Goal: Information Seeking & Learning: Learn about a topic

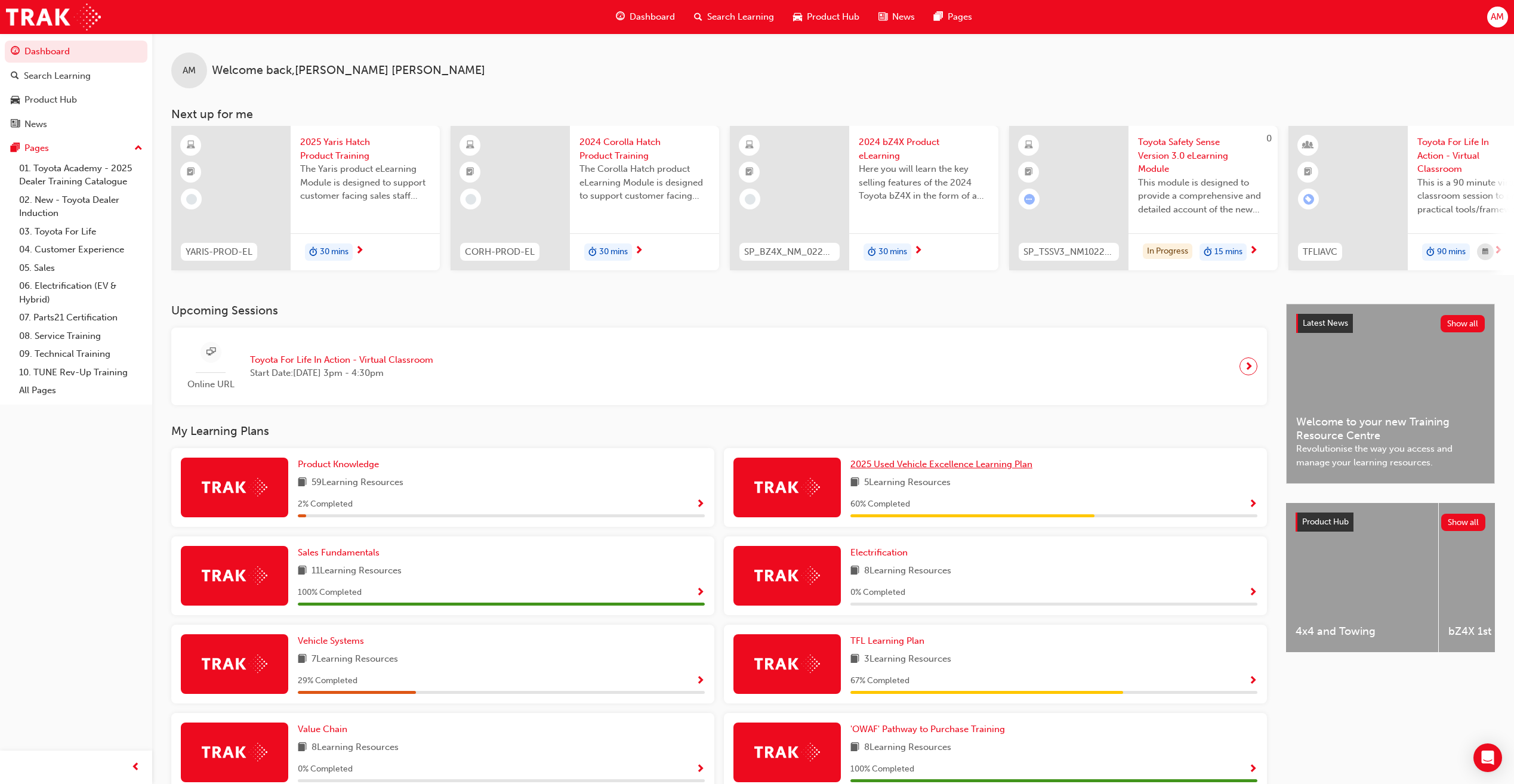
click at [907, 470] on span "2025 Used Vehicle Excellence Learning Plan" at bounding box center [941, 464] width 182 height 11
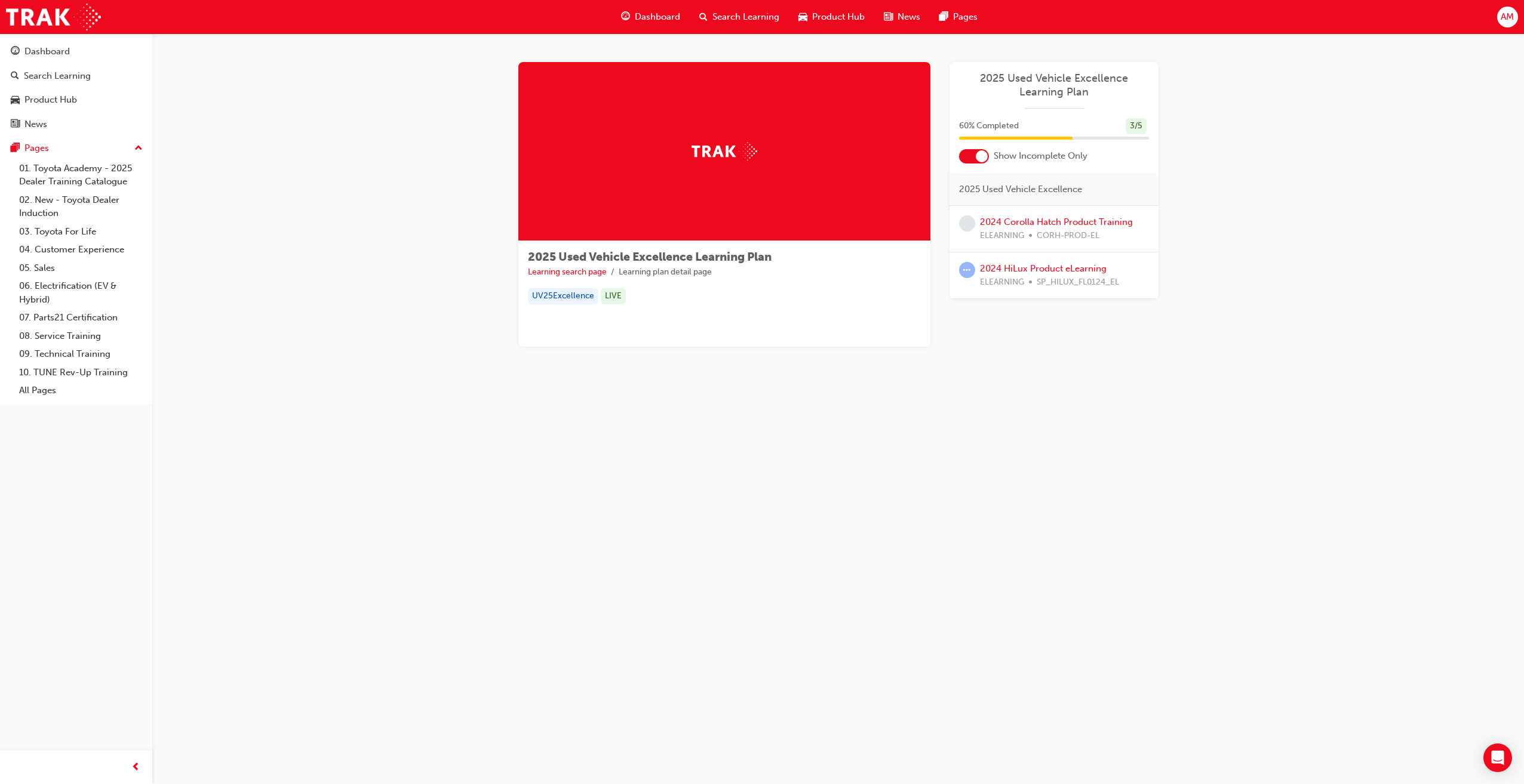
click at [965, 272] on span "learningRecordVerb_ATTEMPT-icon" at bounding box center [967, 270] width 16 height 16
click at [996, 271] on link "2024 HiLux Product eLearning" at bounding box center [1043, 269] width 126 height 11
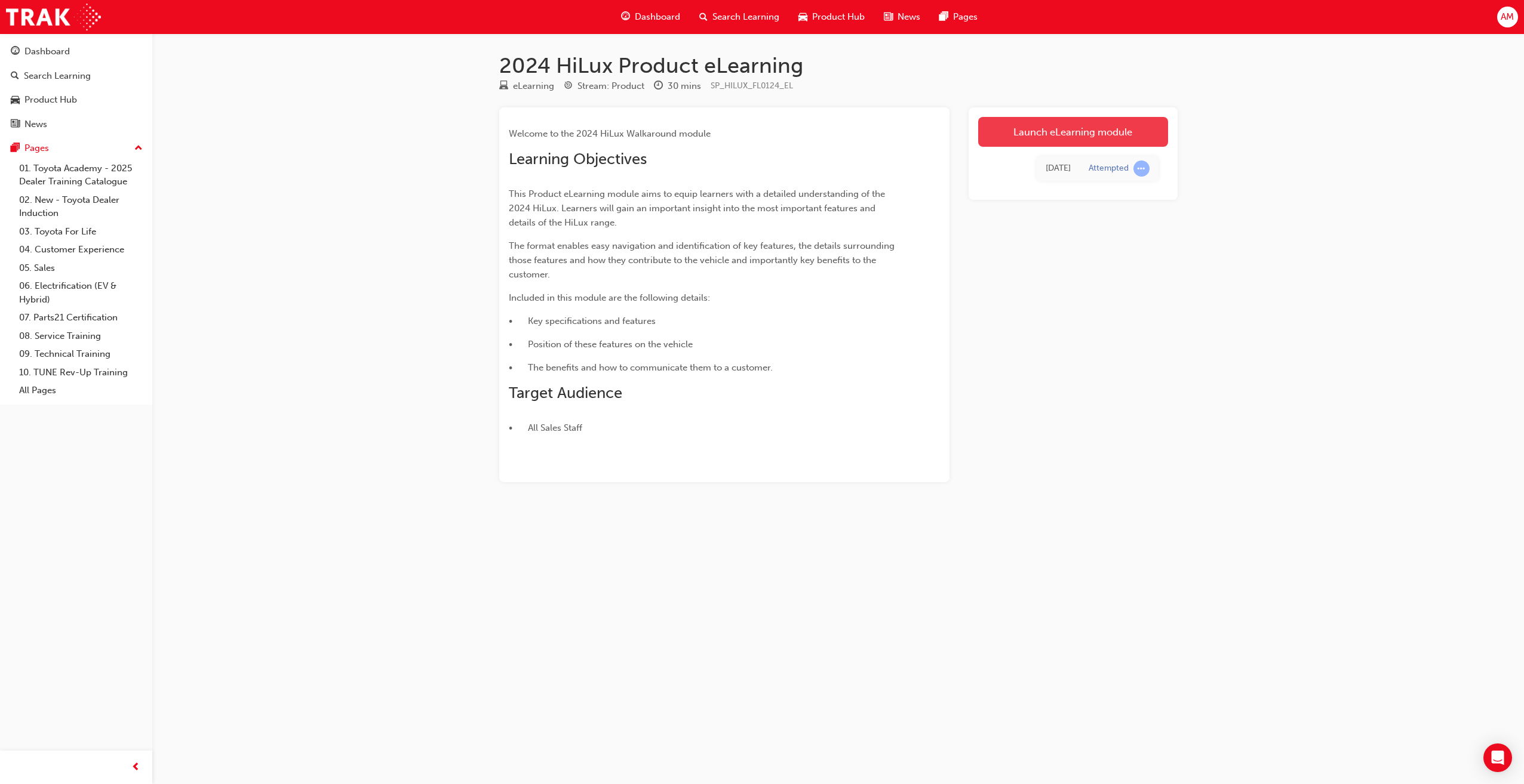
click at [1056, 133] on link "Launch eLearning module" at bounding box center [1073, 132] width 190 height 30
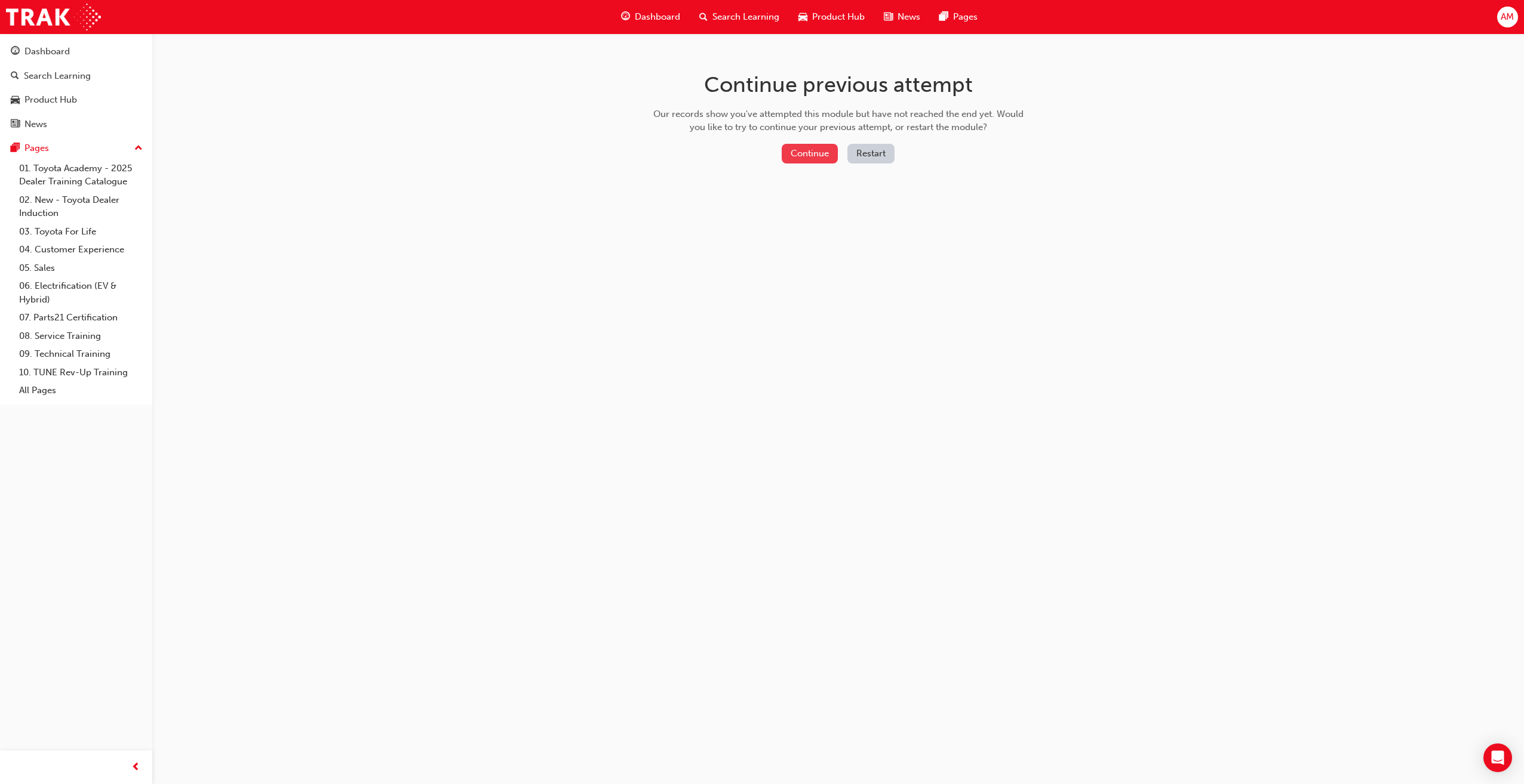
click at [789, 147] on button "Continue" at bounding box center [810, 153] width 56 height 20
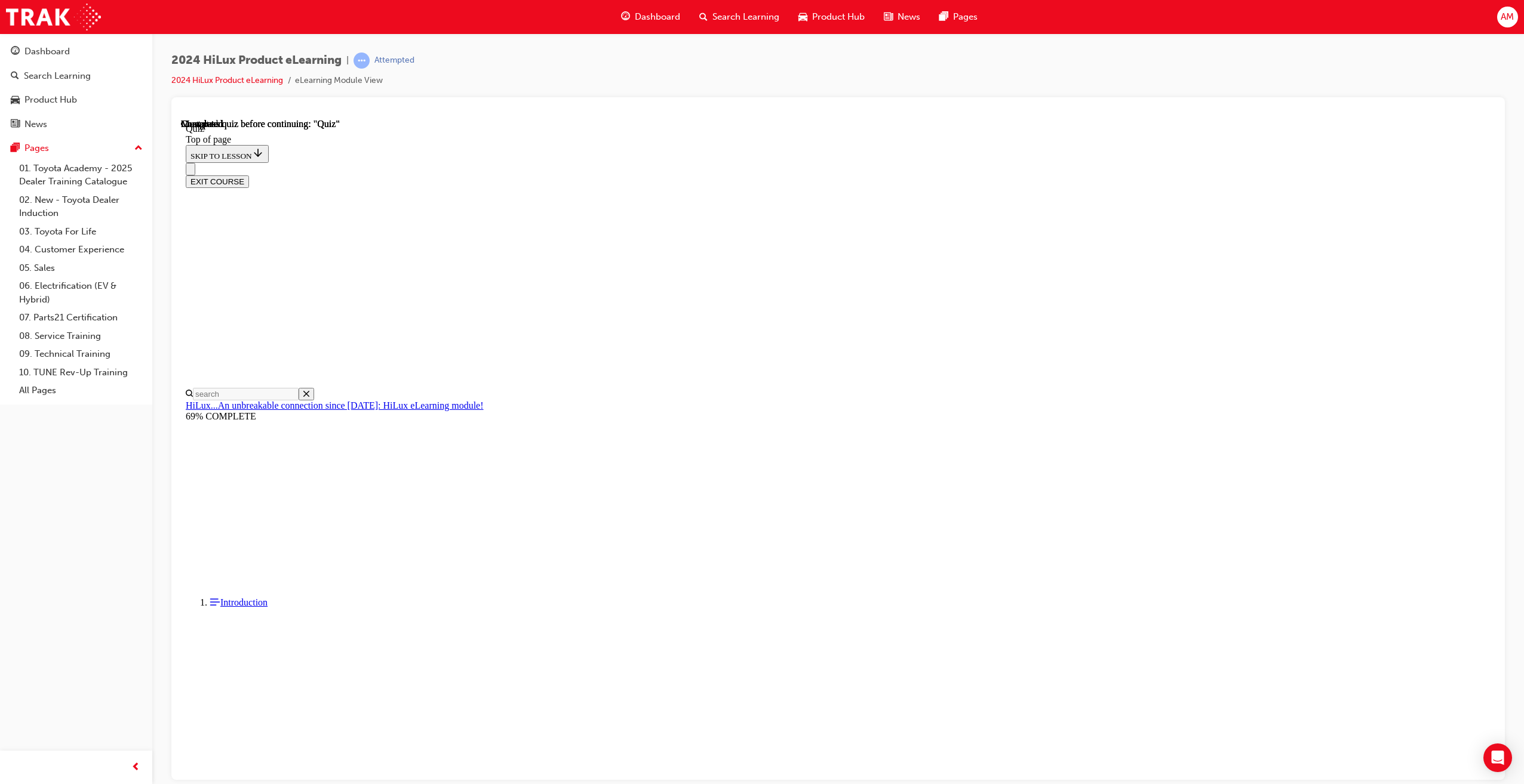
scroll to position [37, 0]
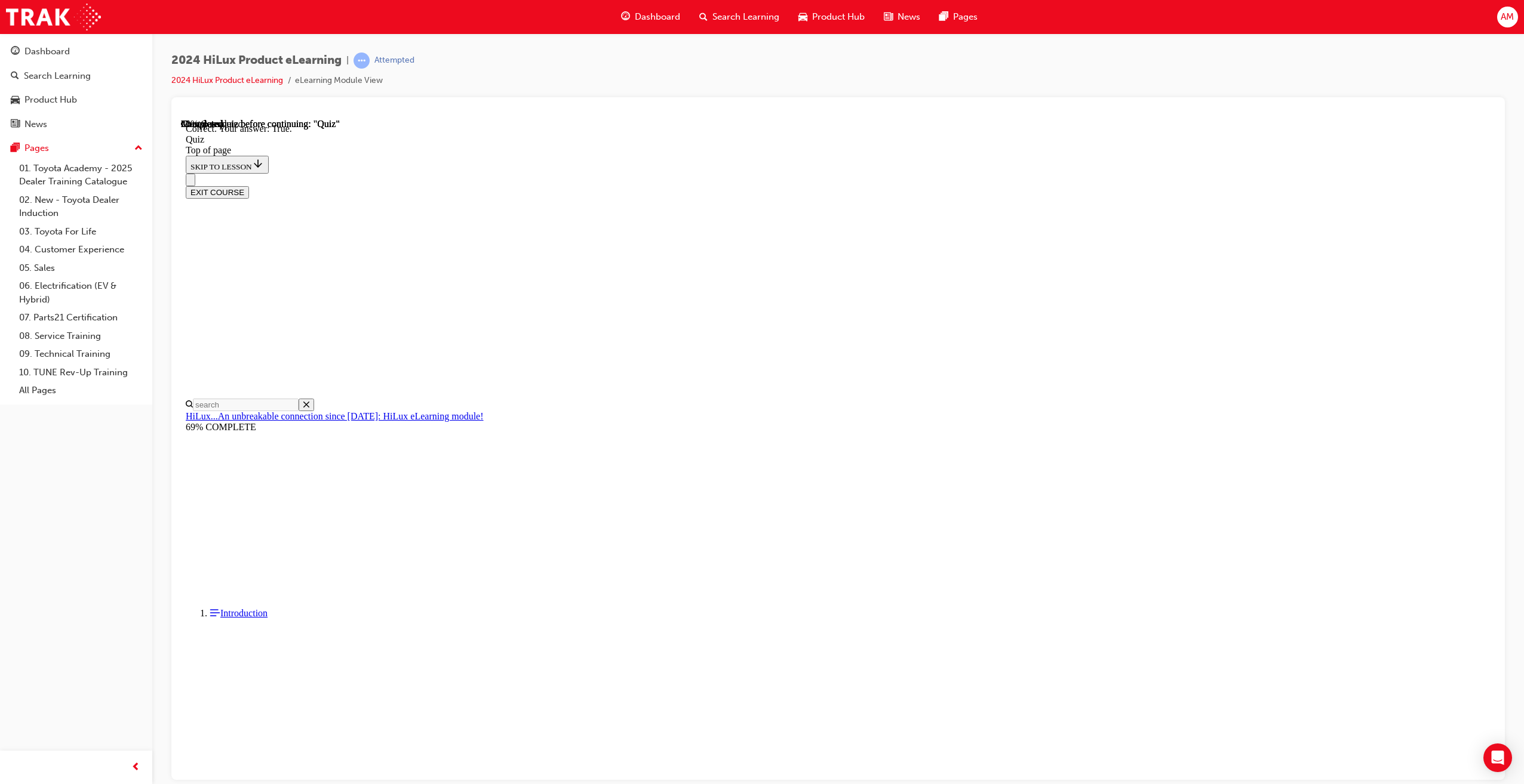
drag, startPoint x: 798, startPoint y: 501, endPoint x: 800, endPoint y: 441, distance: 60.0
drag, startPoint x: 779, startPoint y: 367, endPoint x: 783, endPoint y: 383, distance: 16.5
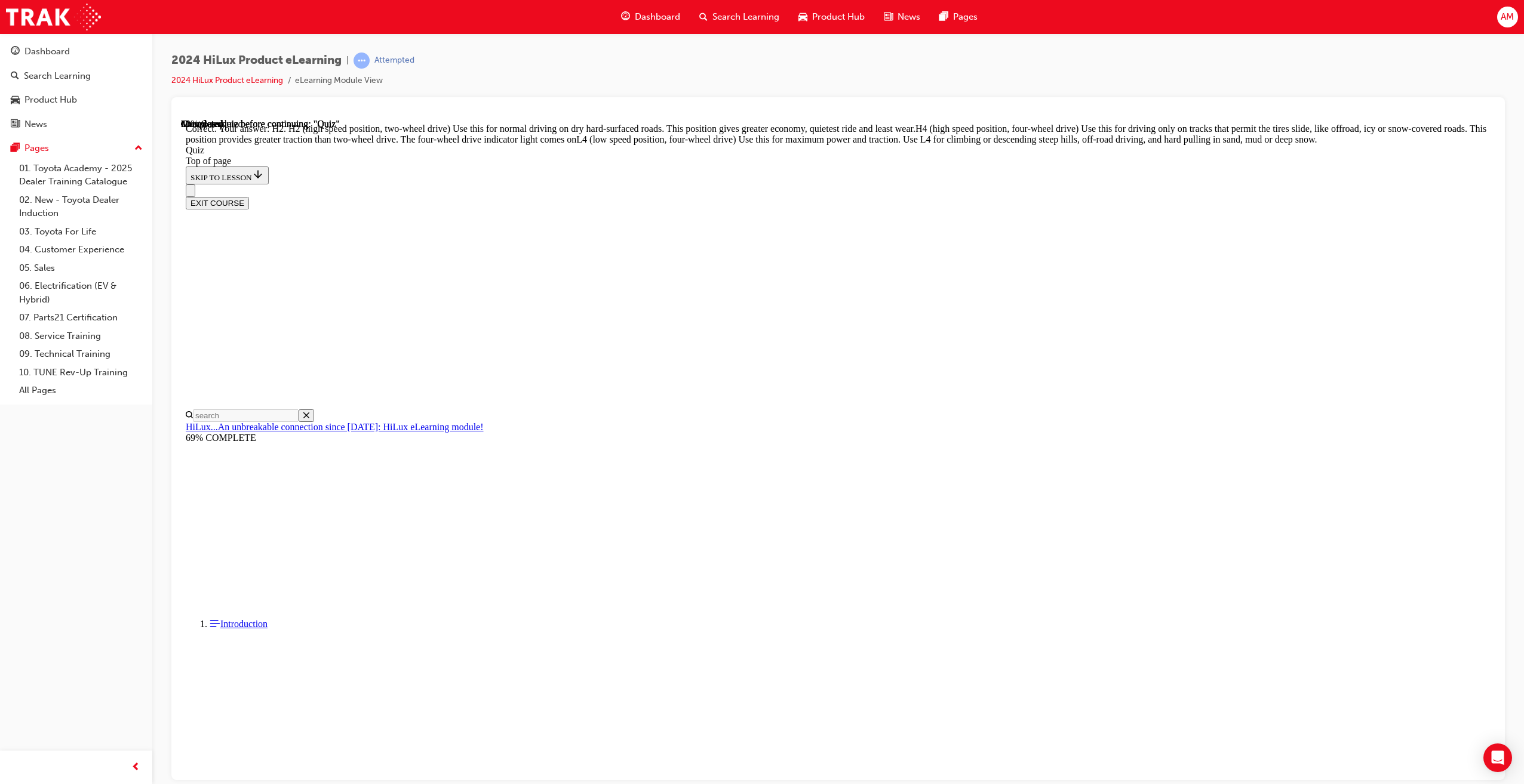
scroll to position [187, 0]
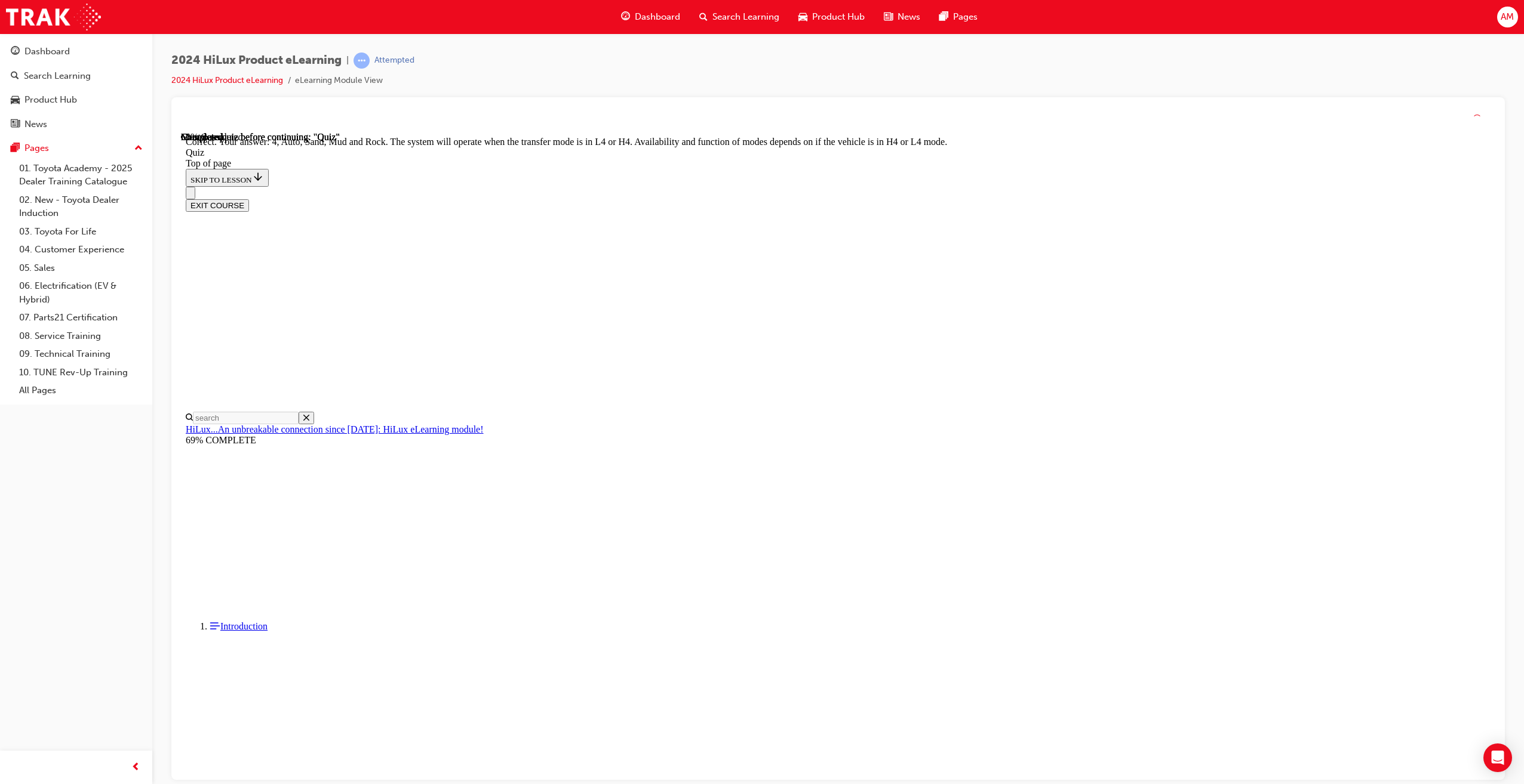
scroll to position [87, 0]
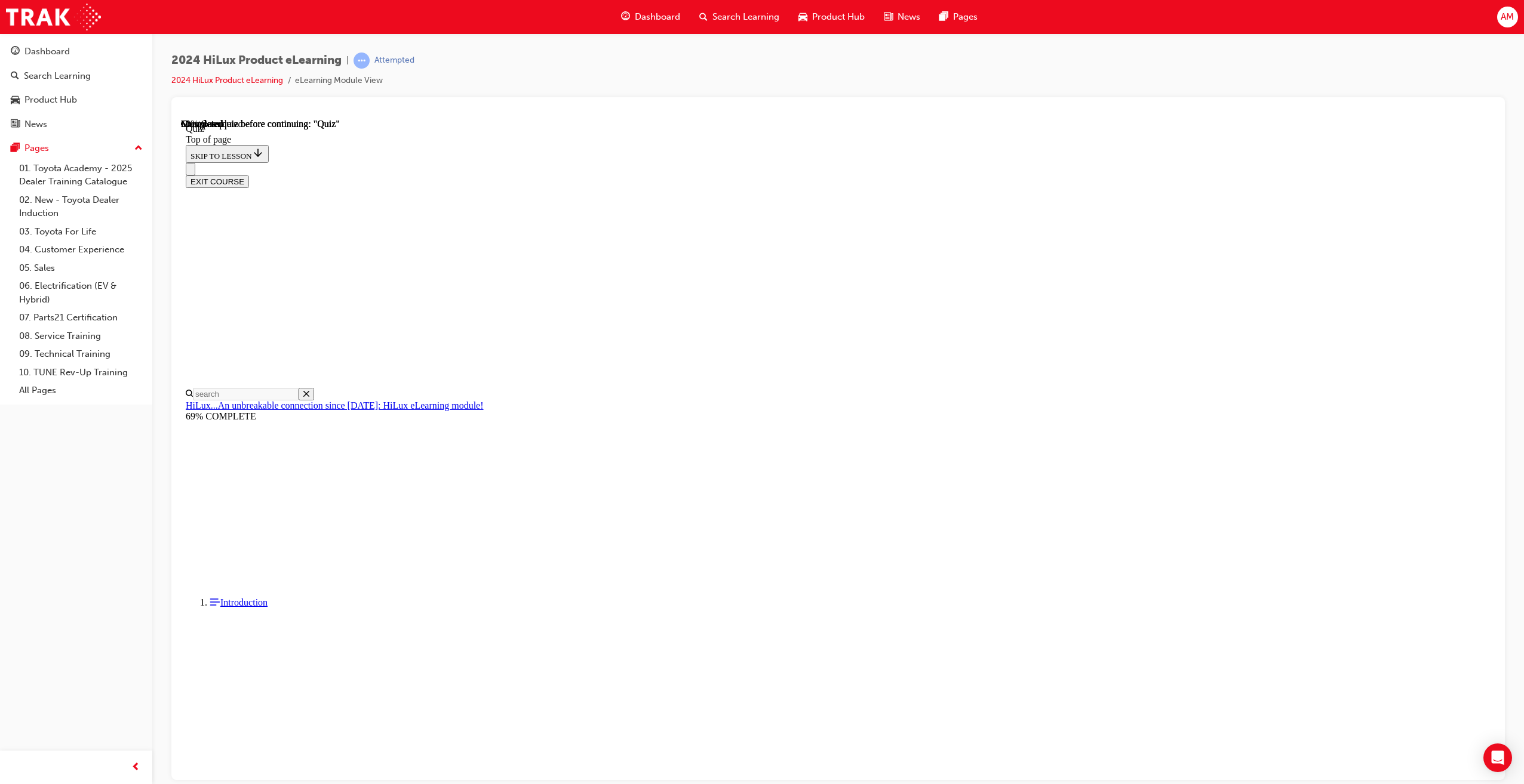
scroll to position [37, 0]
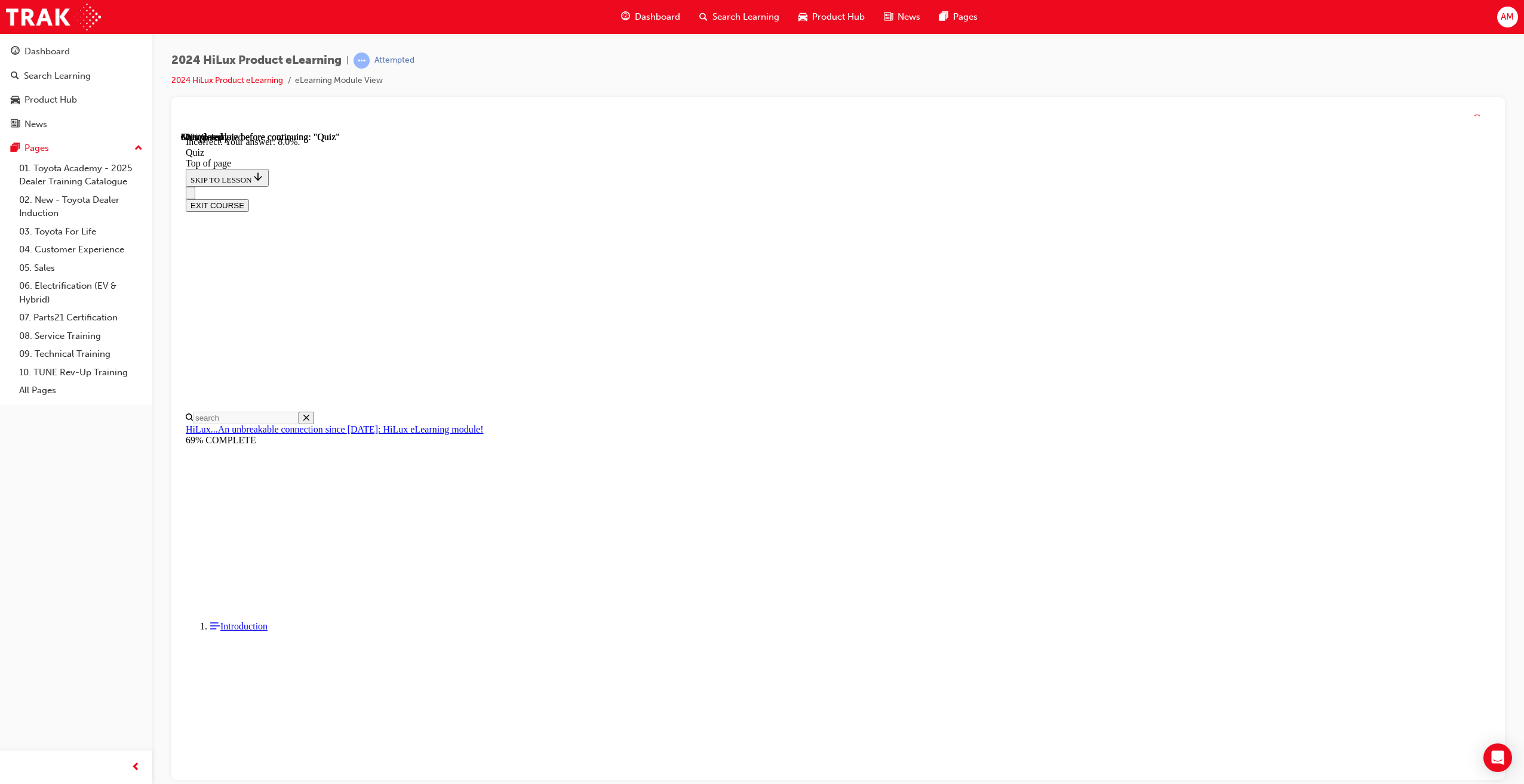
scroll to position [40, 0]
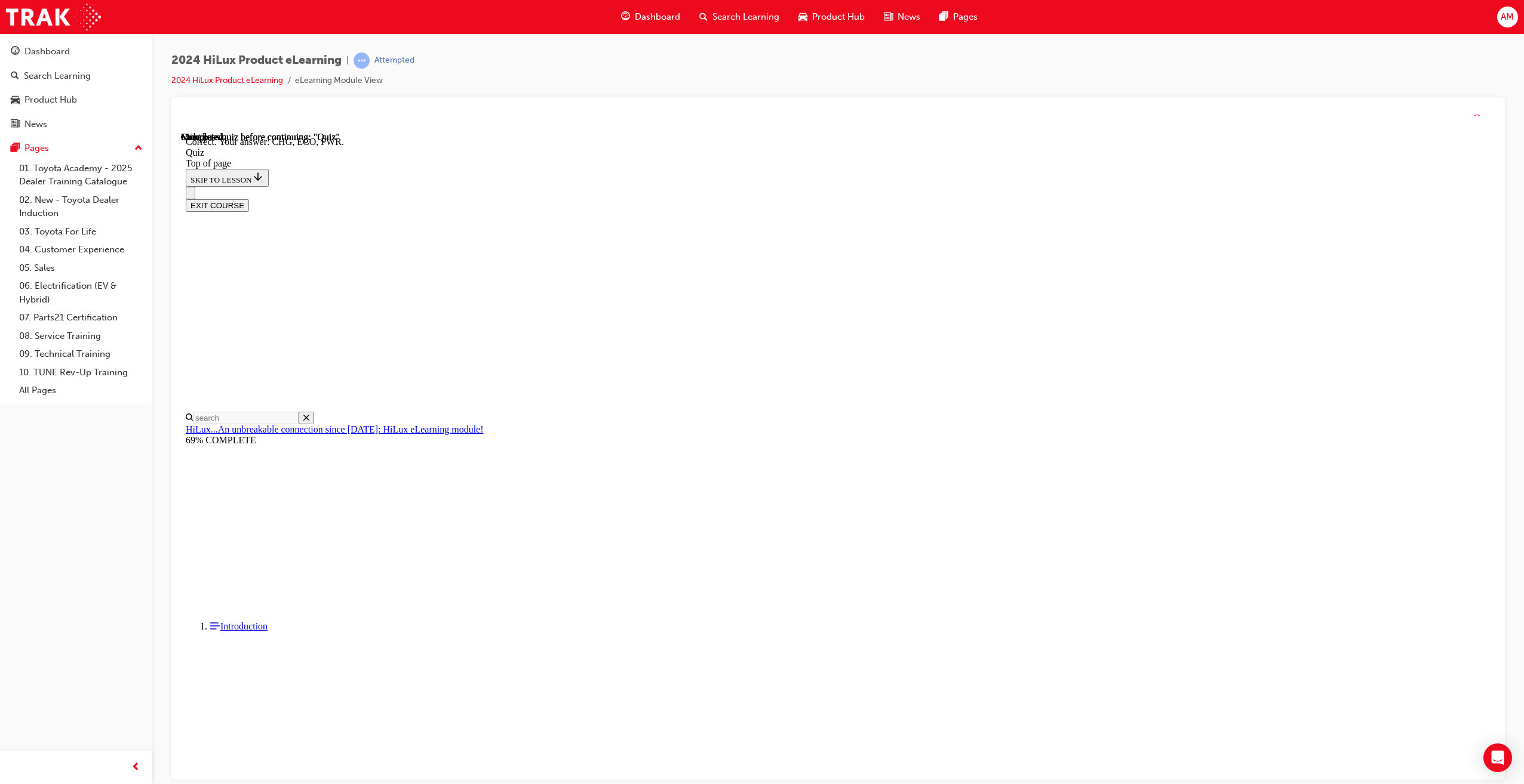
scroll to position [152, 0]
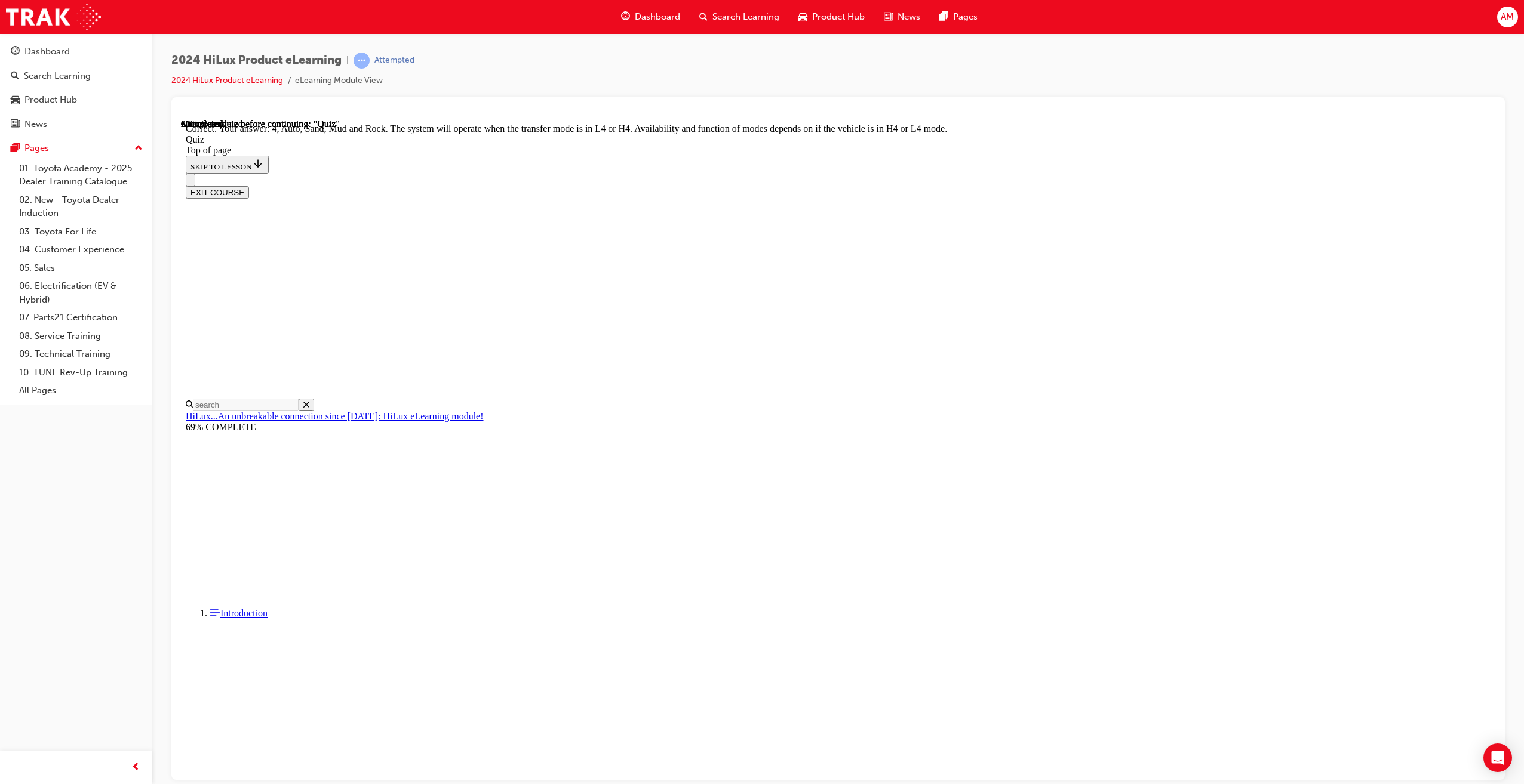
scroll to position [87, 0]
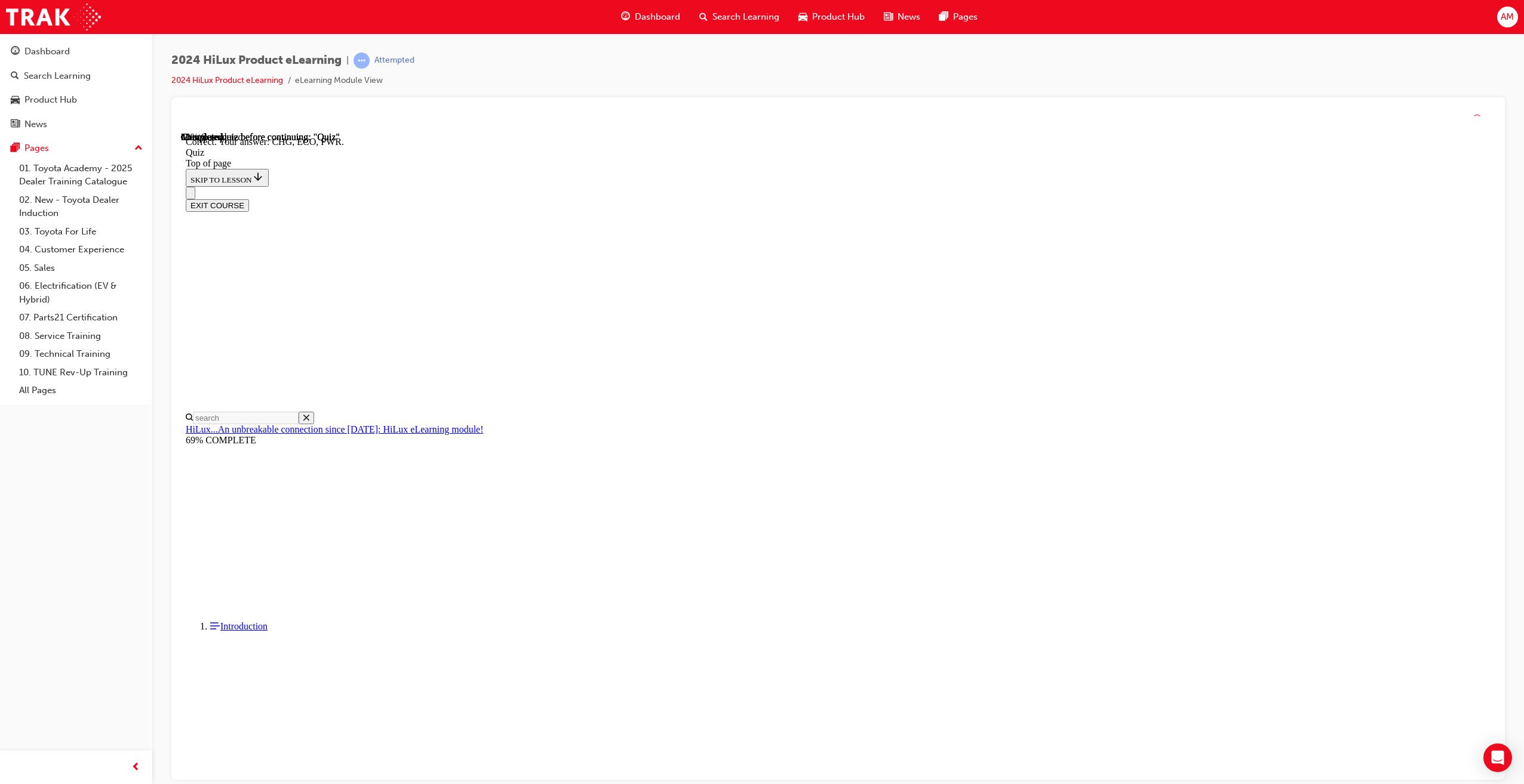
scroll to position [152, 0]
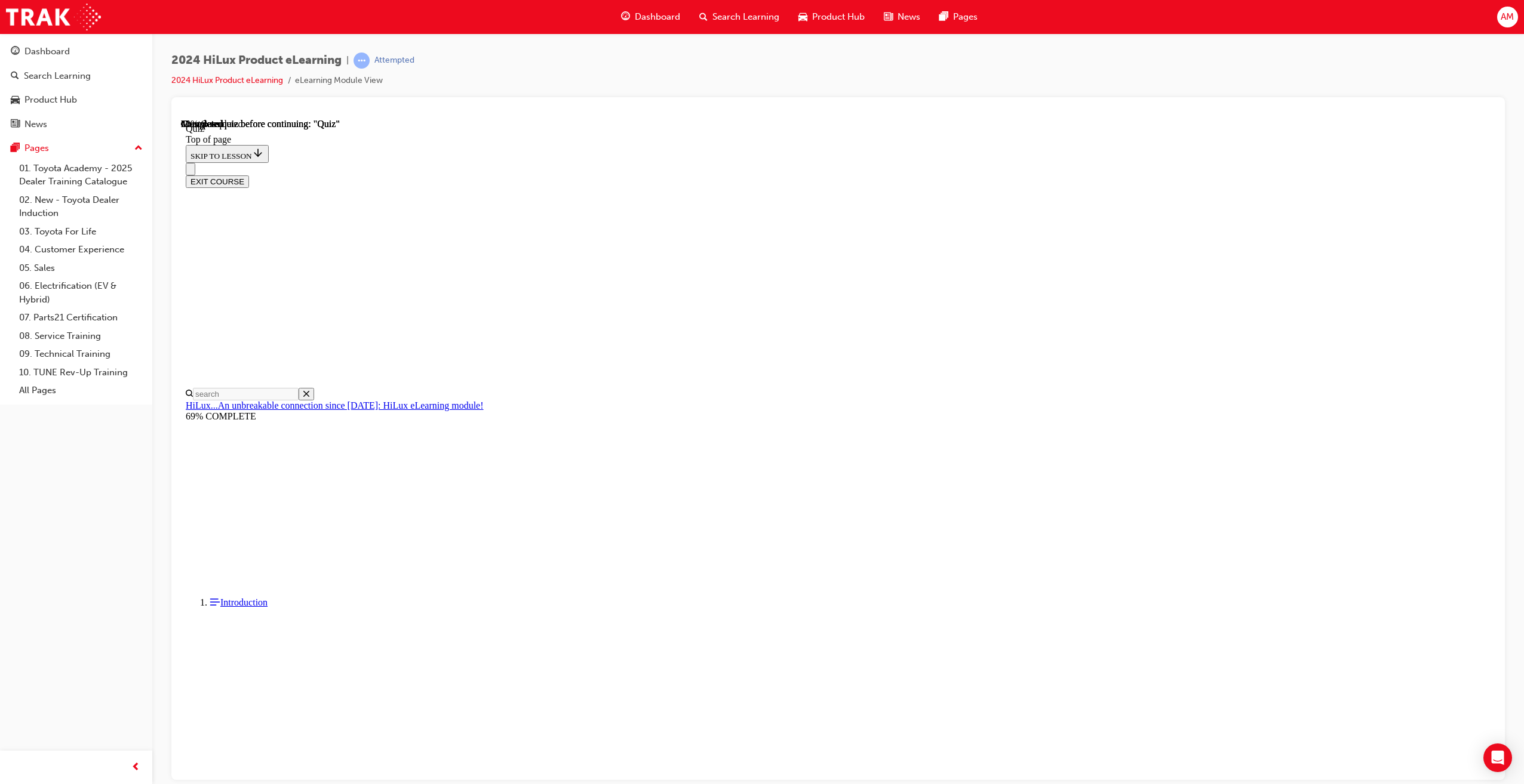
drag, startPoint x: 797, startPoint y: 408, endPoint x: 859, endPoint y: 502, distance: 112.6
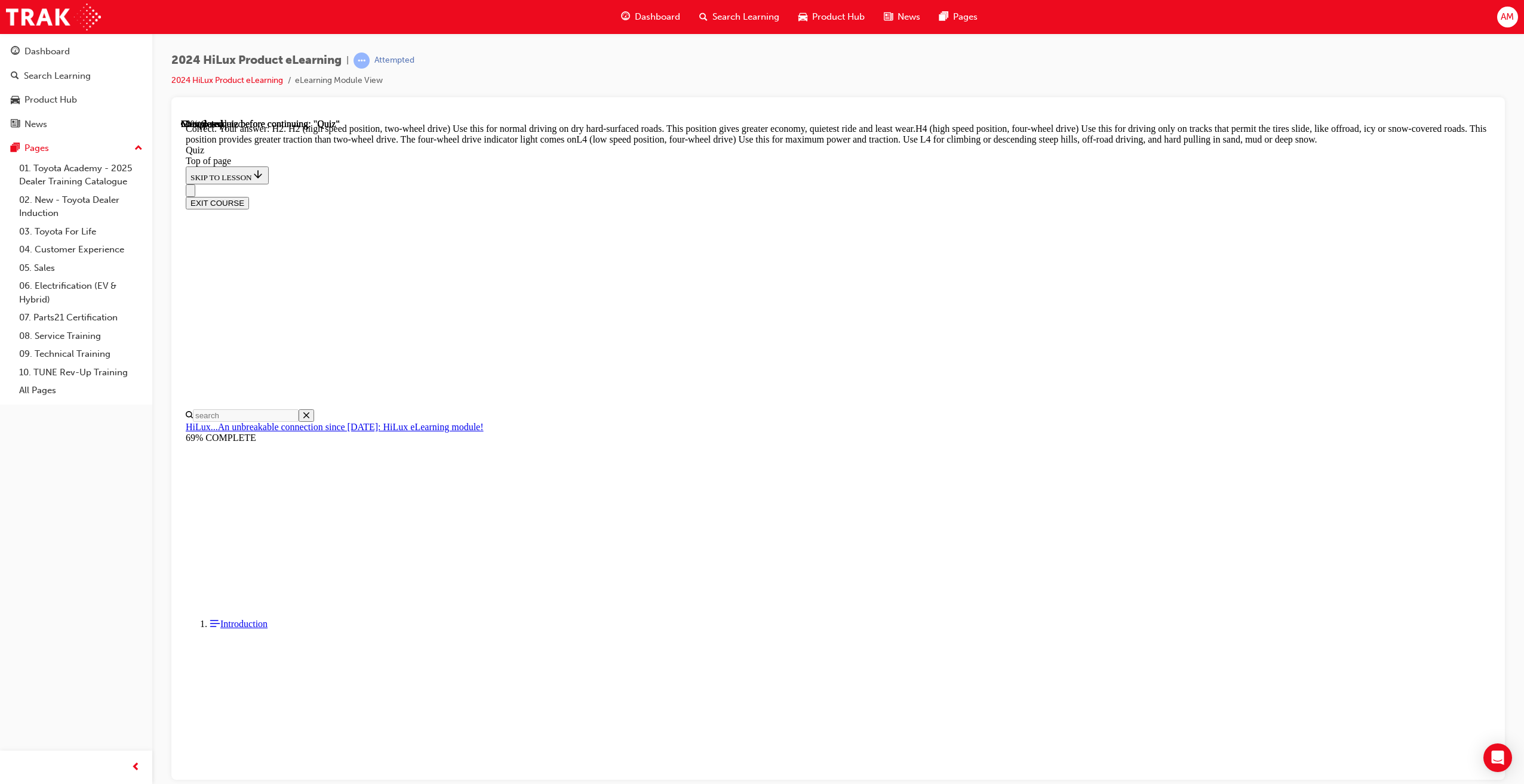
scroll to position [187, 0]
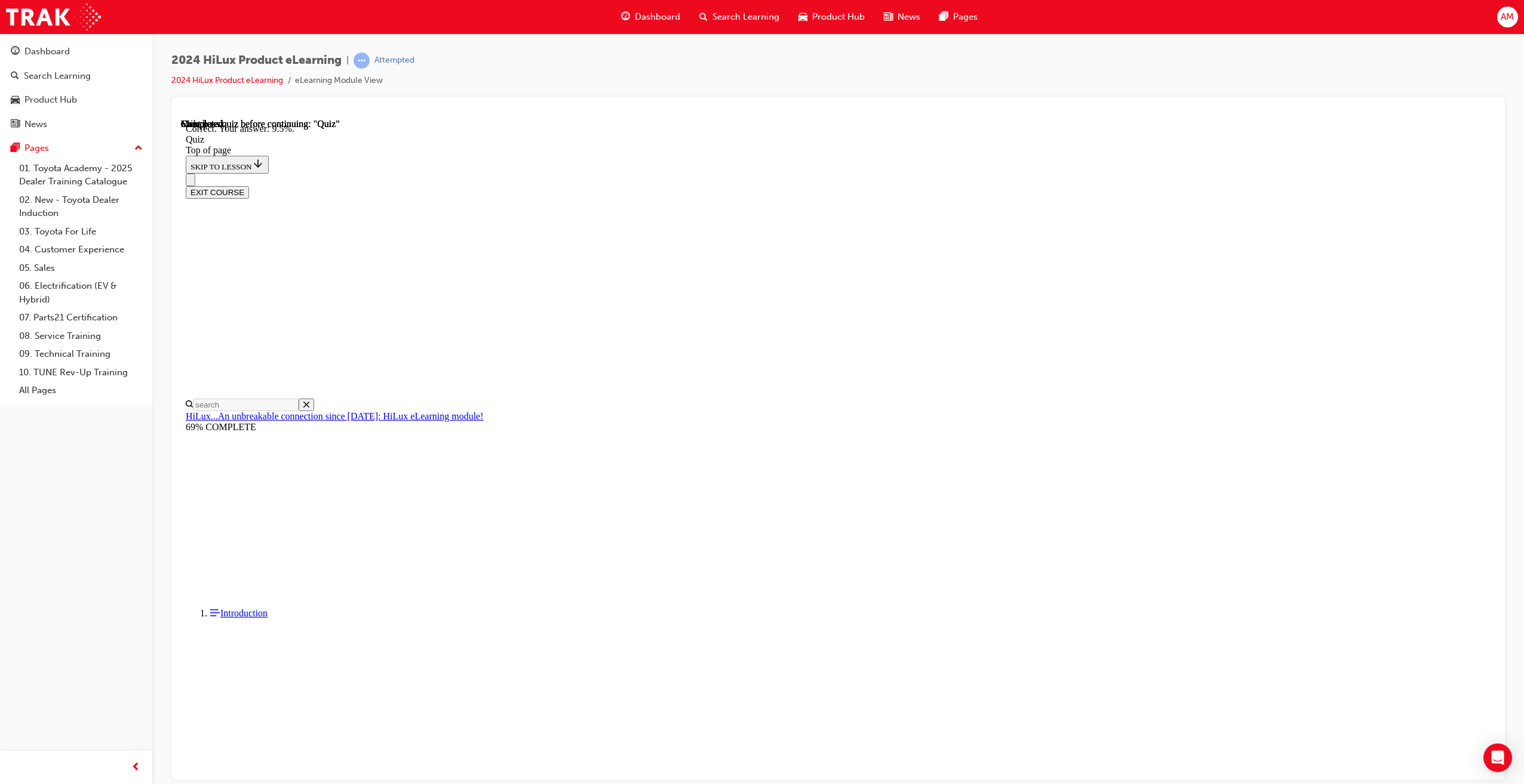
scroll to position [40, 0]
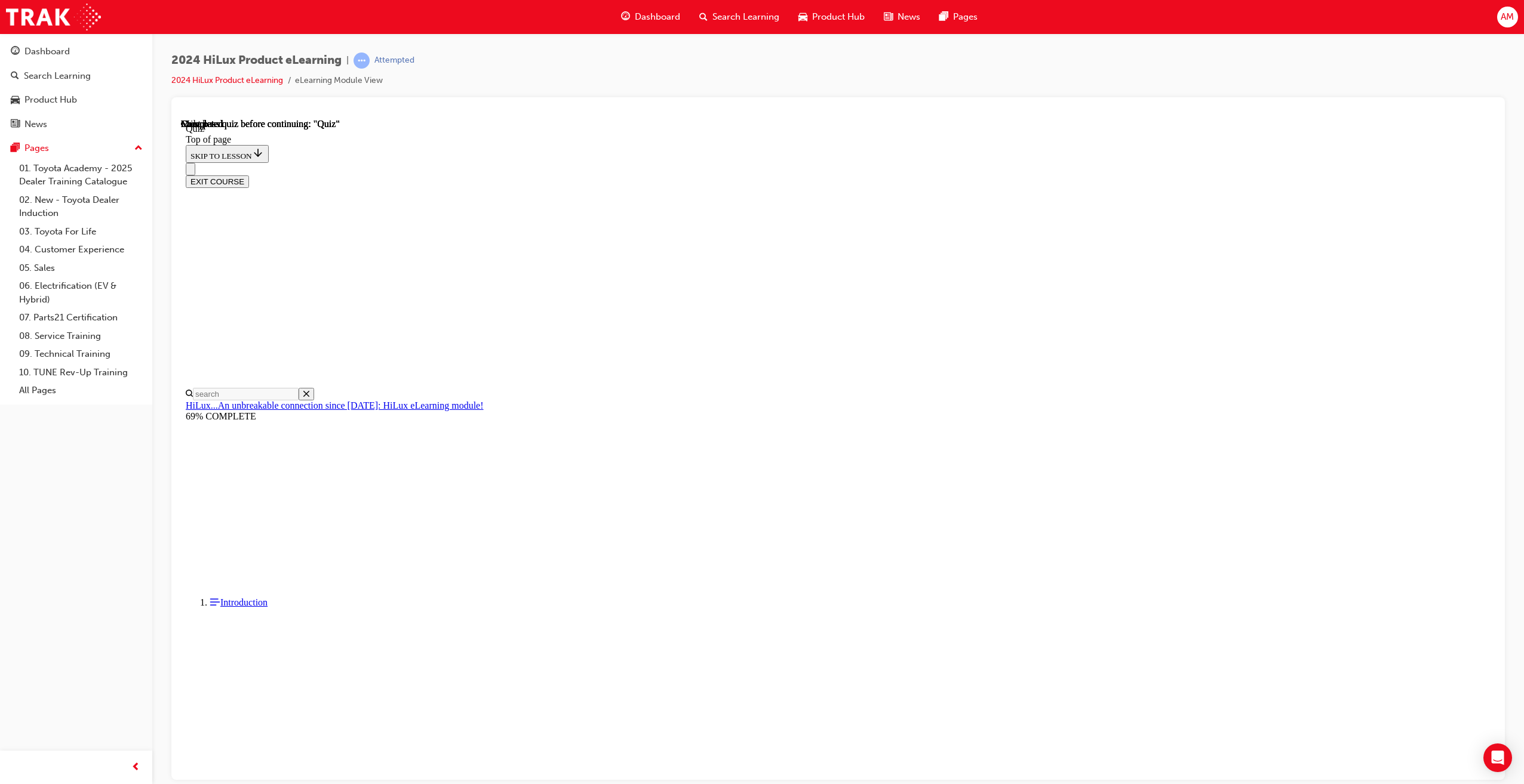
scroll to position [74, 0]
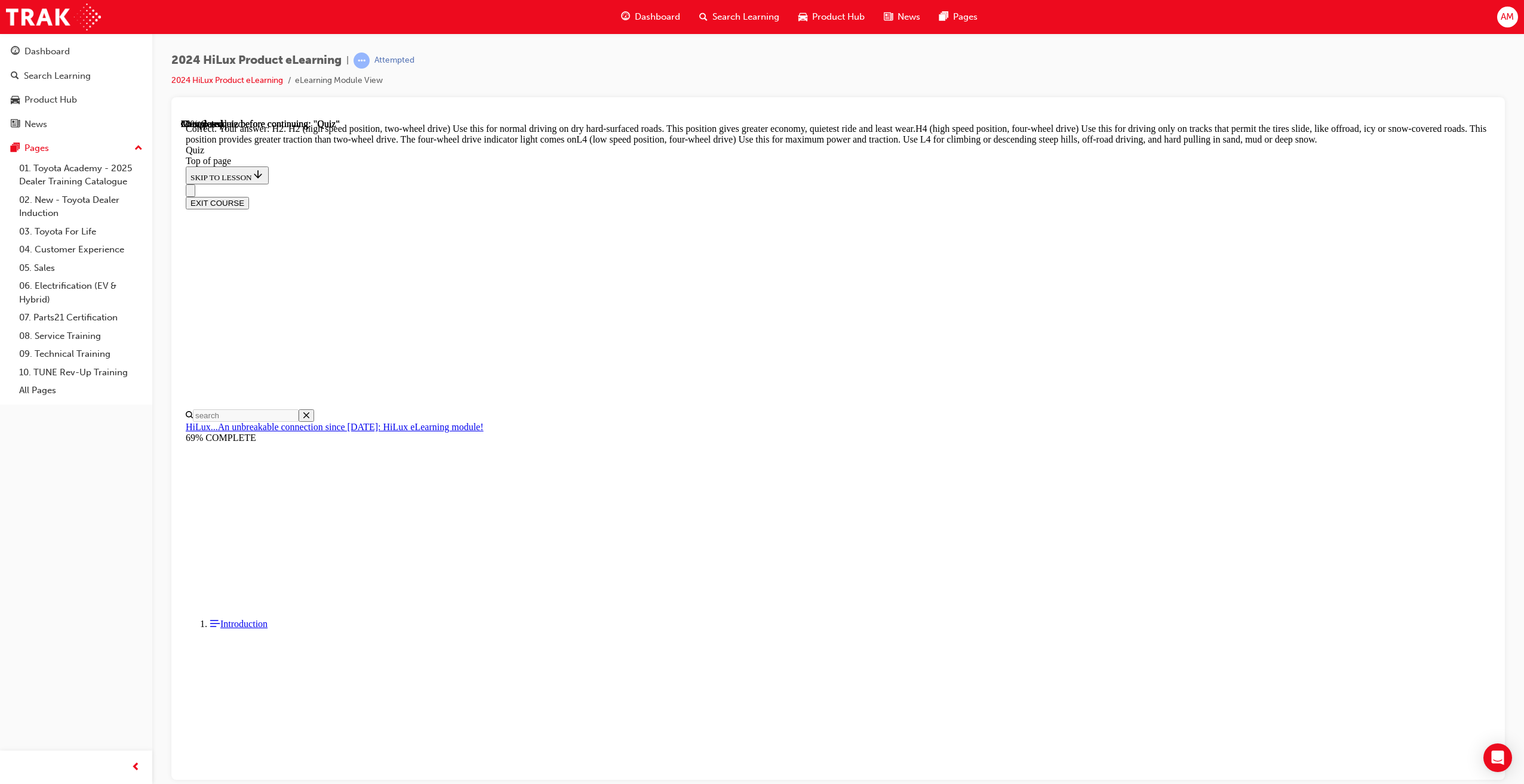
scroll to position [187, 0]
drag, startPoint x: 822, startPoint y: 586, endPoint x: 861, endPoint y: 631, distance: 59.5
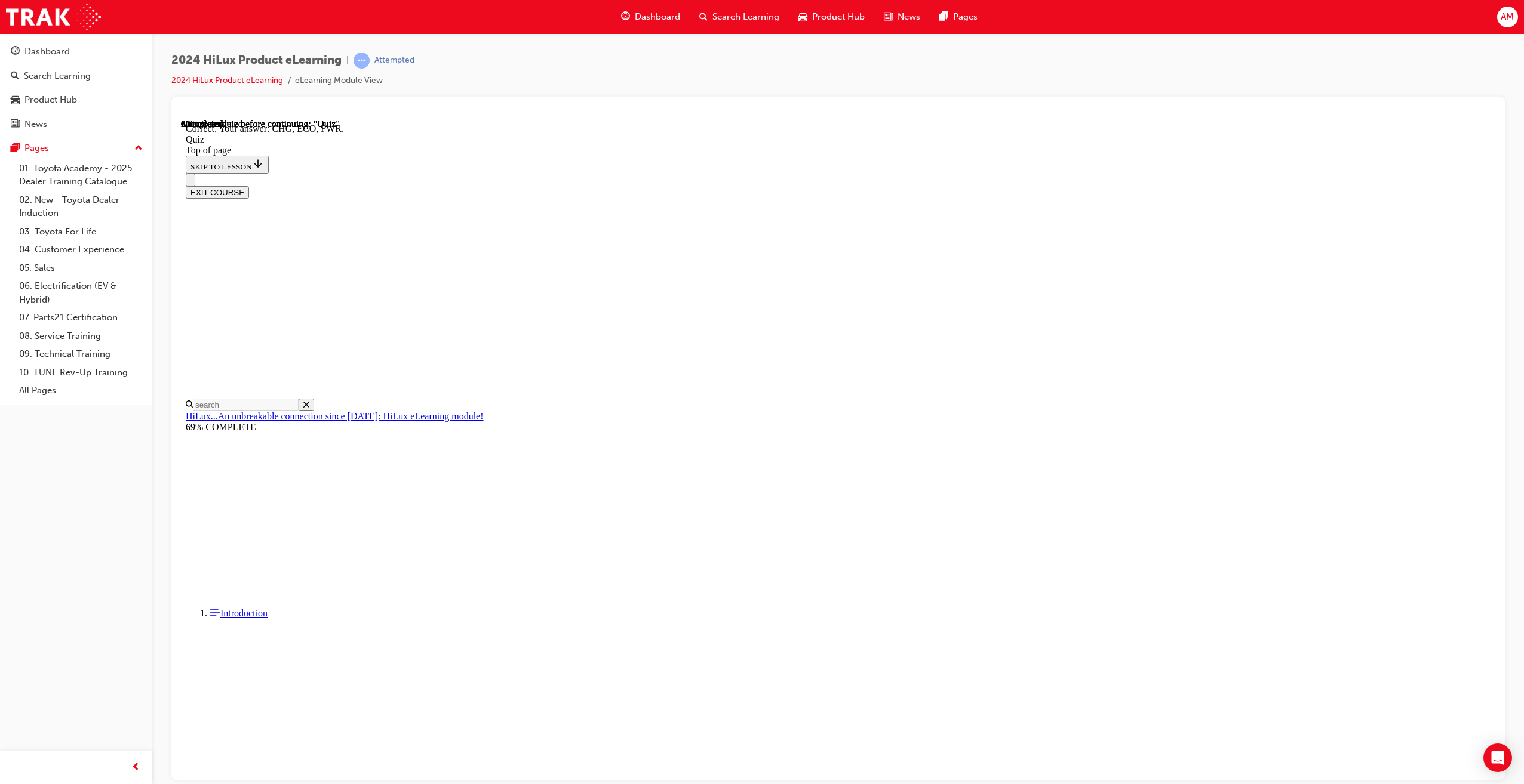
scroll to position [152, 0]
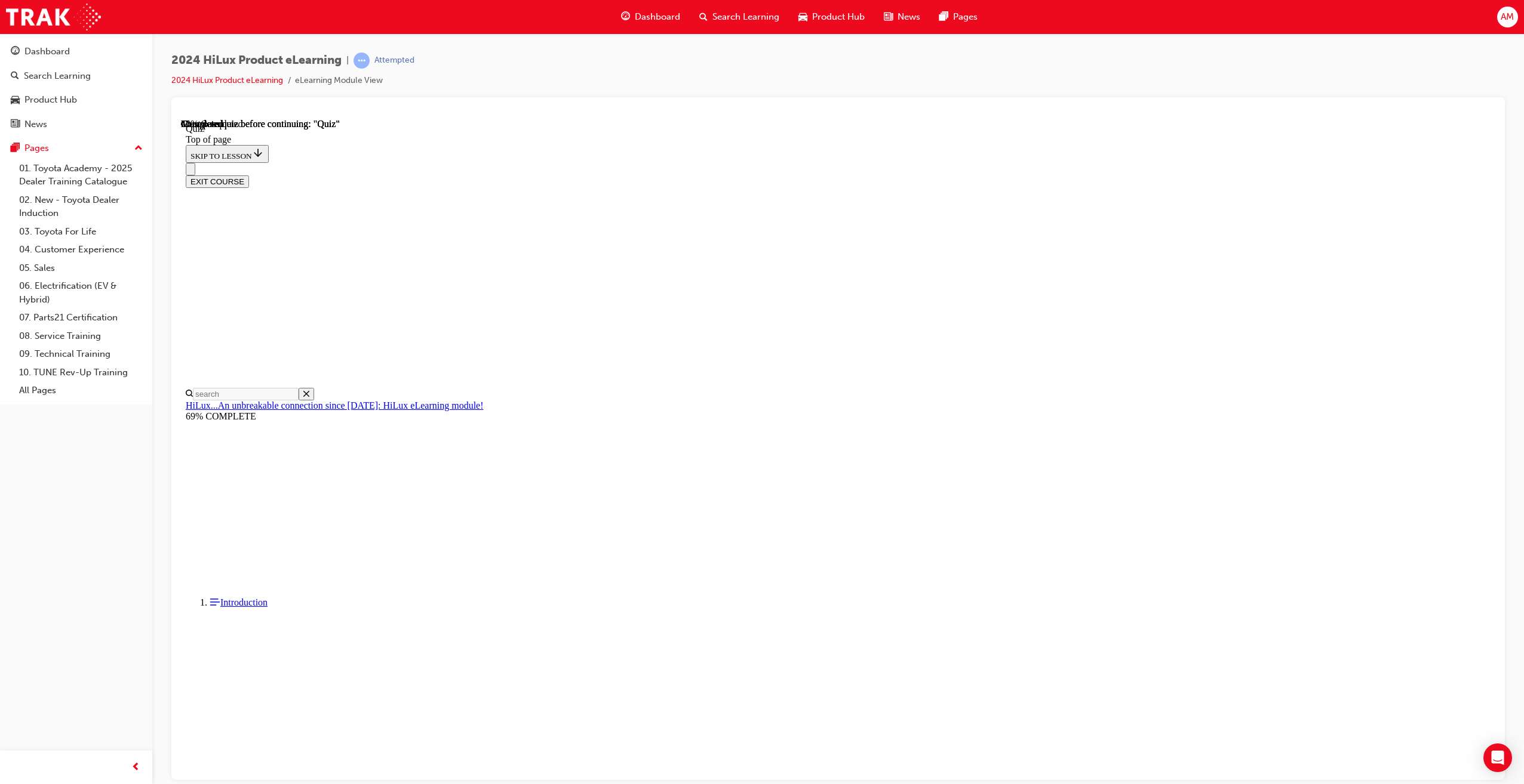
scroll to position [37, 0]
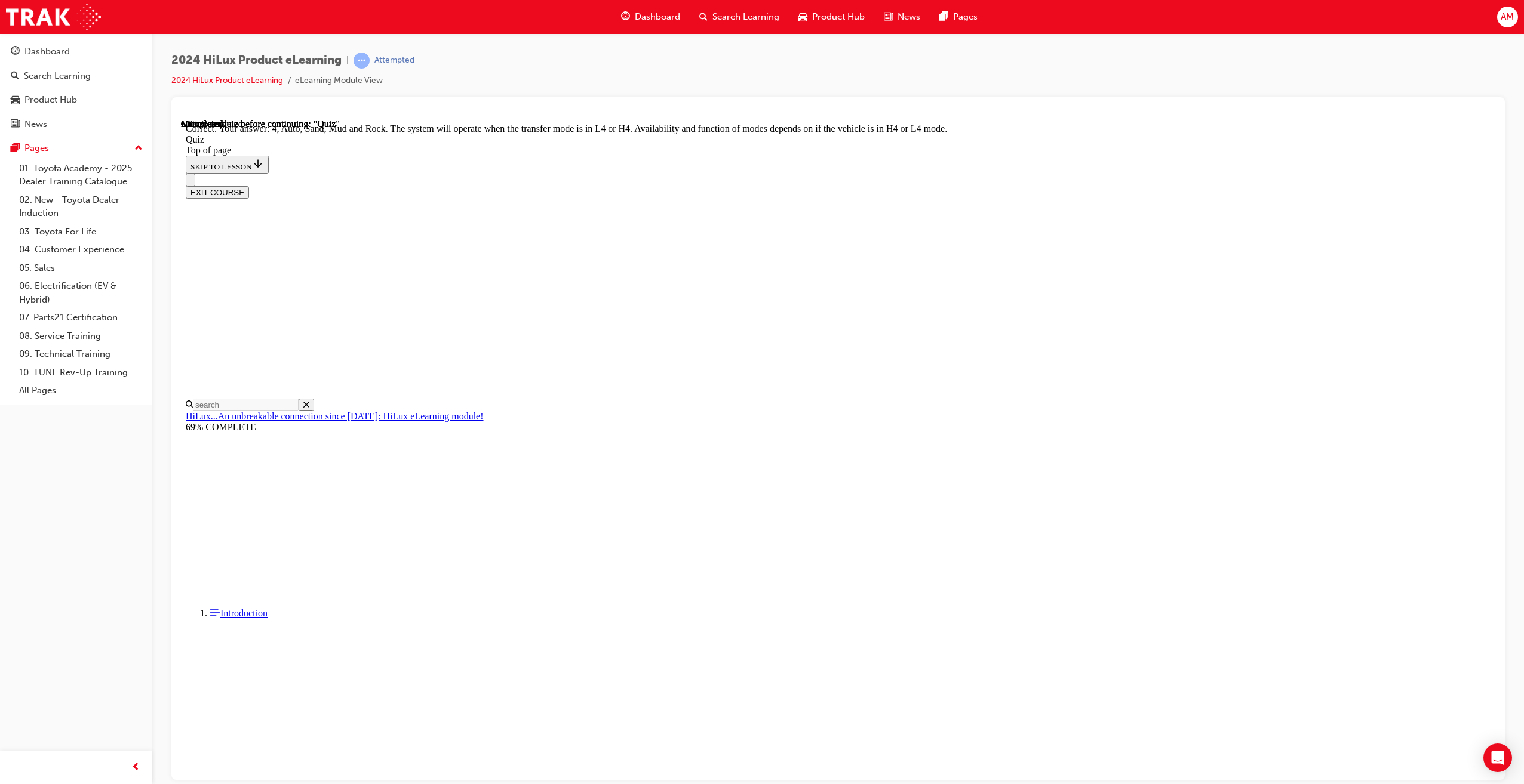
scroll to position [87, 0]
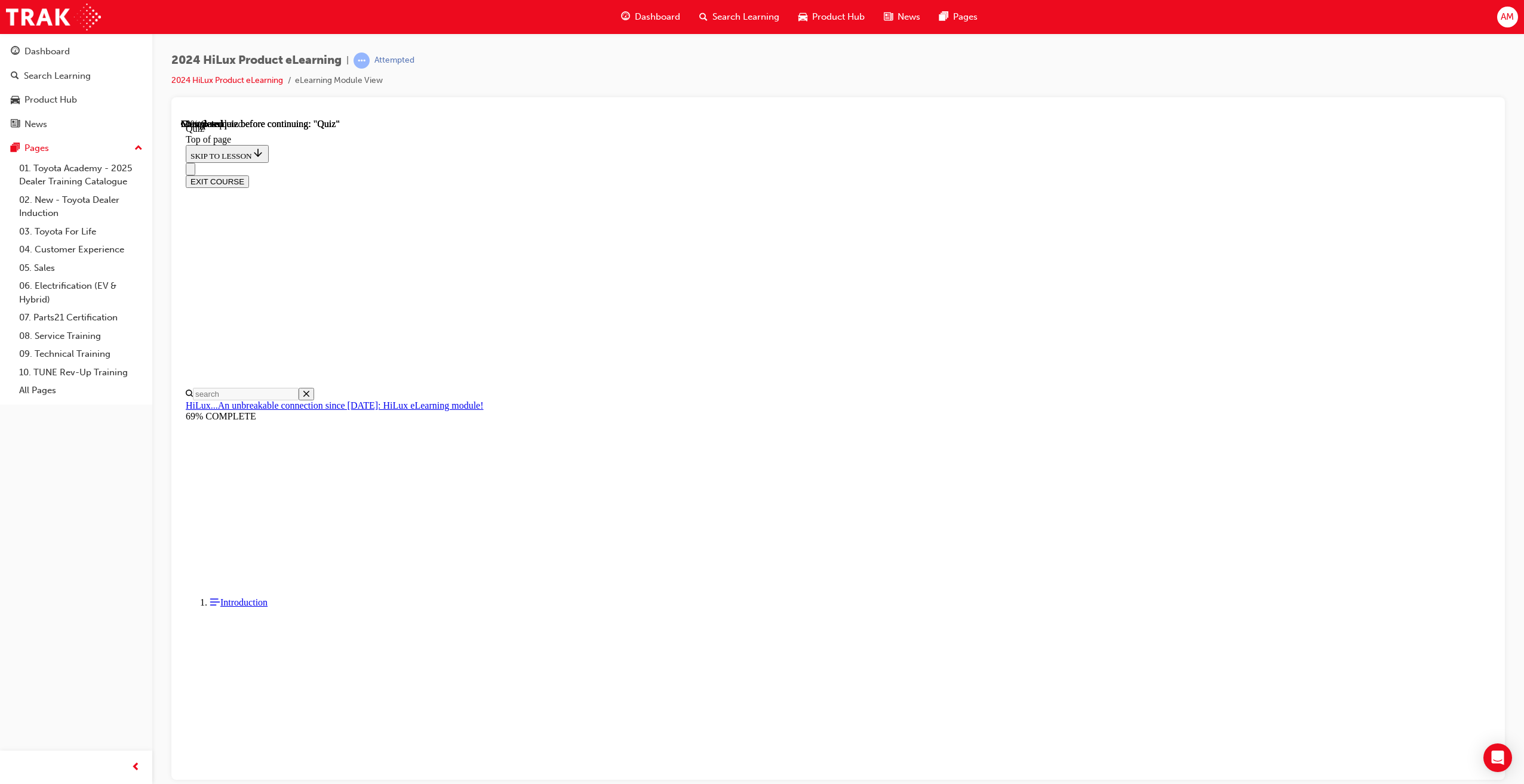
drag, startPoint x: 794, startPoint y: 375, endPoint x: 931, endPoint y: 502, distance: 186.8
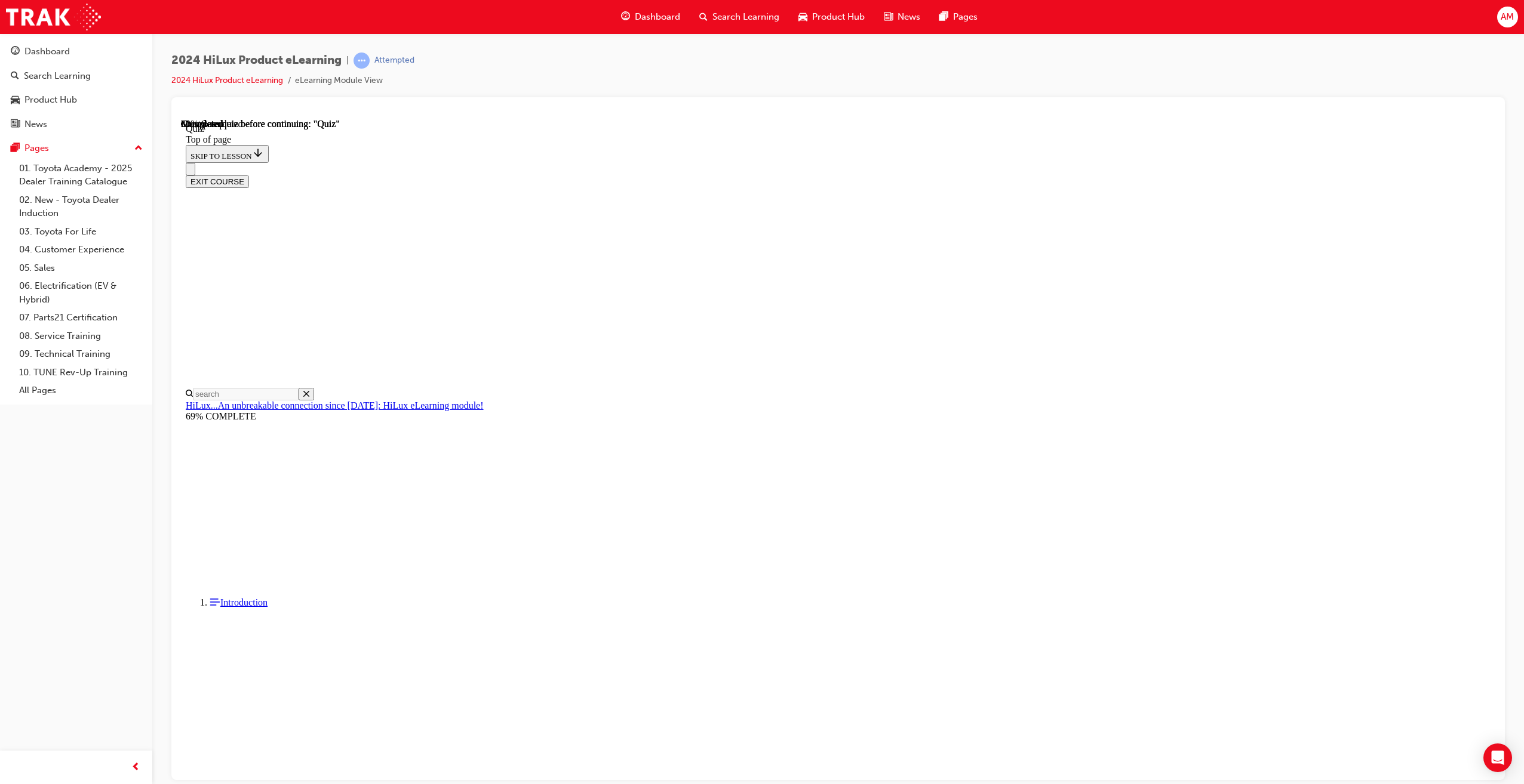
drag, startPoint x: 794, startPoint y: 420, endPoint x: 806, endPoint y: 464, distance: 45.6
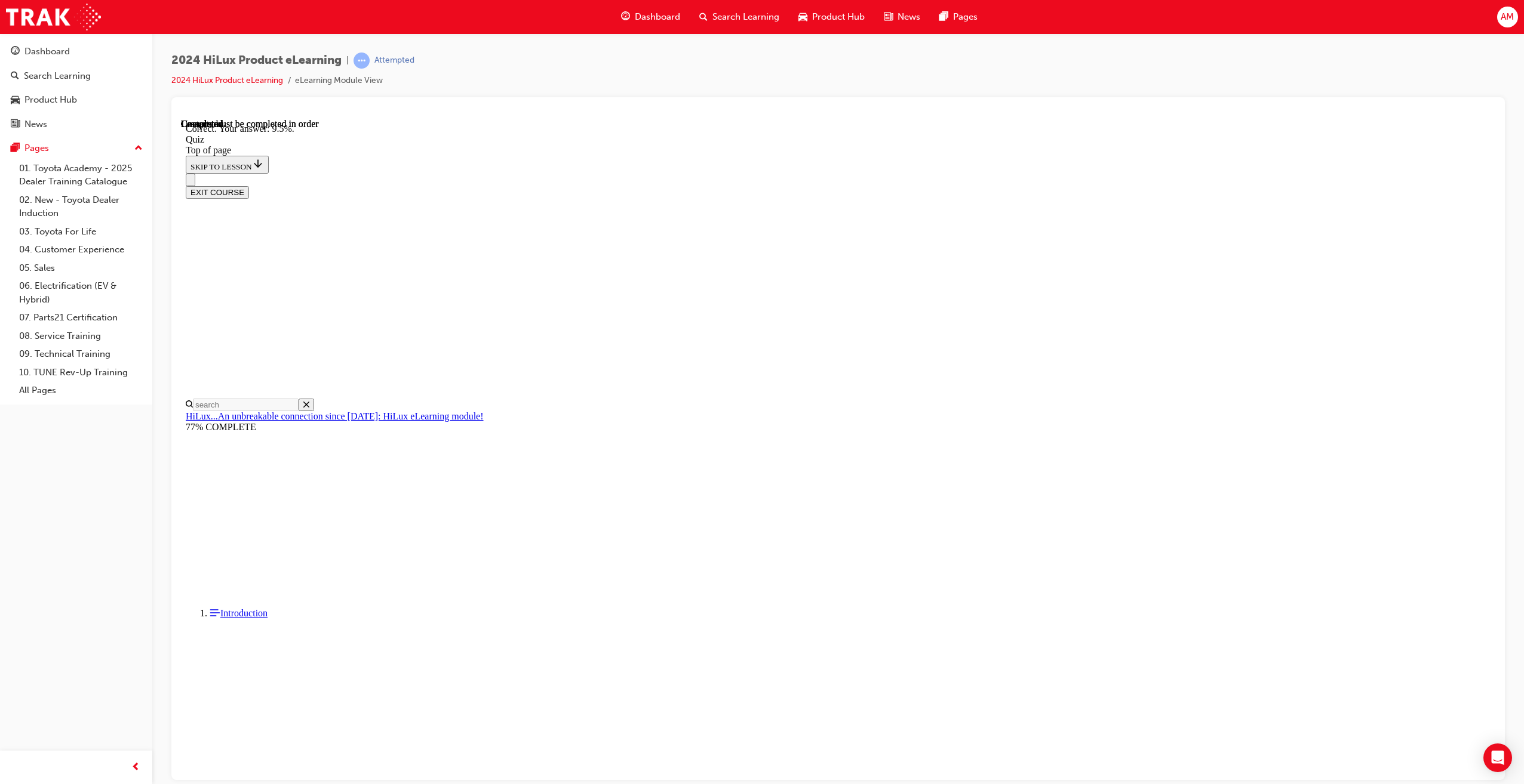
scroll to position [40, 0]
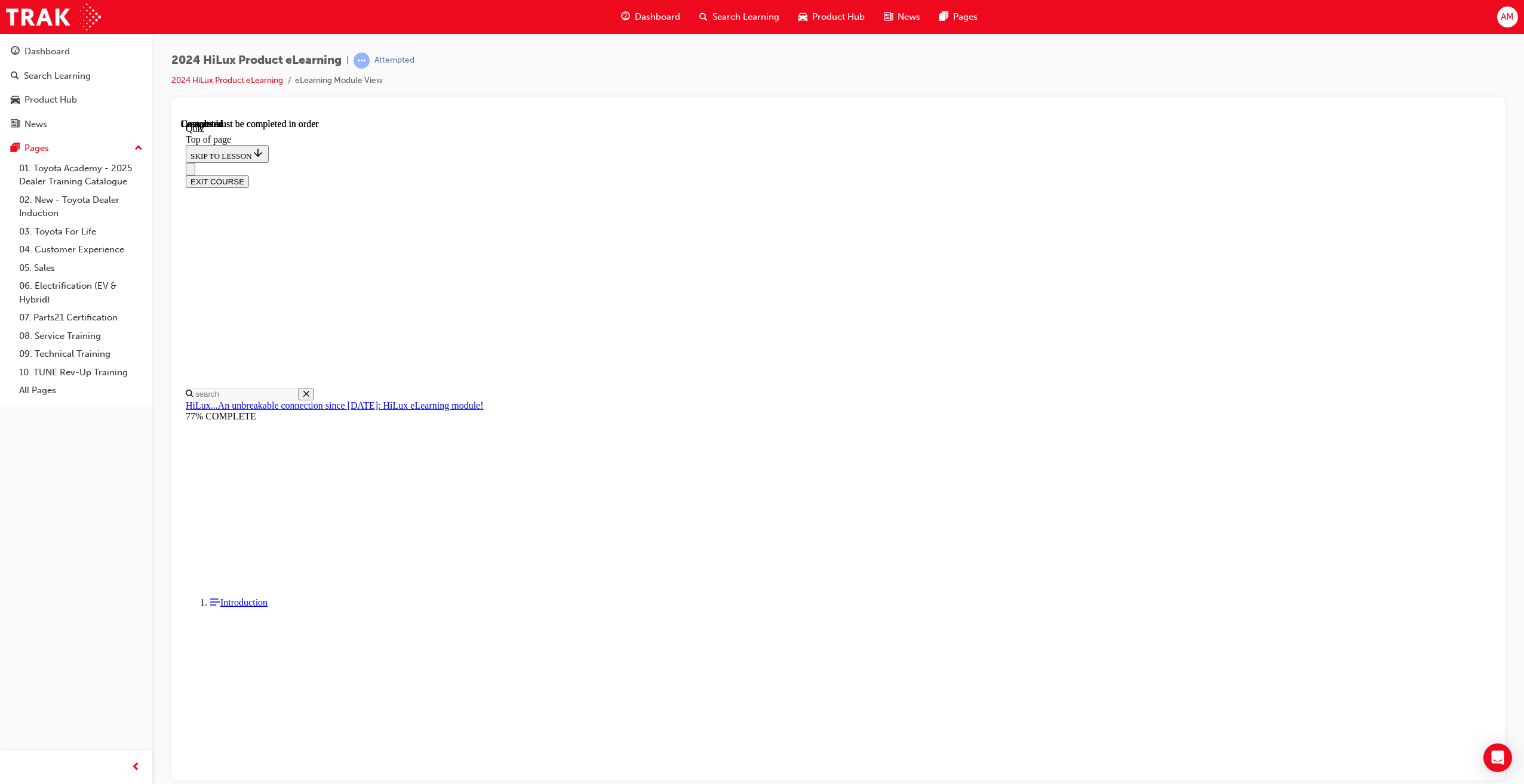
scroll to position [7, 0]
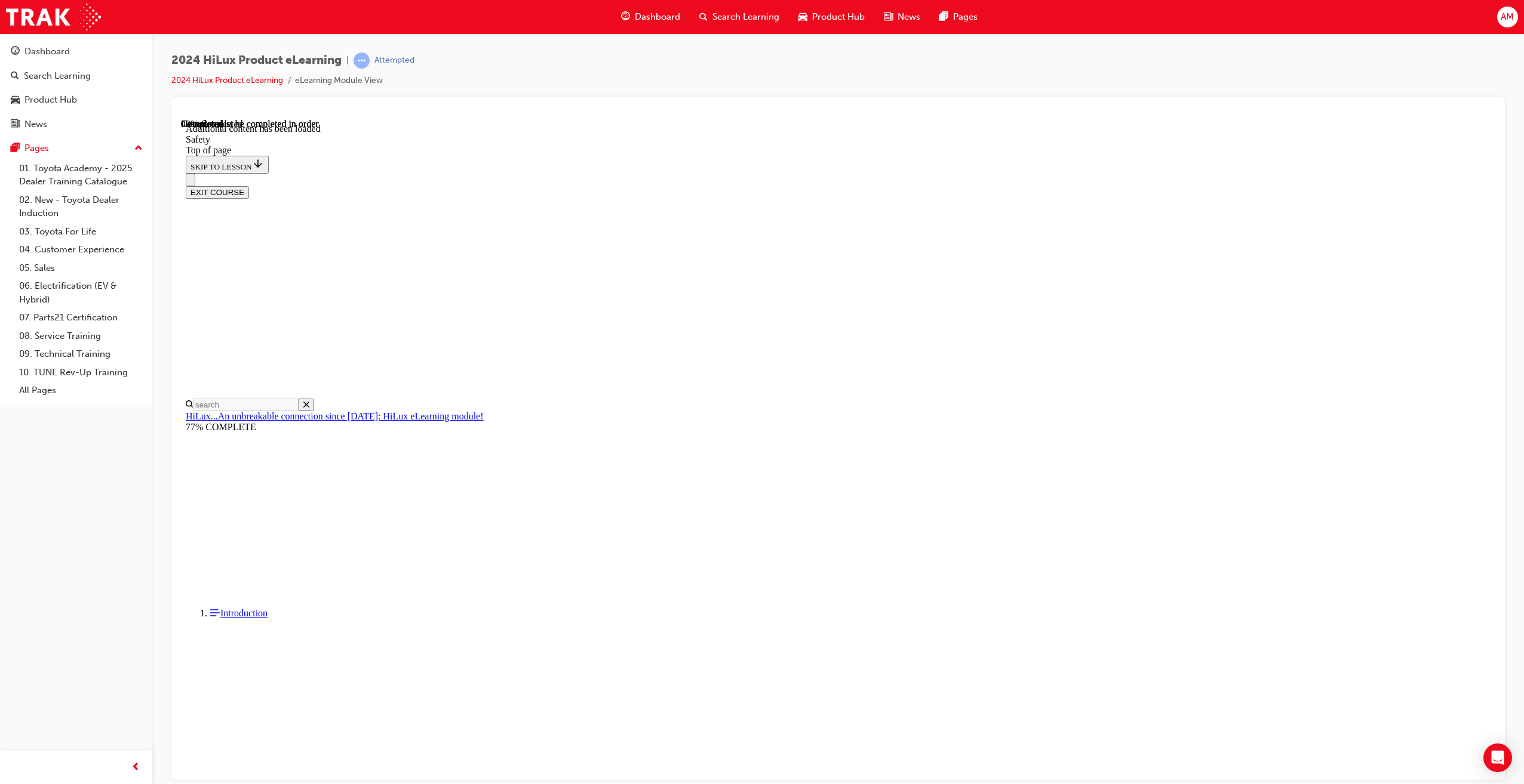
scroll to position [394, 0]
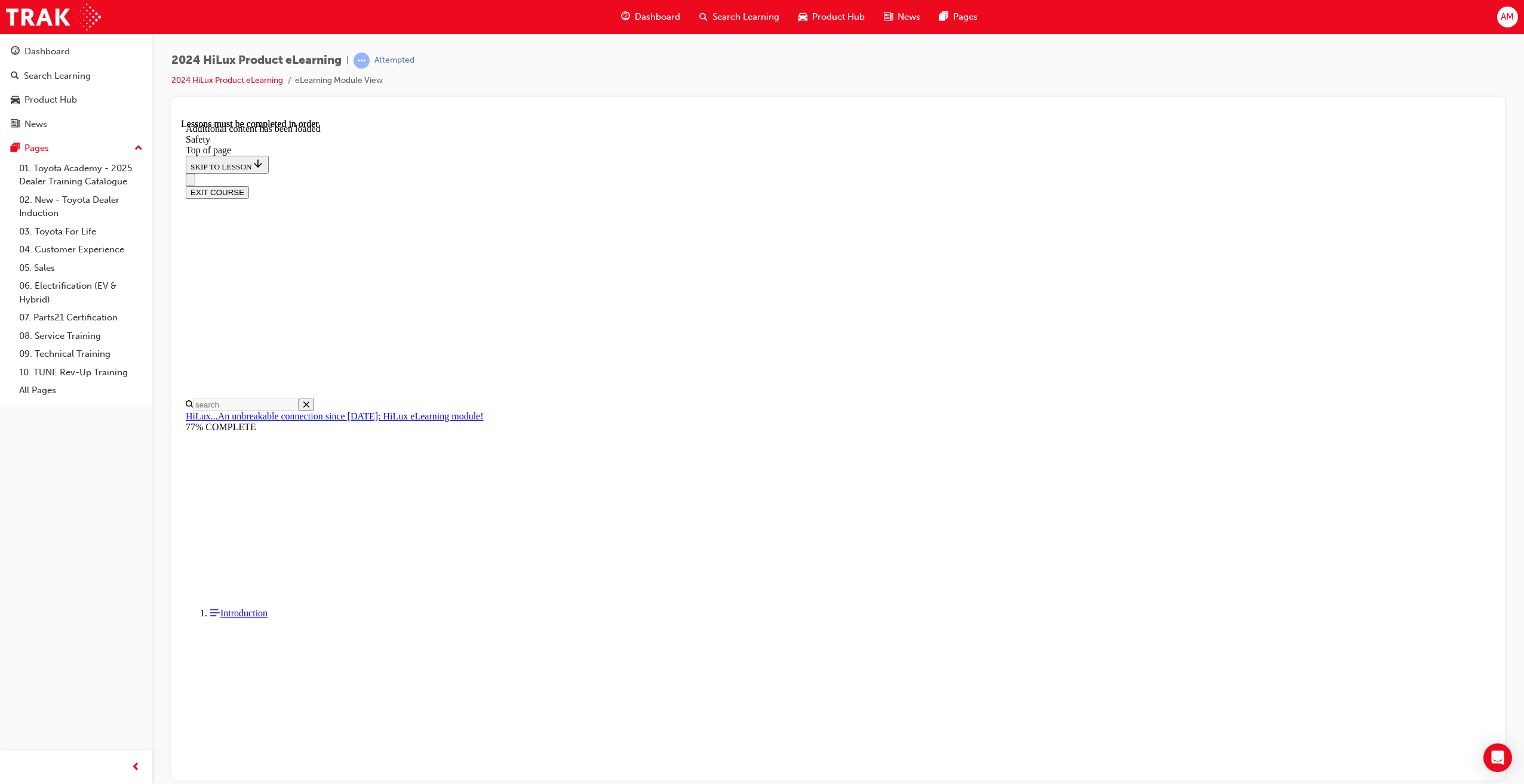
scroll to position [389, 0]
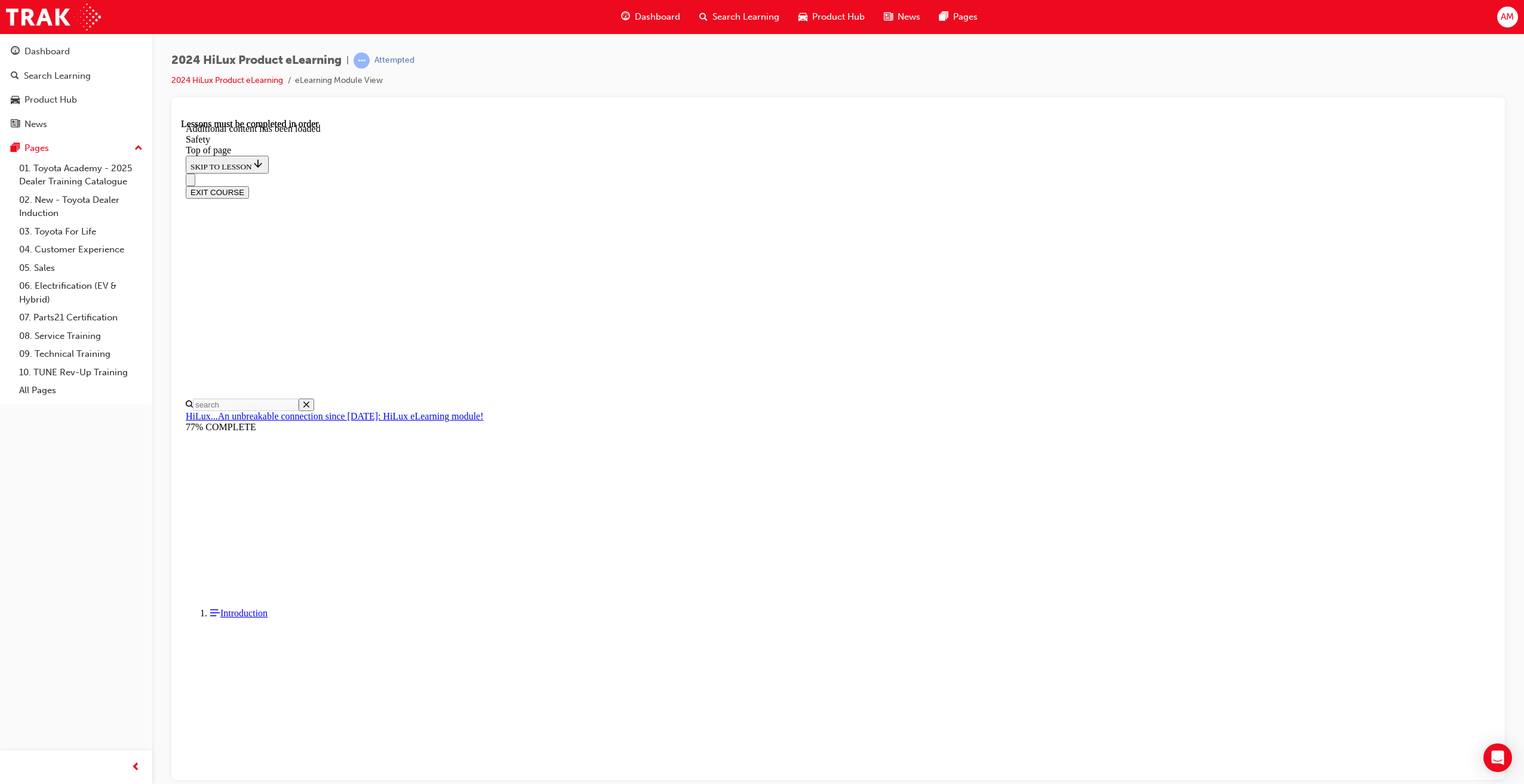
scroll to position [185, 0]
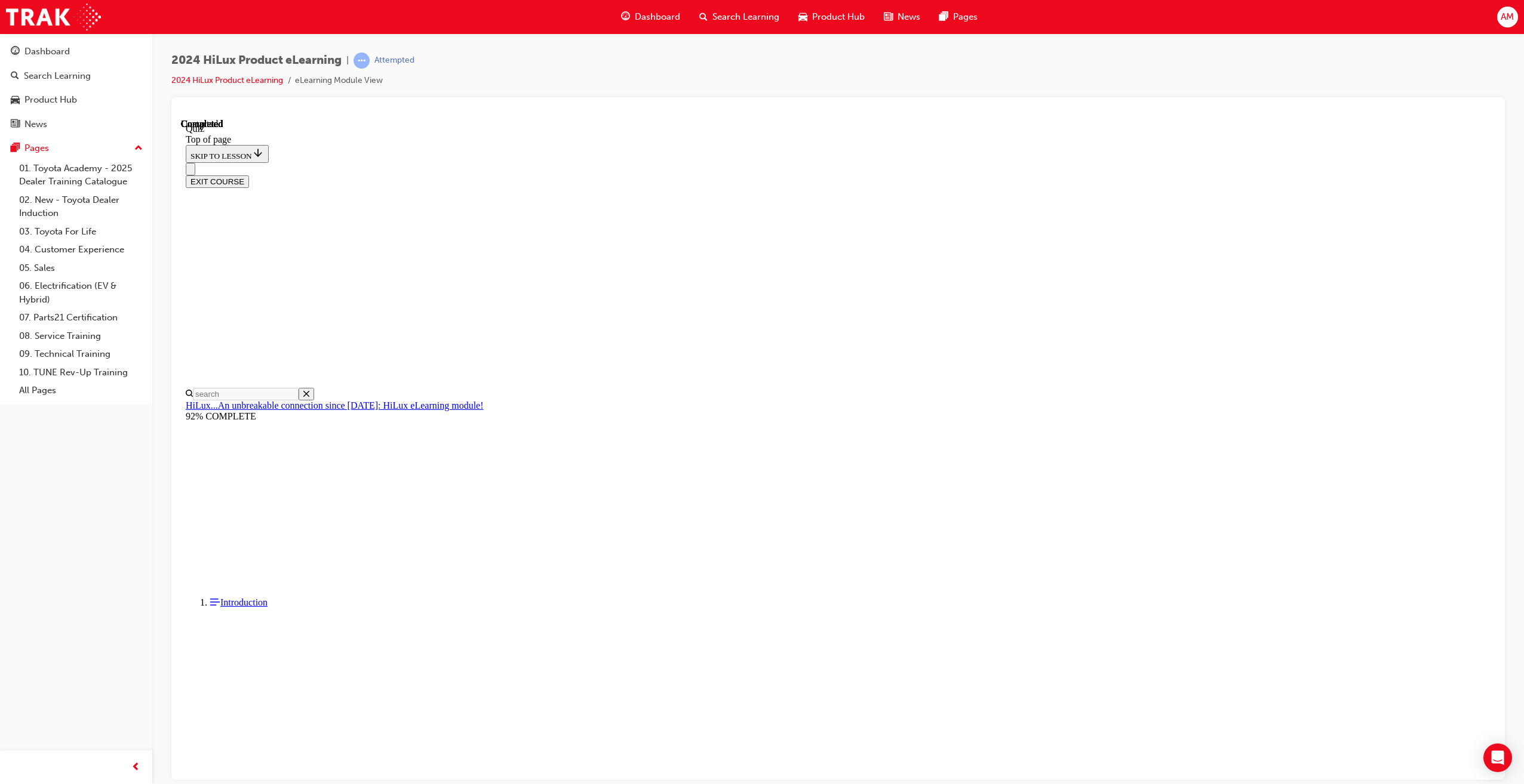
scroll to position [74, 0]
drag, startPoint x: 895, startPoint y: 659, endPoint x: 902, endPoint y: 679, distance: 21.2
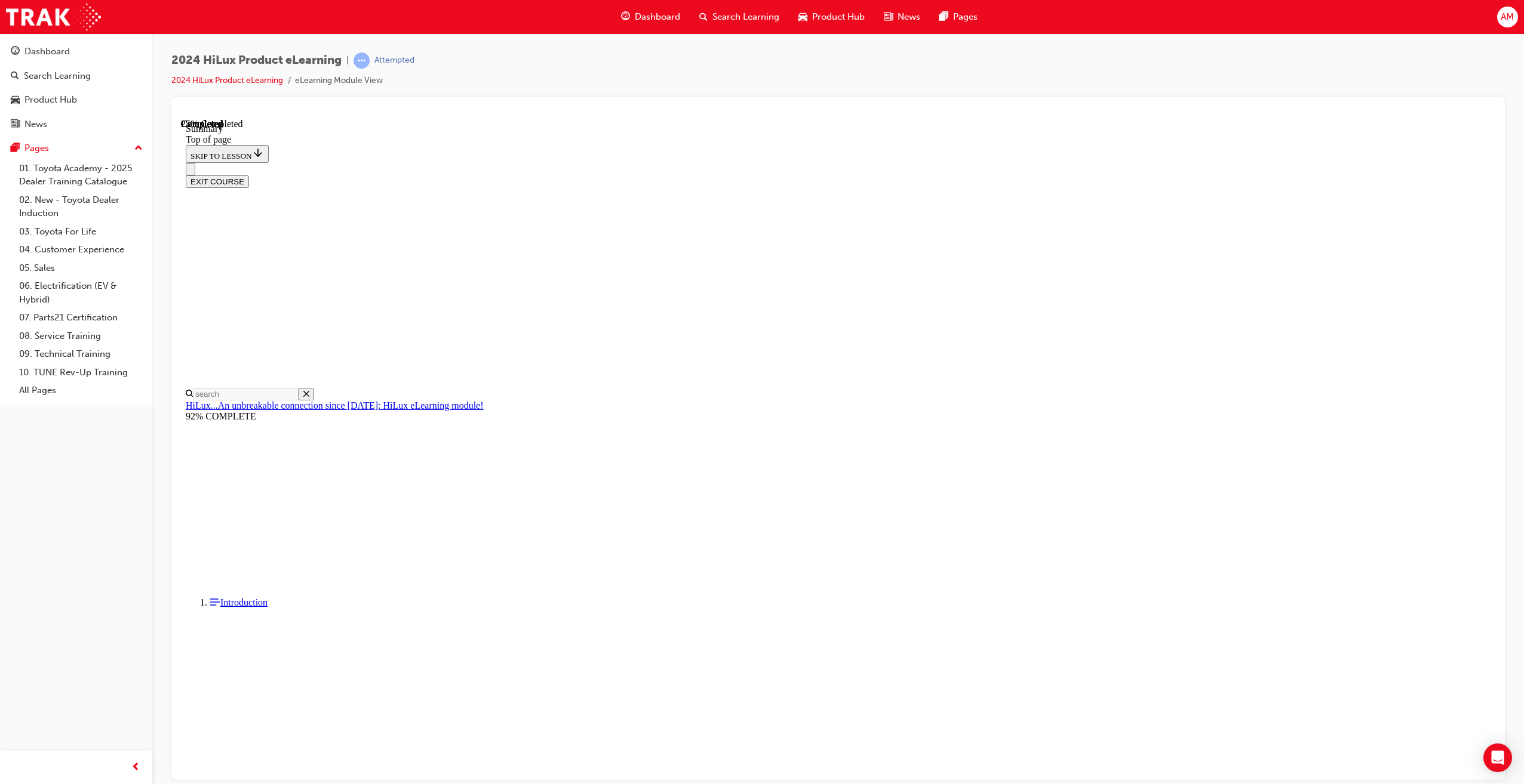
drag, startPoint x: 902, startPoint y: 679, endPoint x: 905, endPoint y: 694, distance: 15.3
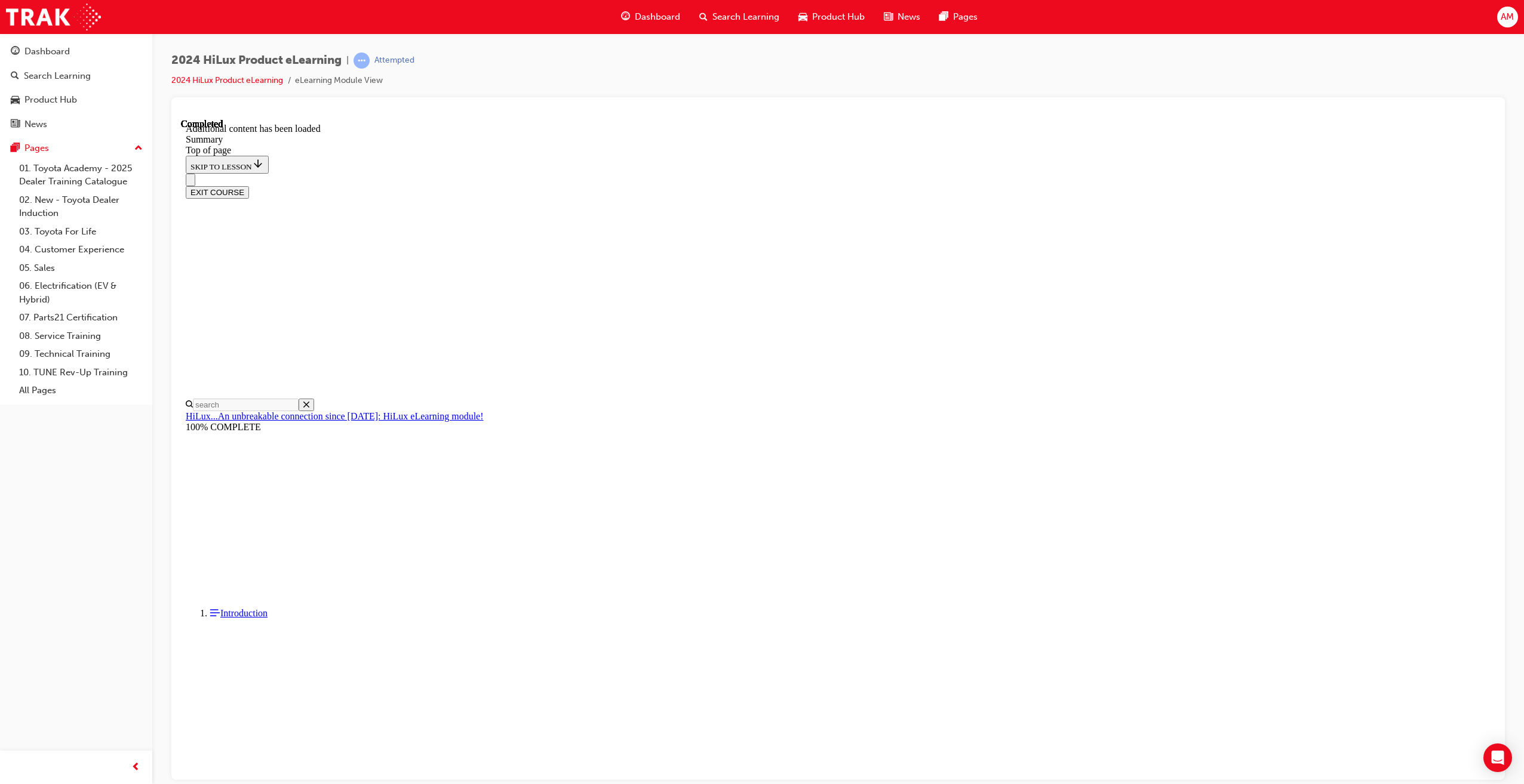
scroll to position [930, 0]
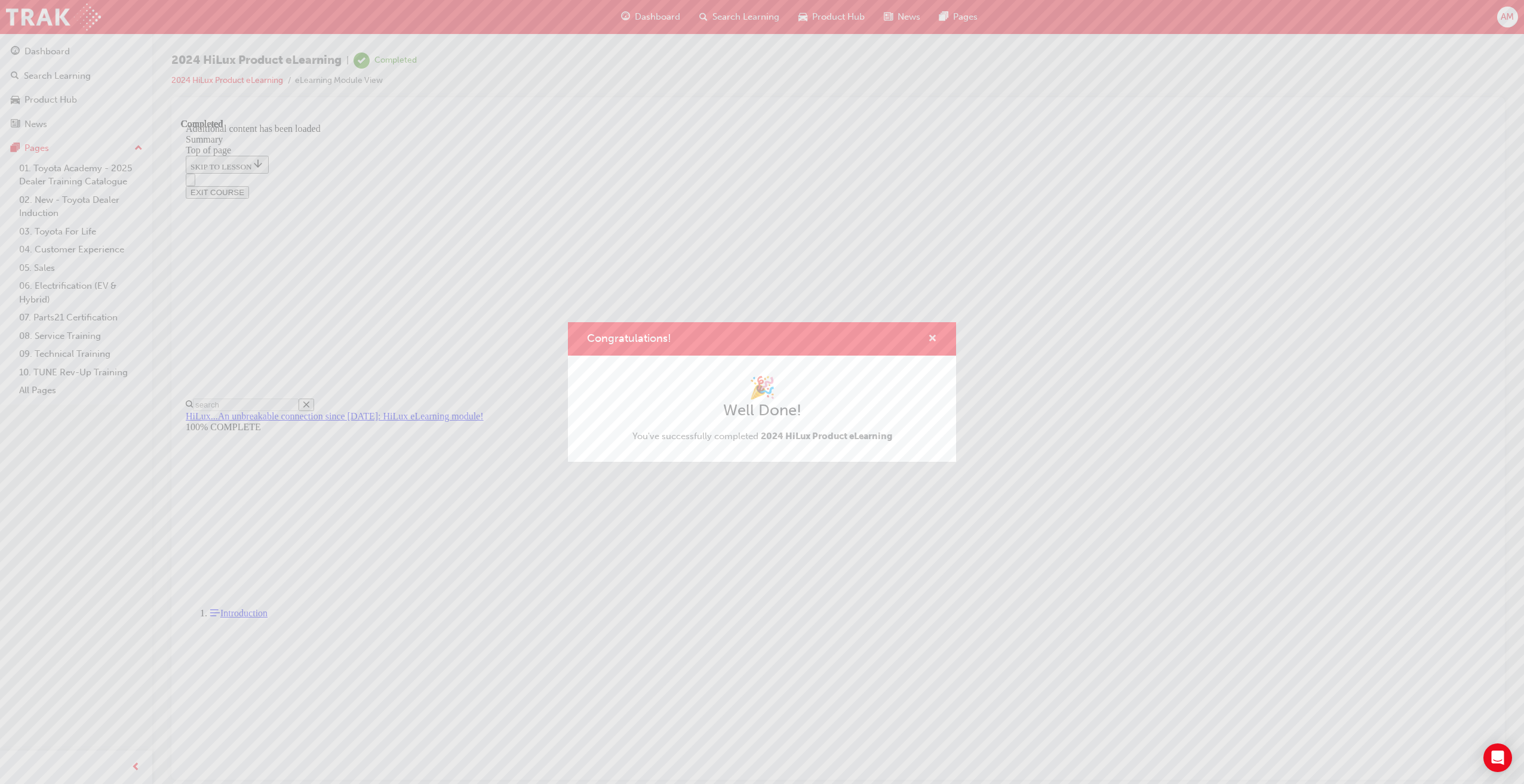
drag, startPoint x: 932, startPoint y: 338, endPoint x: 681, endPoint y: 348, distance: 251.2
click at [932, 338] on span "cross-icon" at bounding box center [932, 340] width 9 height 11
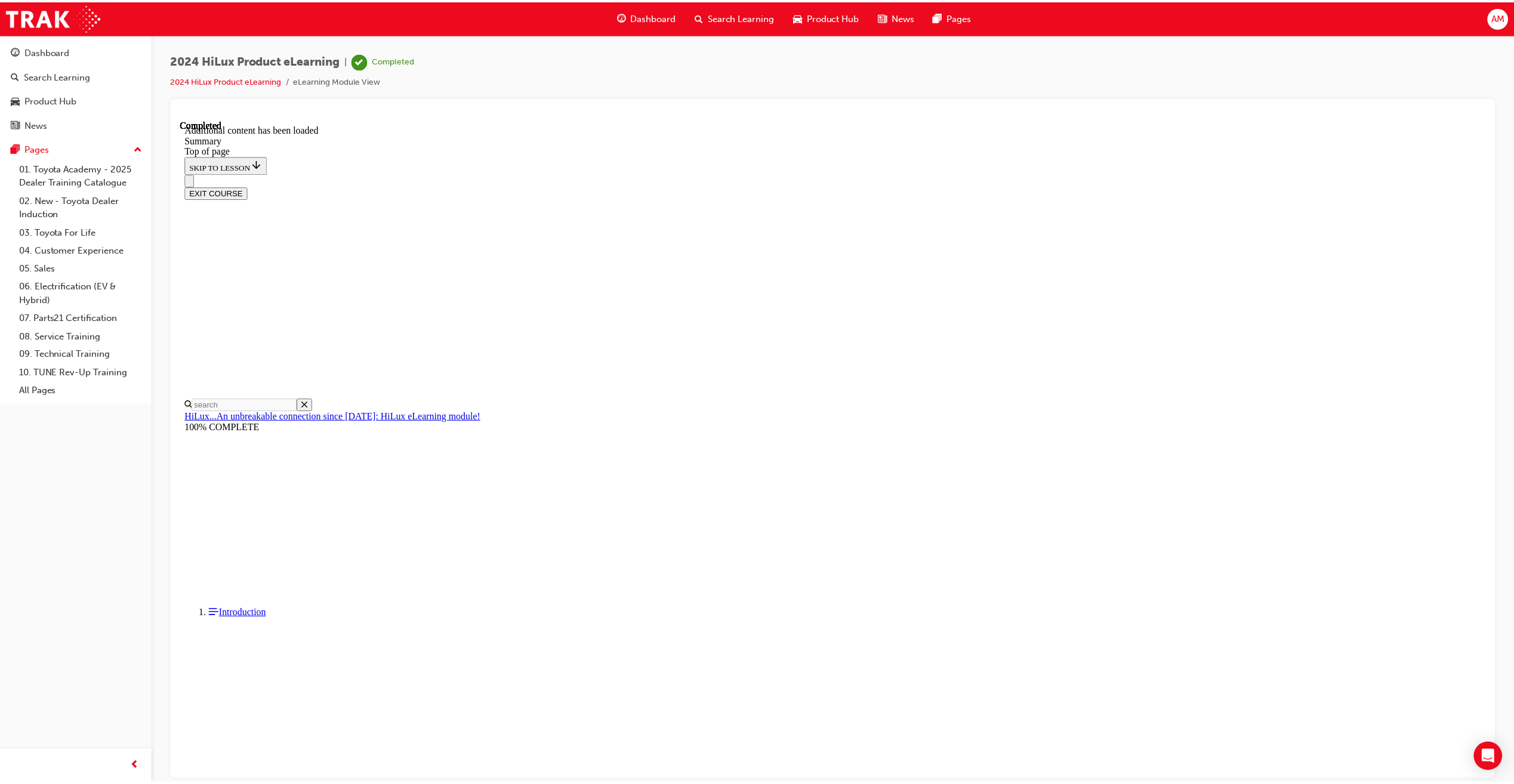
scroll to position [950, 0]
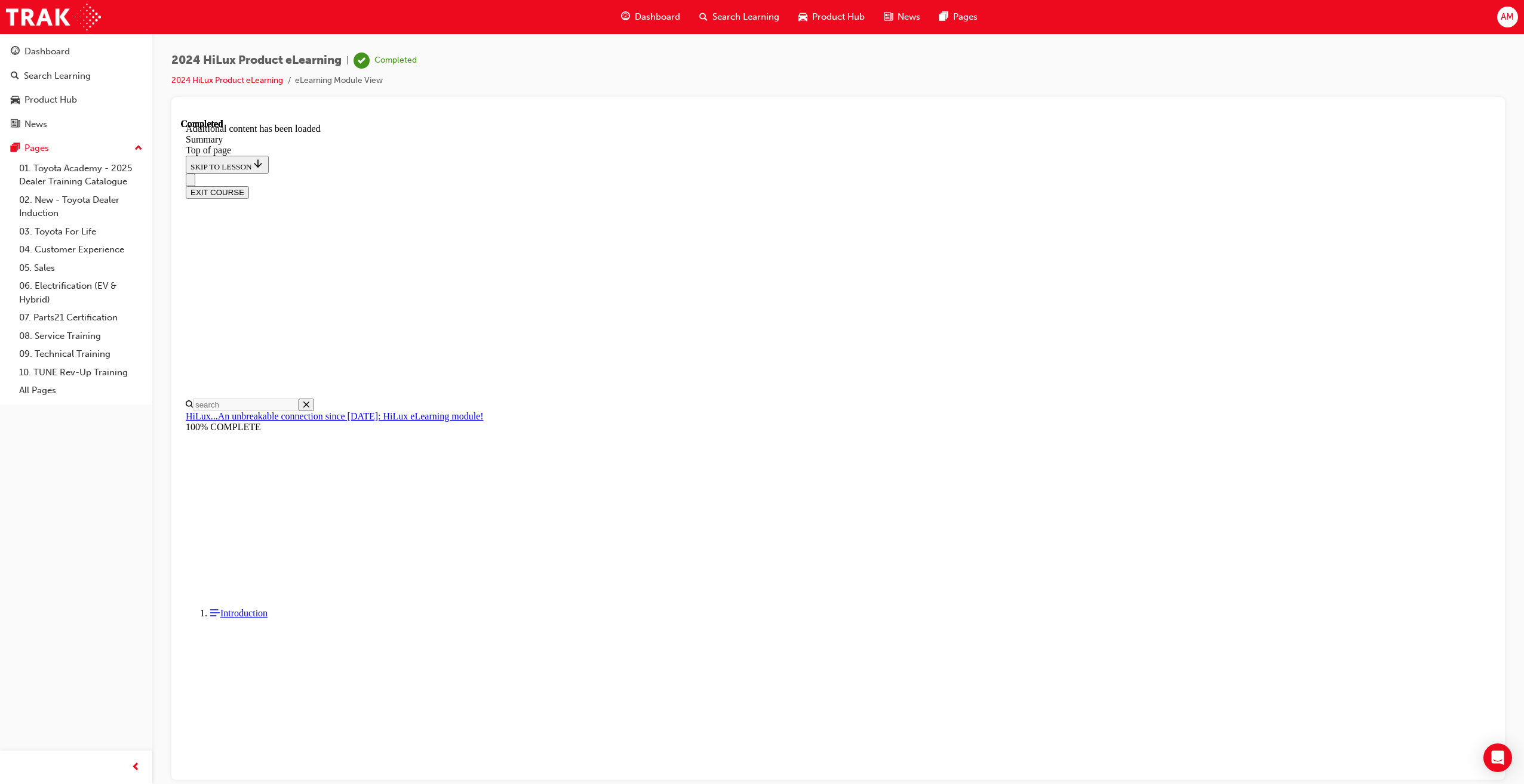
click at [656, 15] on span "Dashboard" at bounding box center [657, 17] width 45 height 13
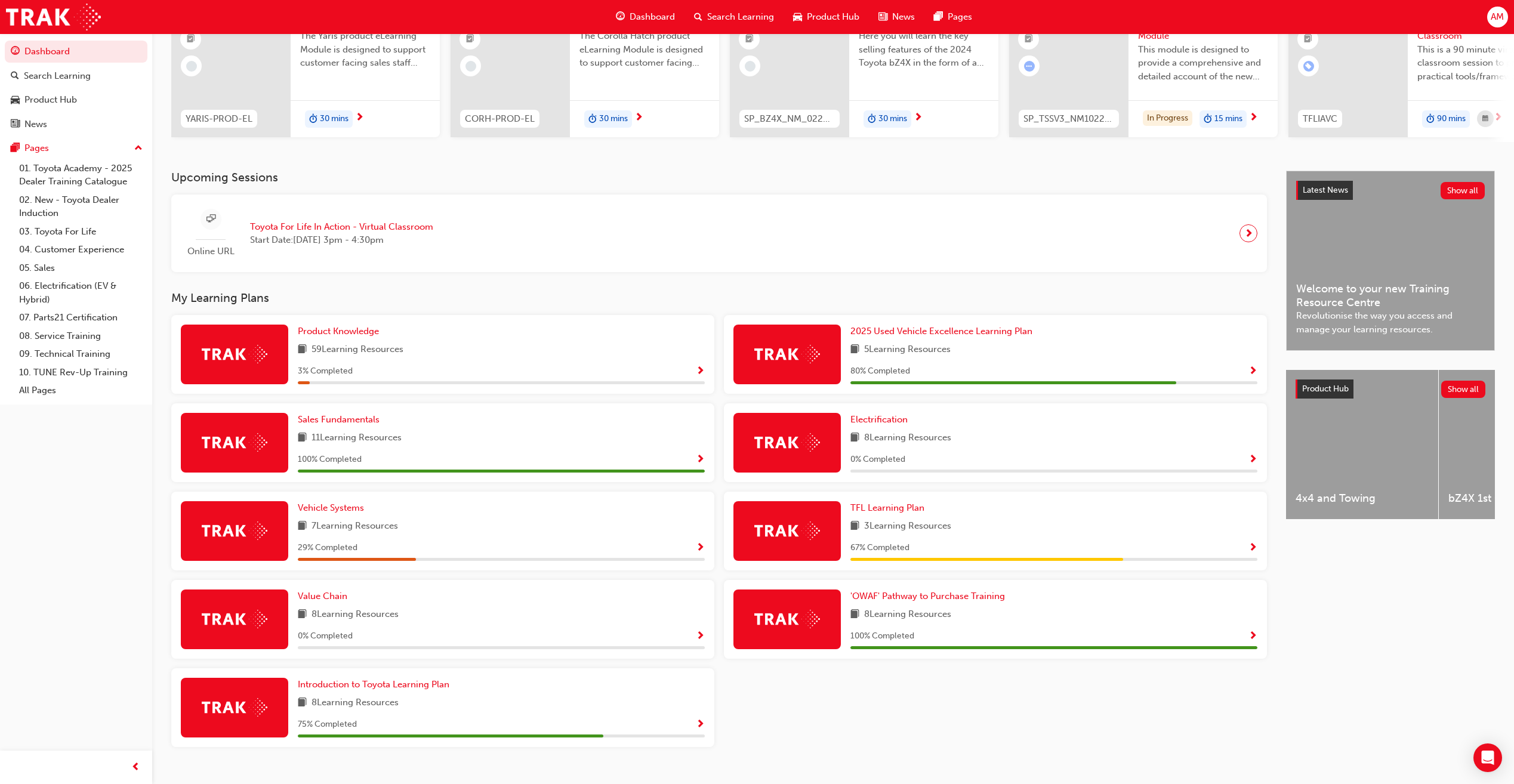
scroll to position [159, 0]
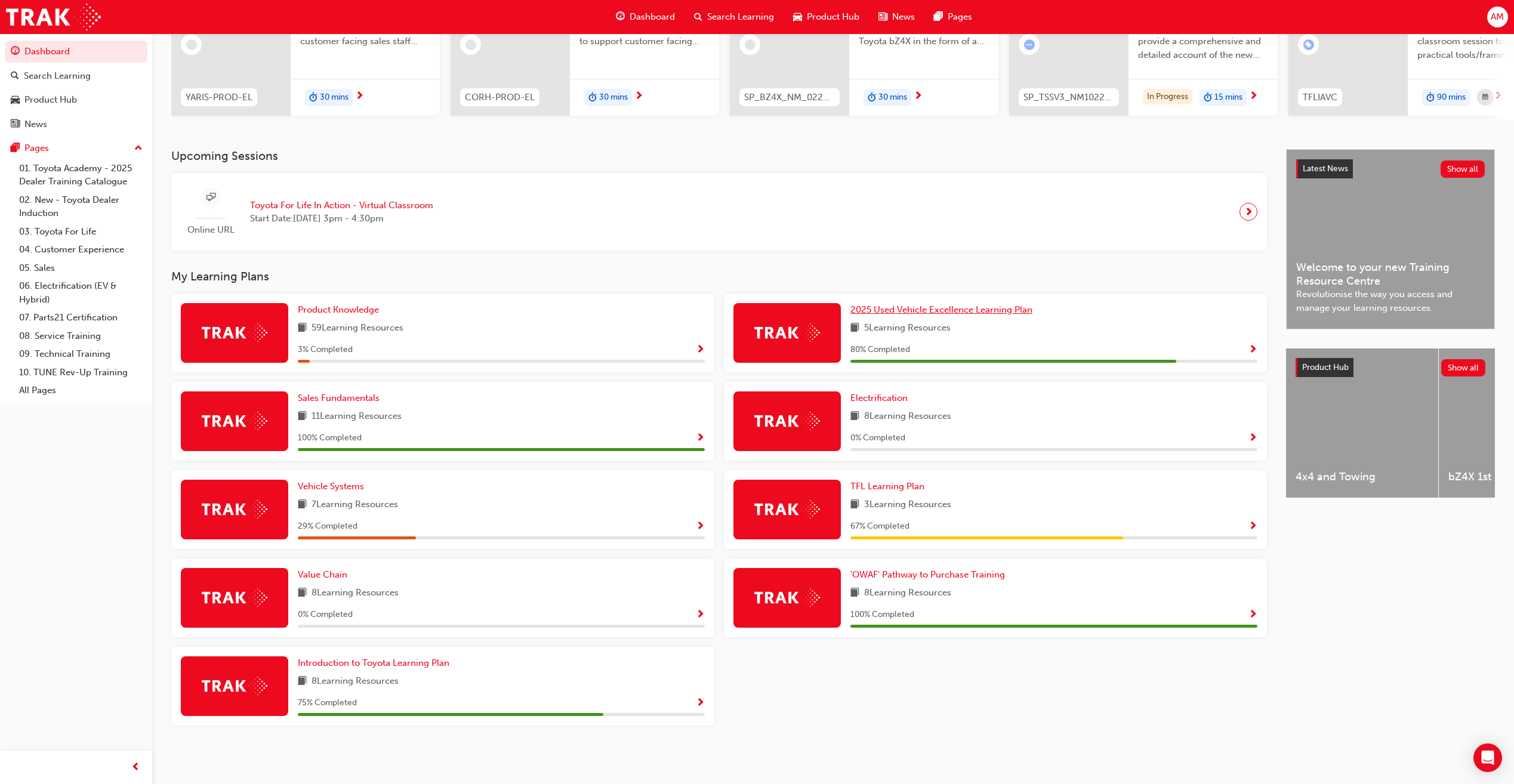
click at [912, 308] on span "2025 Used Vehicle Excellence Learning Plan" at bounding box center [941, 310] width 182 height 11
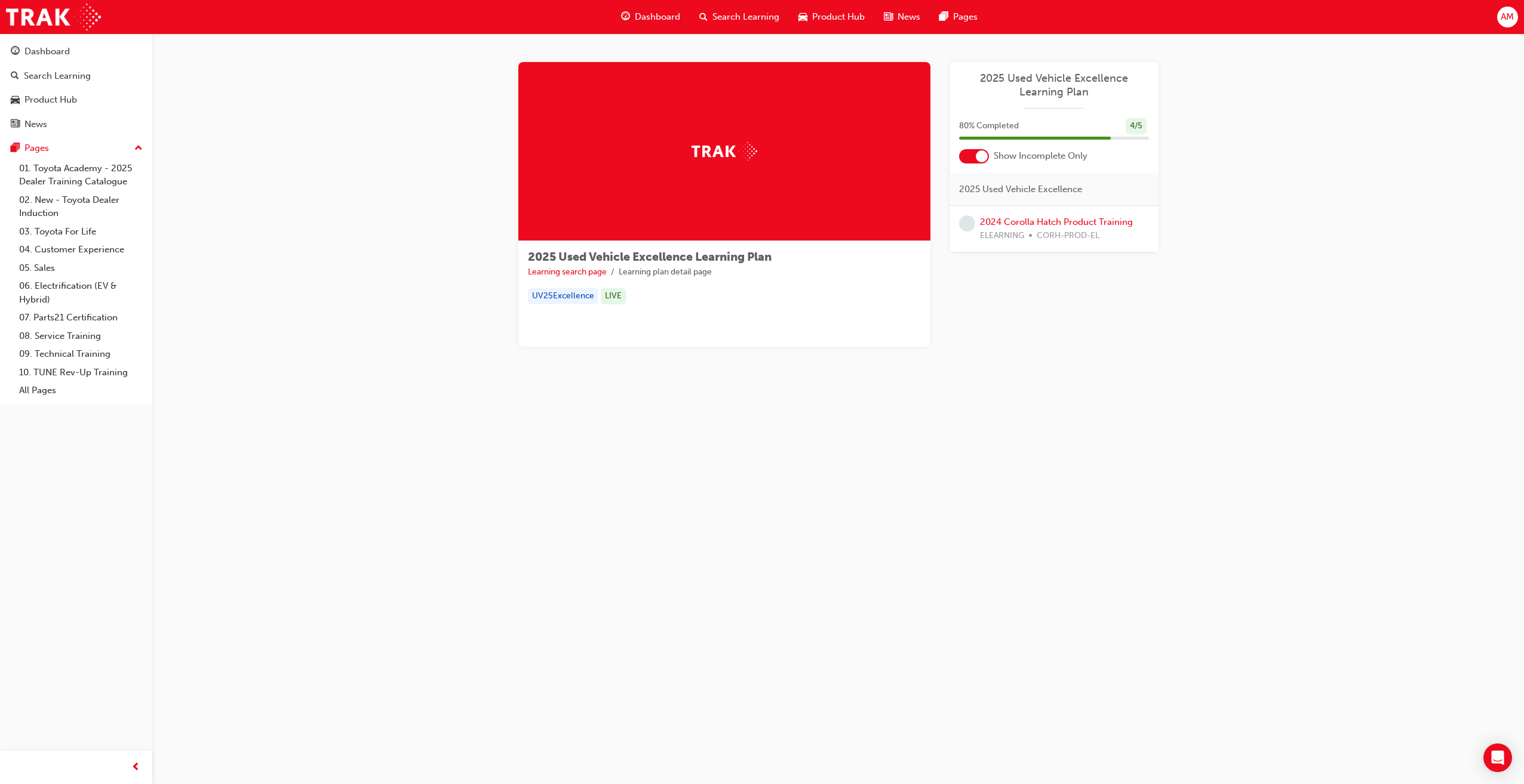
click at [665, 17] on span "Dashboard" at bounding box center [657, 17] width 45 height 13
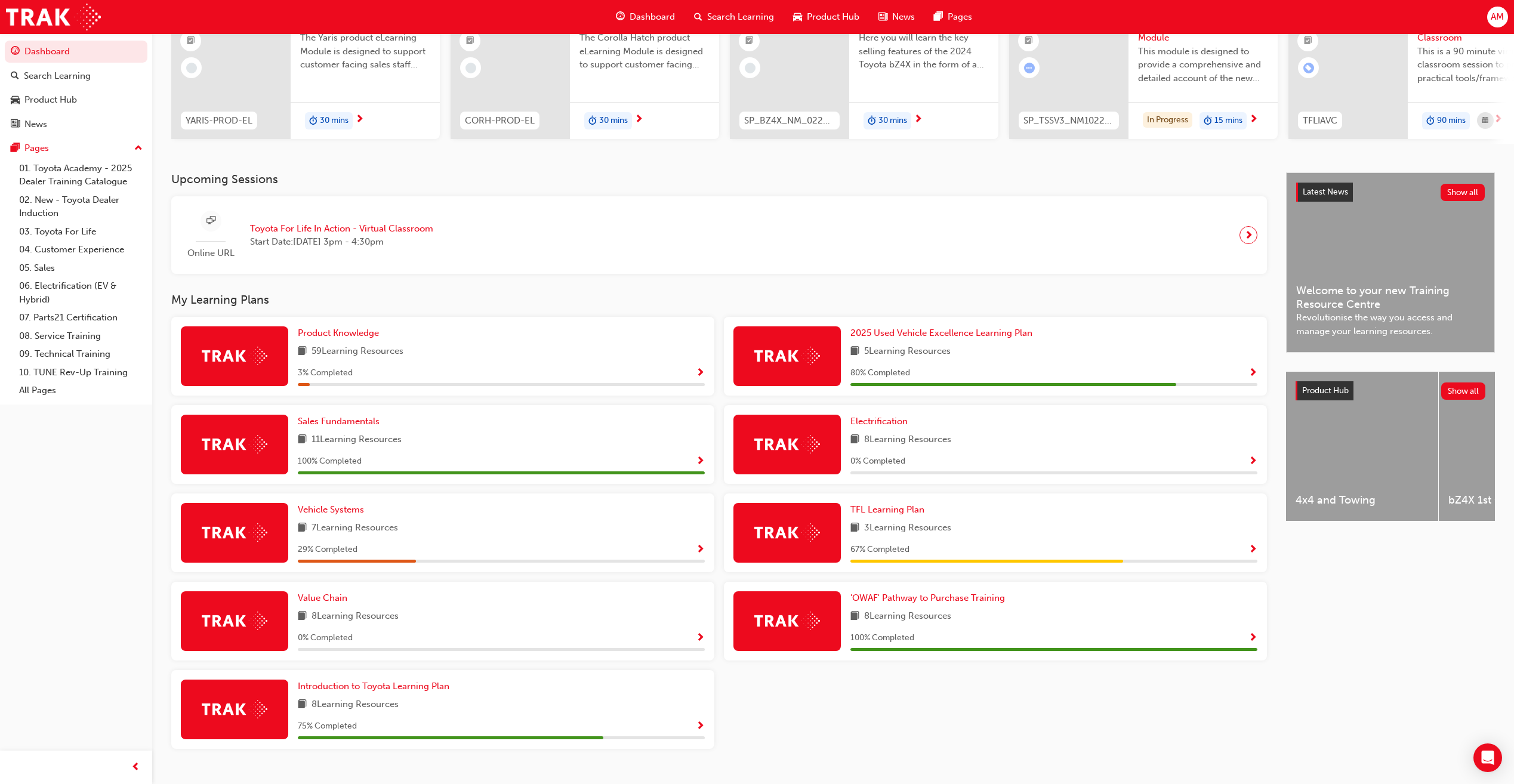
scroll to position [159, 0]
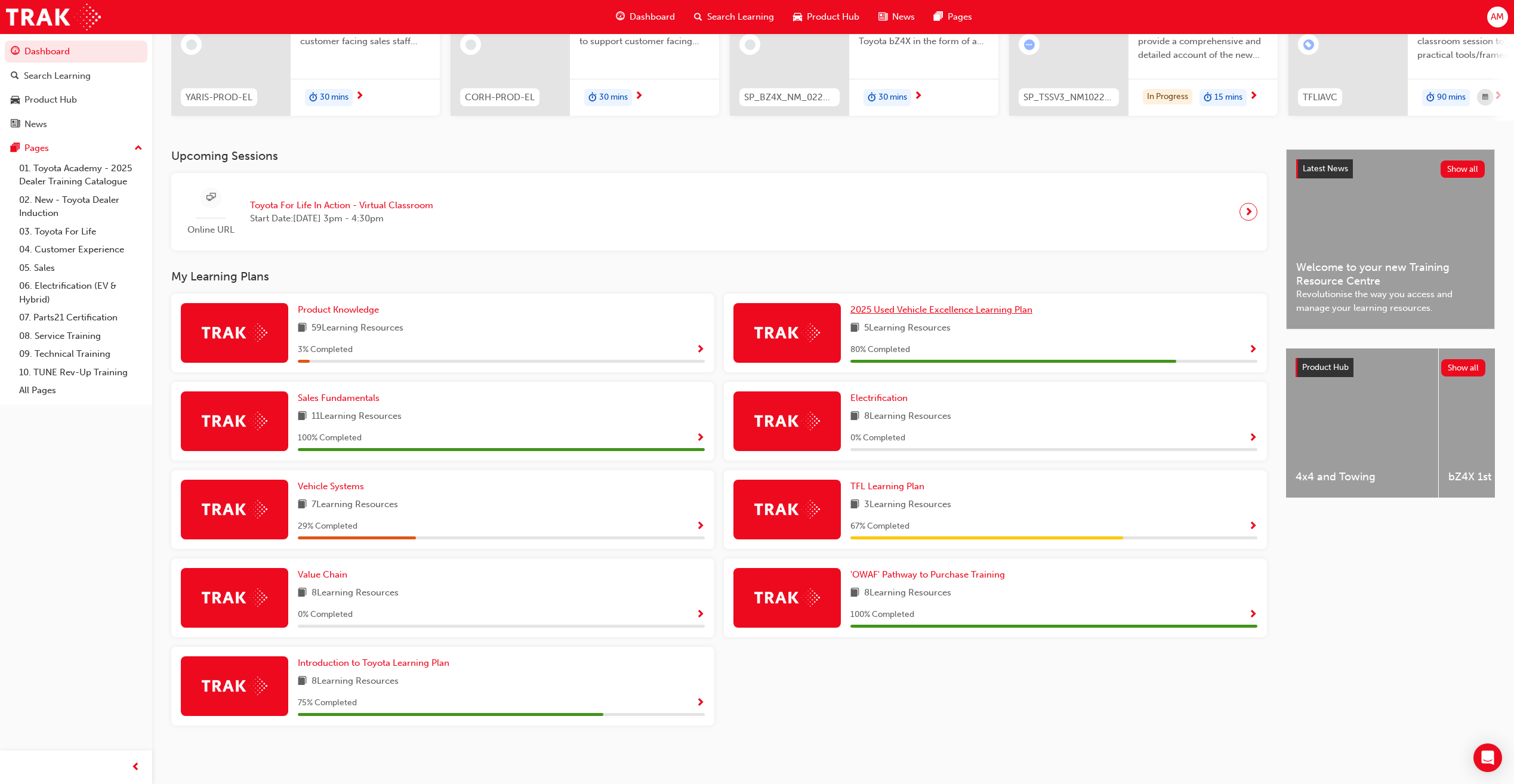
click at [907, 312] on span "2025 Used Vehicle Excellence Learning Plan" at bounding box center [941, 310] width 182 height 11
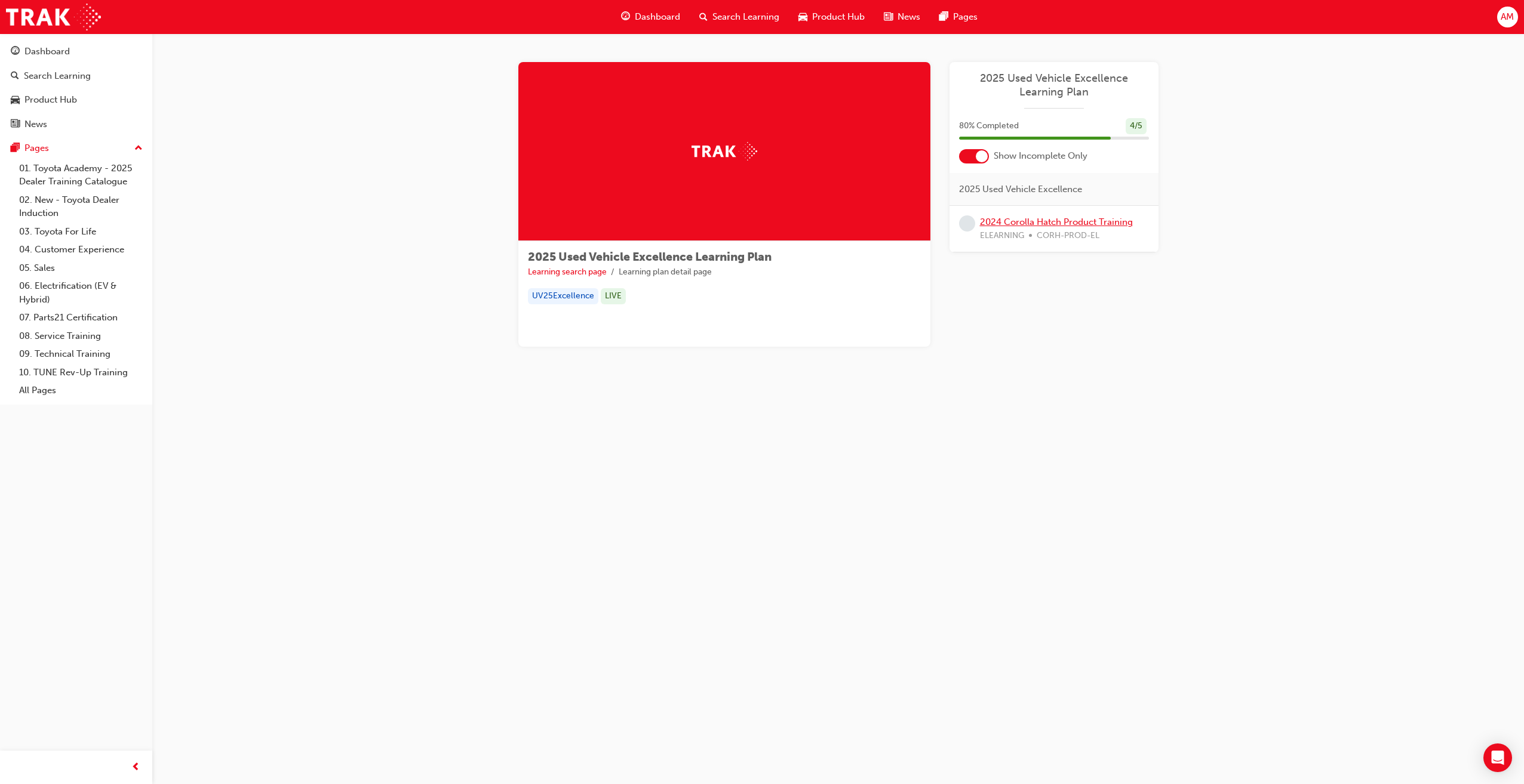
click at [1014, 221] on link "2024 Corolla Hatch Product Training" at bounding box center [1056, 222] width 153 height 11
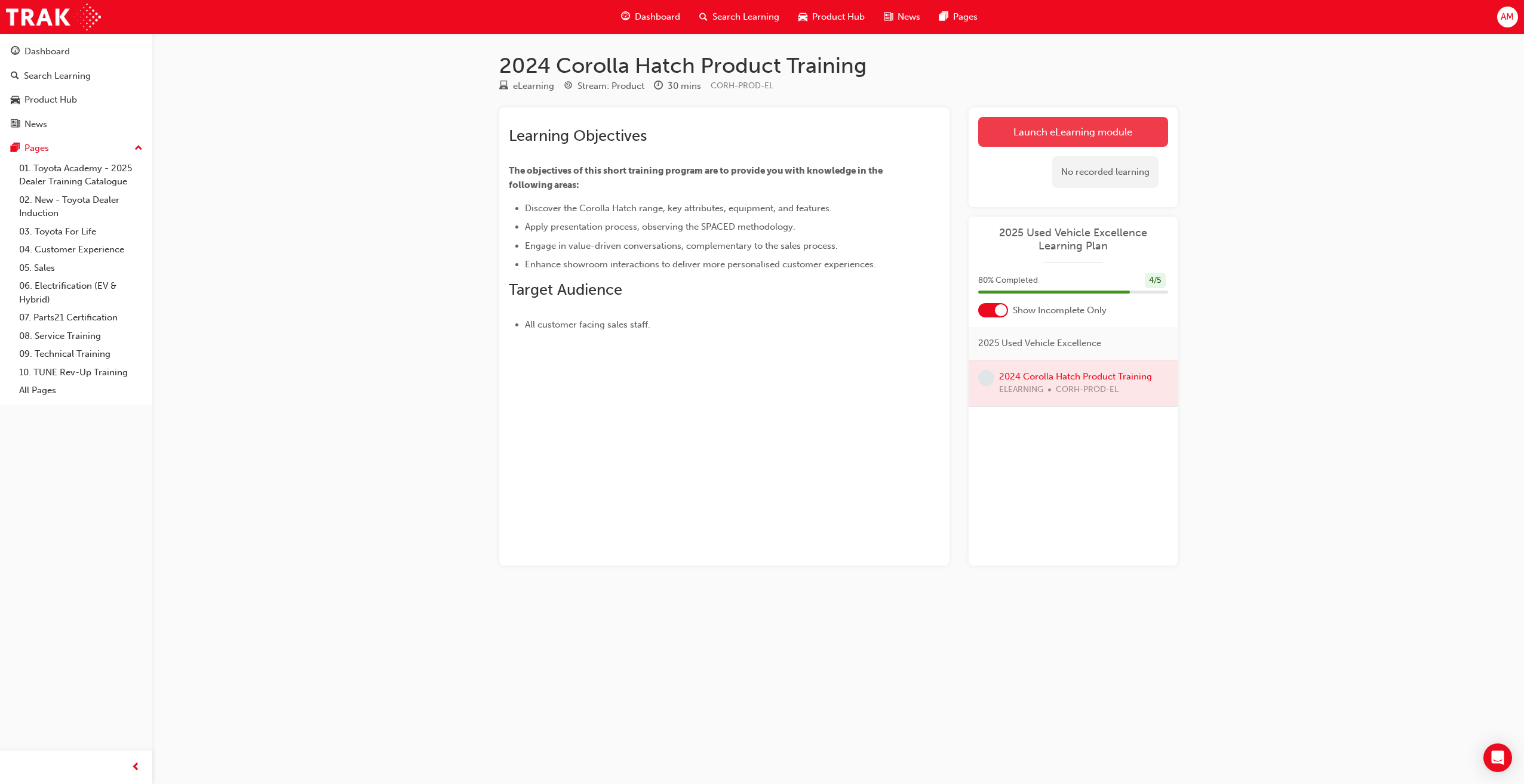
click at [1075, 125] on link "Launch eLearning module" at bounding box center [1073, 132] width 190 height 30
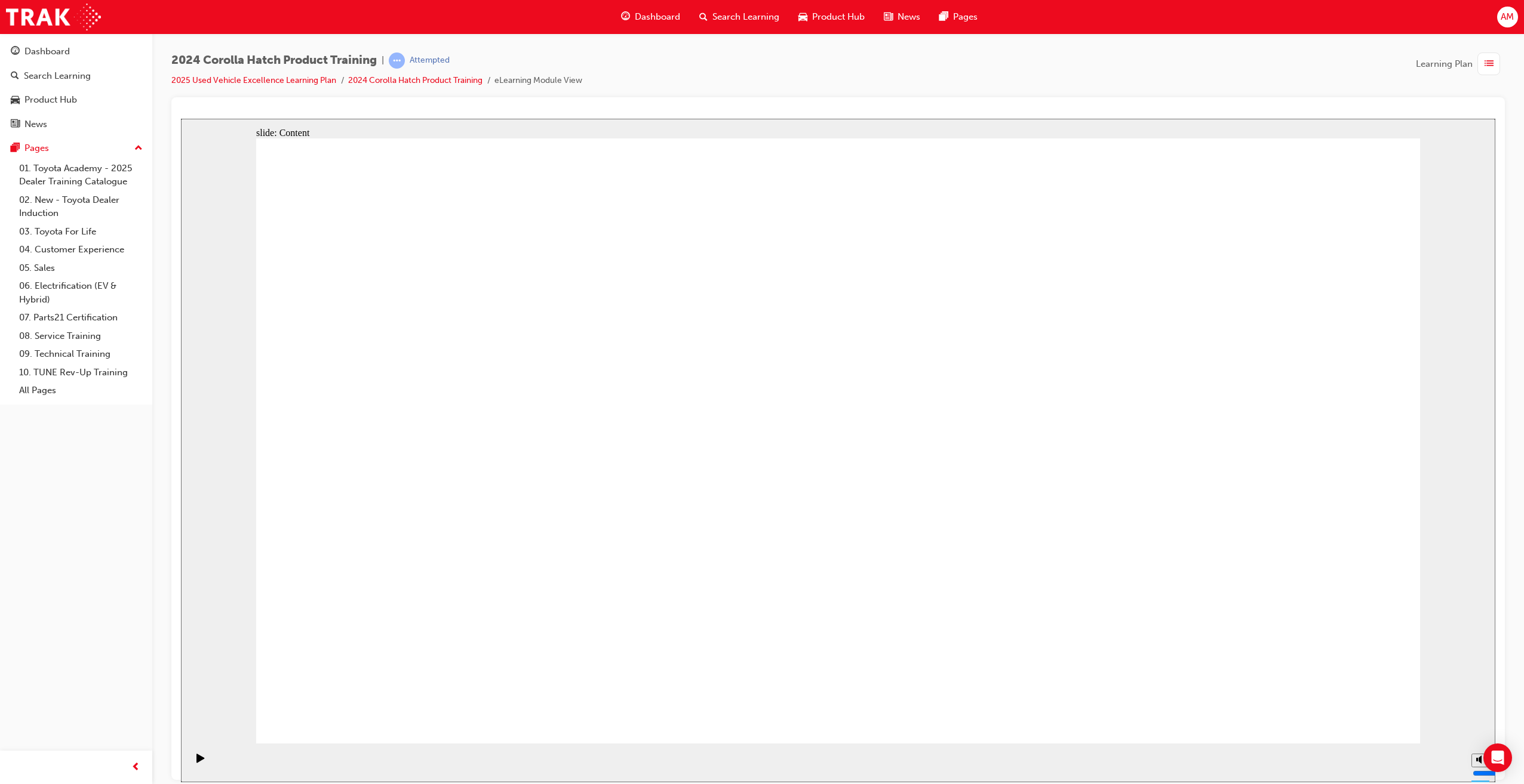
drag, startPoint x: 1291, startPoint y: 717, endPoint x: 1336, endPoint y: 713, distance: 45.2
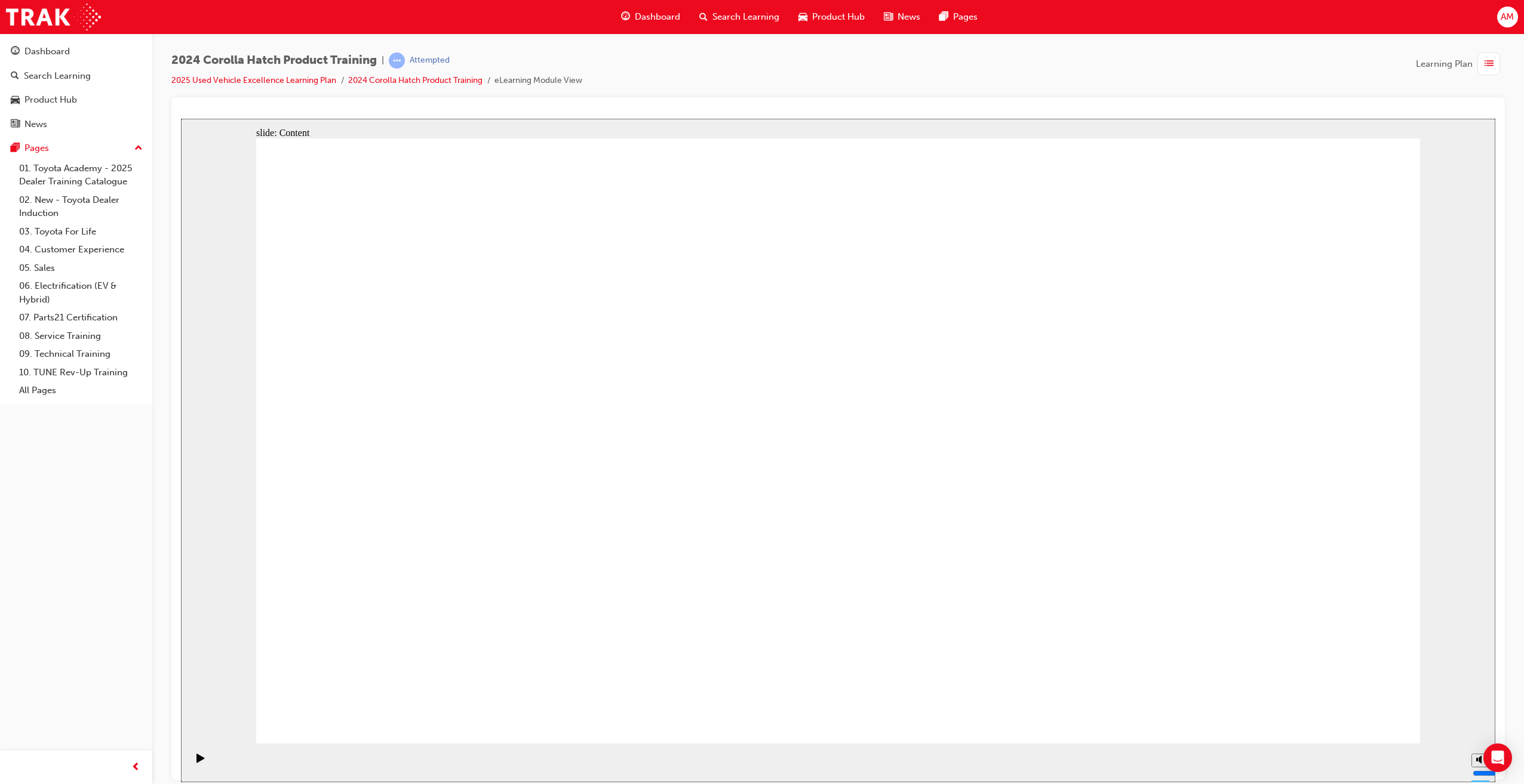
drag, startPoint x: 1376, startPoint y: 169, endPoint x: 1360, endPoint y: 176, distance: 17.5
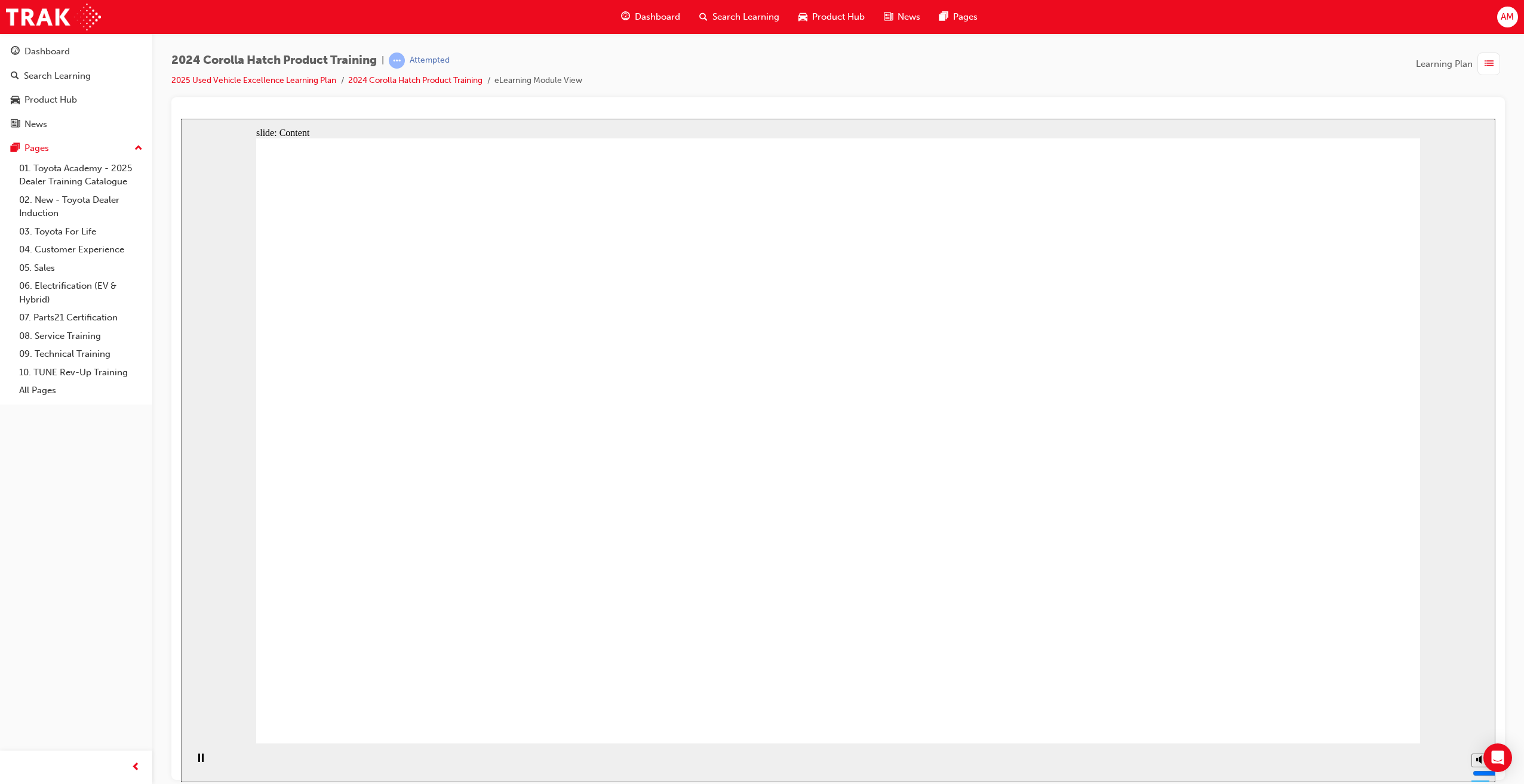
drag, startPoint x: 433, startPoint y: 434, endPoint x: 430, endPoint y: 442, distance: 8.5
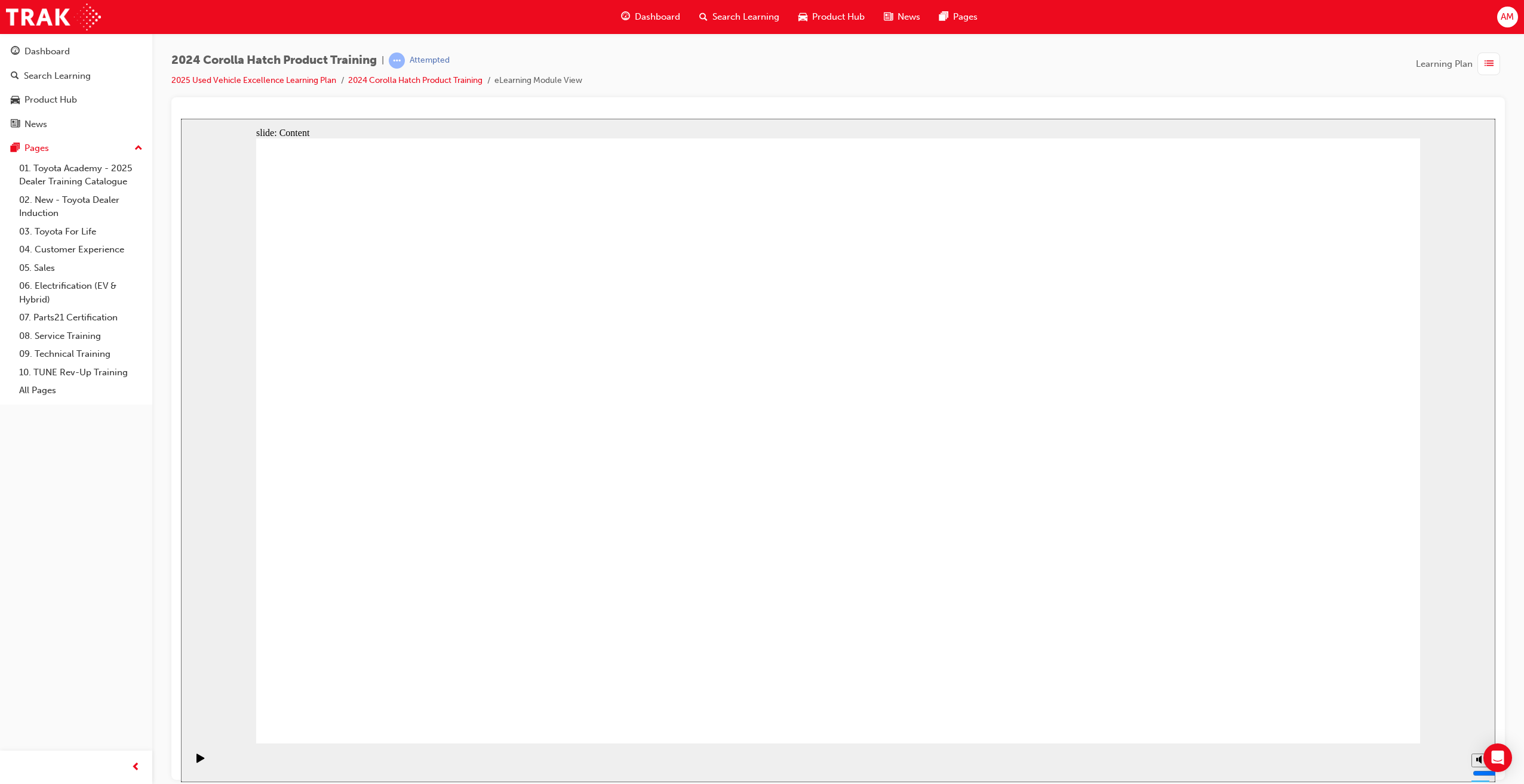
drag, startPoint x: 546, startPoint y: 483, endPoint x: 598, endPoint y: 540, distance: 77.2
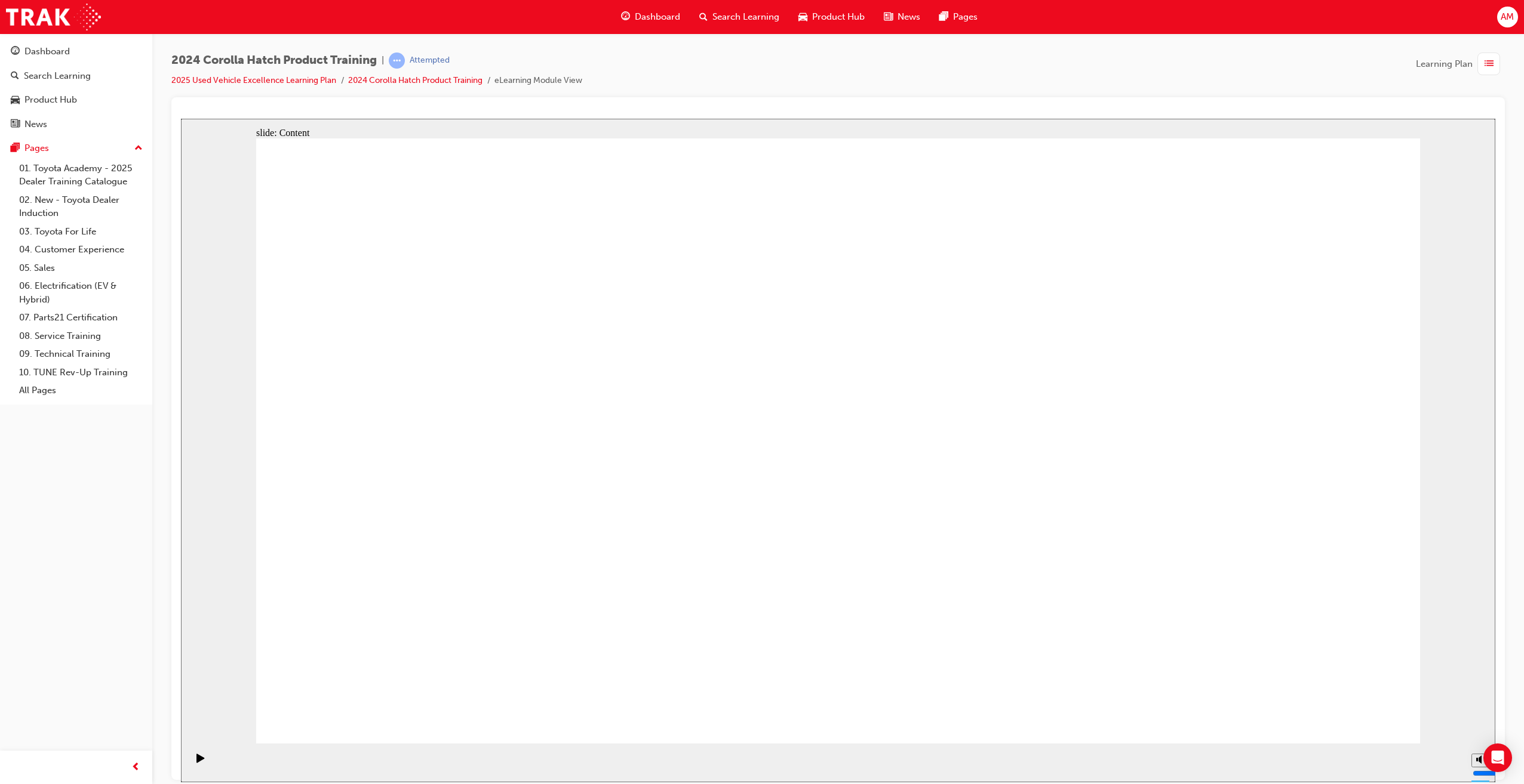
drag, startPoint x: 1314, startPoint y: 686, endPoint x: 1330, endPoint y: 704, distance: 24.1
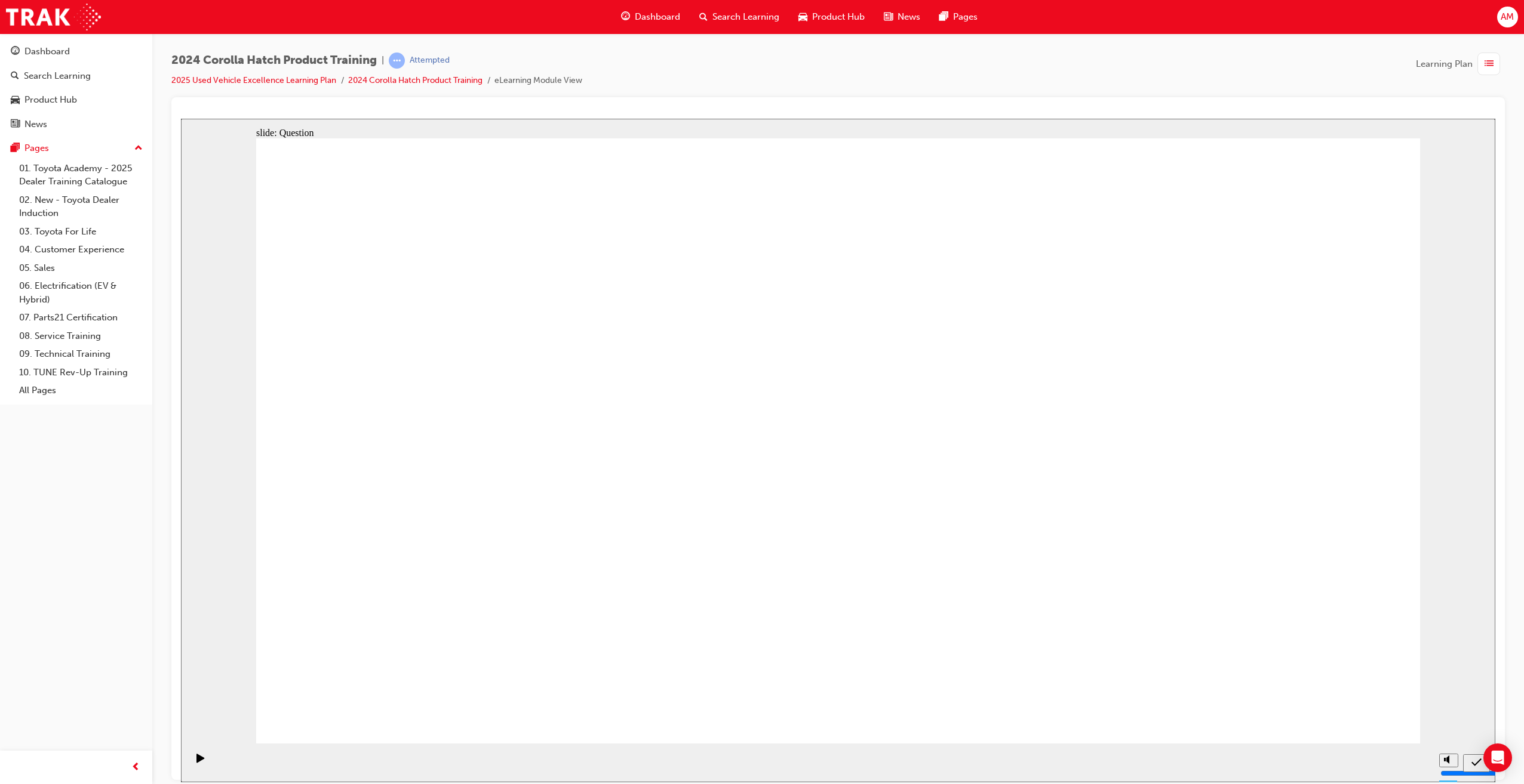
radio input "true"
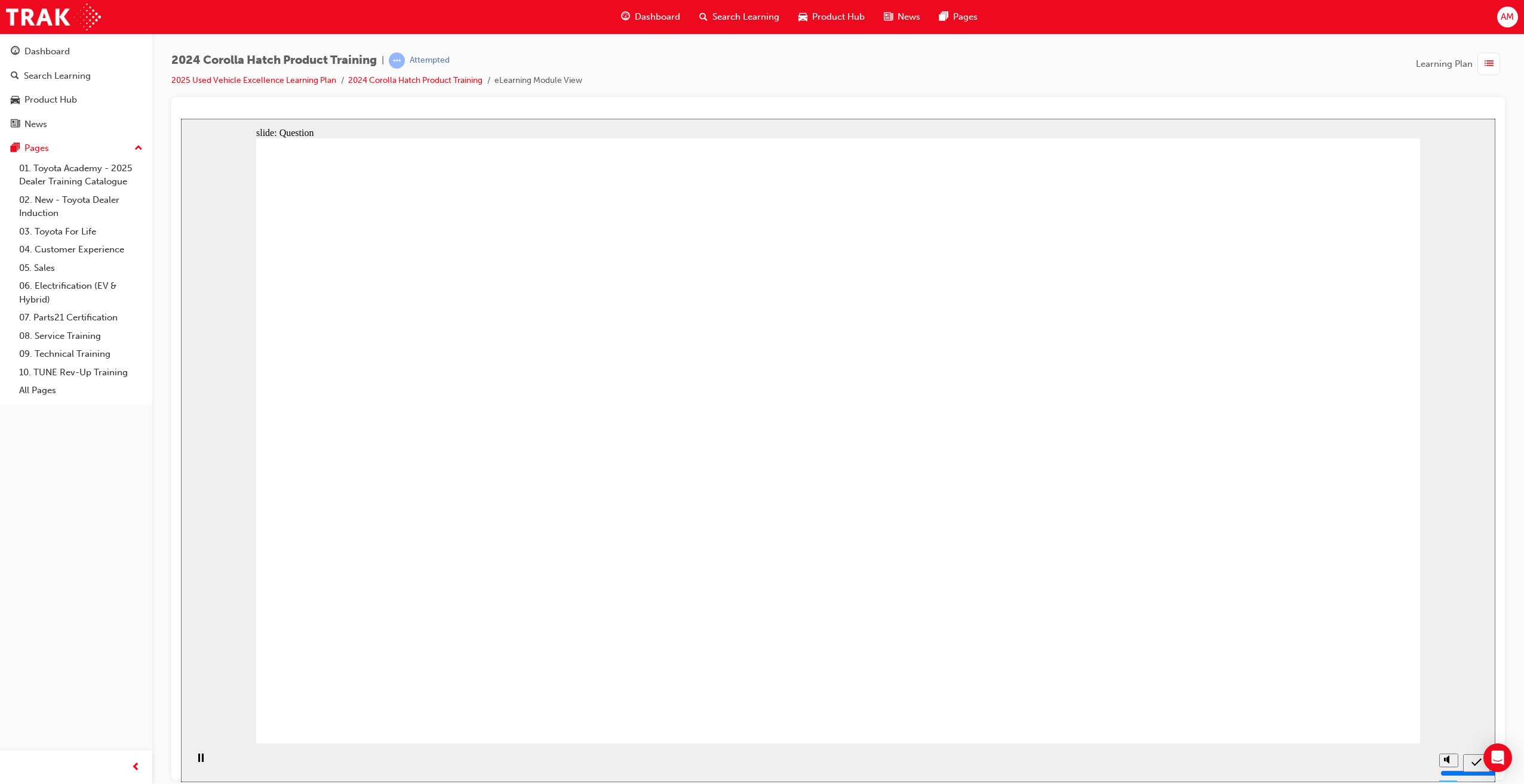
radio input "true"
drag, startPoint x: 883, startPoint y: 477, endPoint x: 889, endPoint y: 439, distance: 38.5
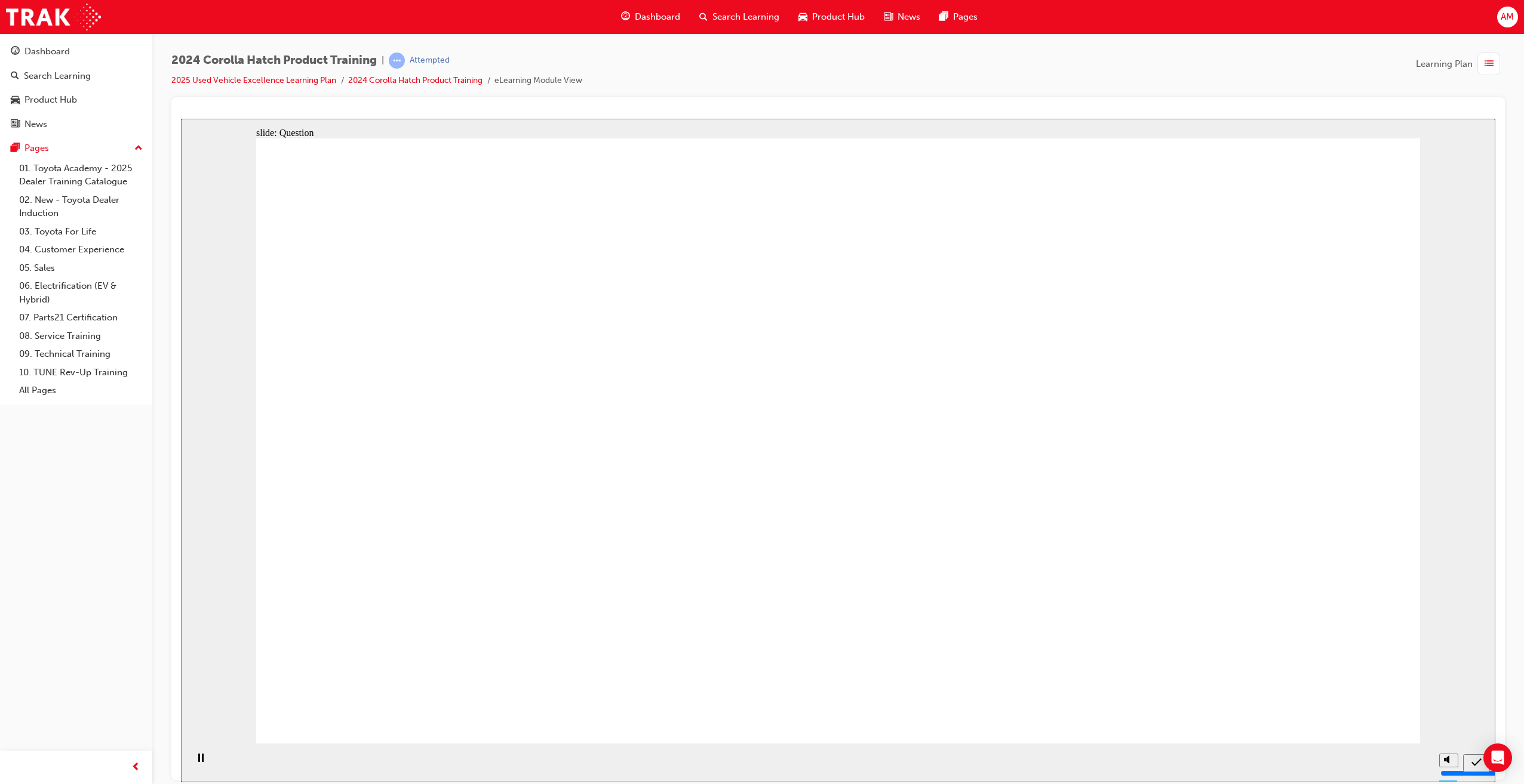
radio input "true"
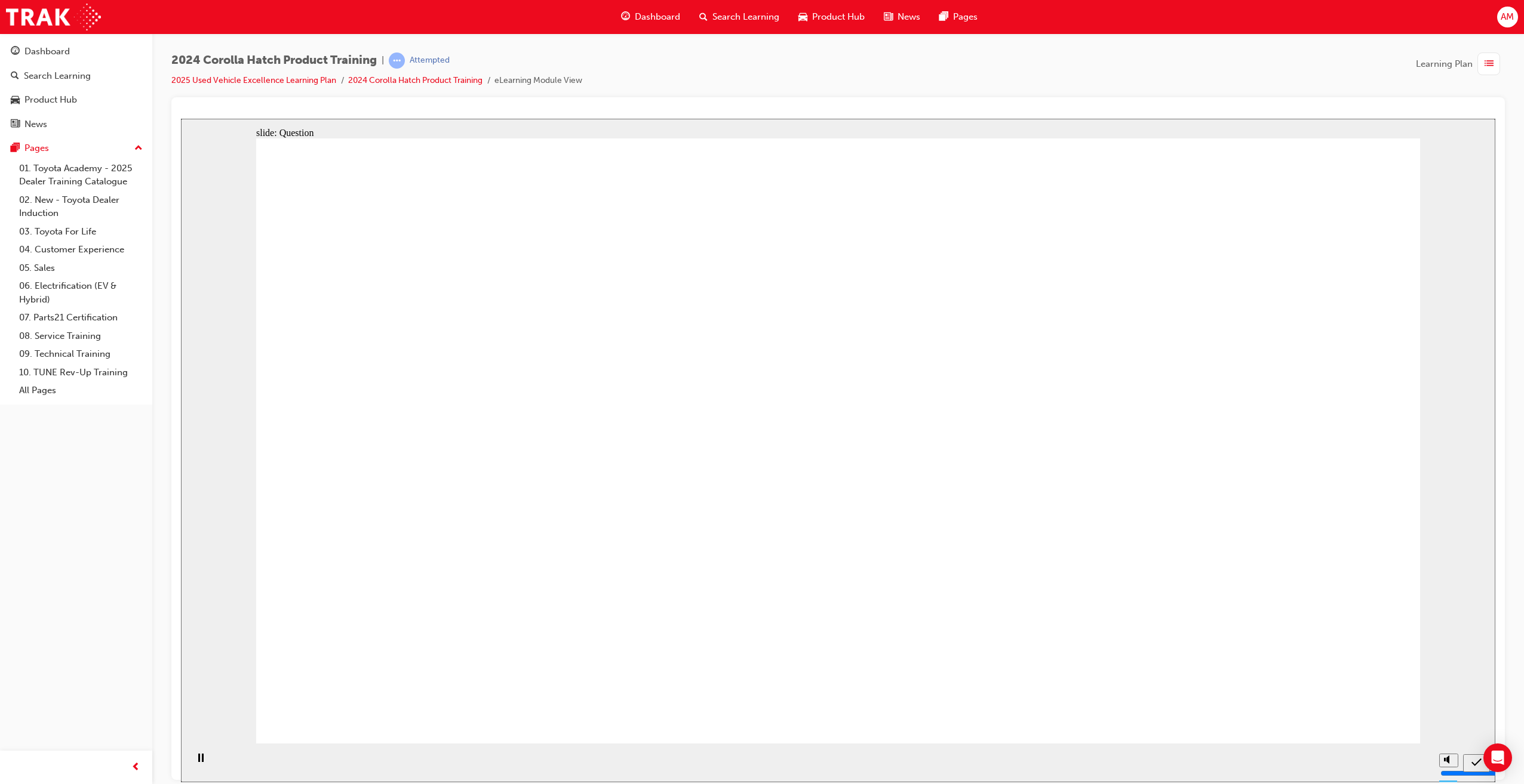
drag, startPoint x: 451, startPoint y: 597, endPoint x: 593, endPoint y: 473, distance: 188.5
drag, startPoint x: 501, startPoint y: 597, endPoint x: 603, endPoint y: 475, distance: 159.0
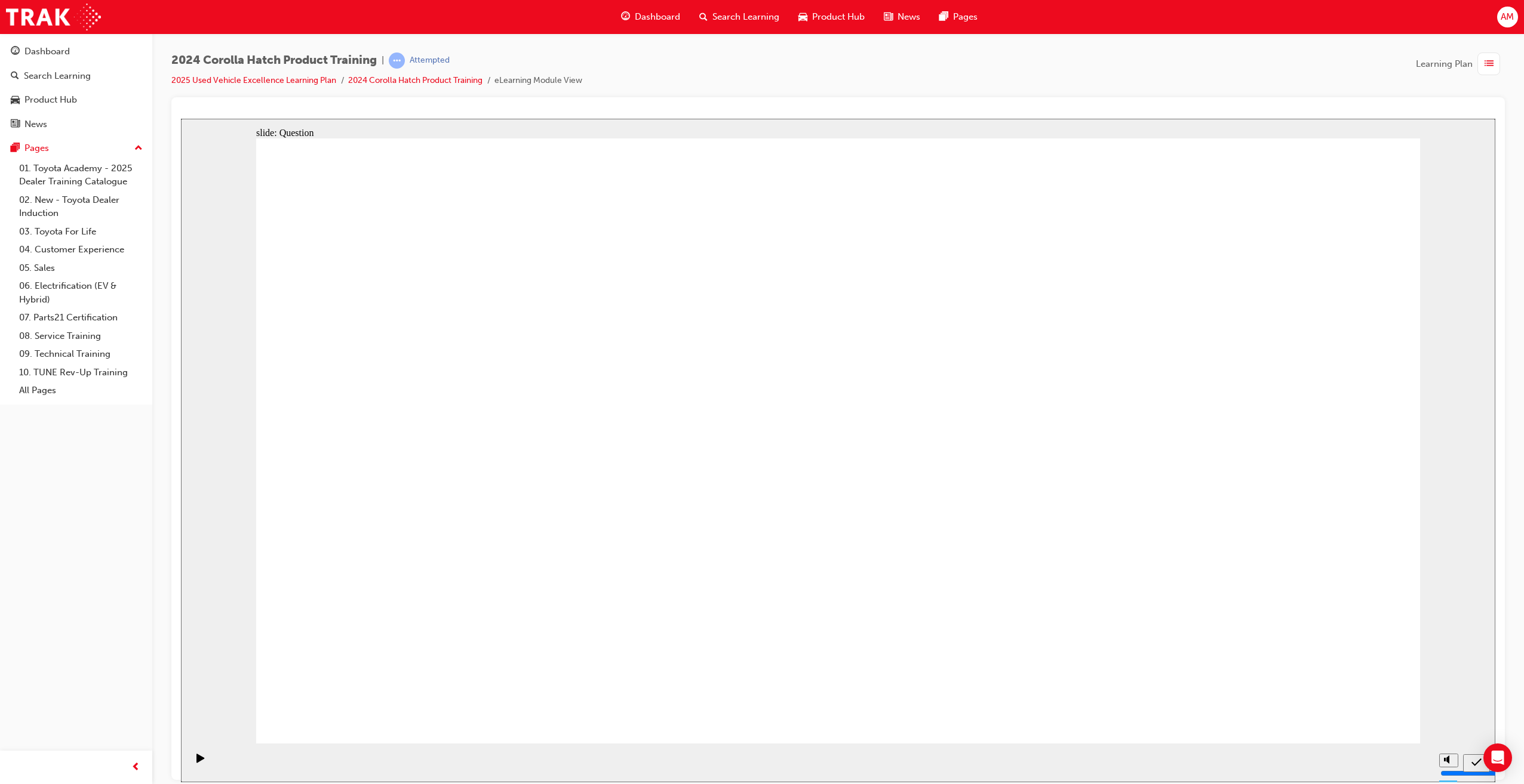
drag, startPoint x: 600, startPoint y: 486, endPoint x: 438, endPoint y: 606, distance: 201.6
drag, startPoint x: 451, startPoint y: 429, endPoint x: 618, endPoint y: 613, distance: 248.5
drag, startPoint x: 1066, startPoint y: 415, endPoint x: 857, endPoint y: 595, distance: 275.8
drag, startPoint x: 1242, startPoint y: 430, endPoint x: 1240, endPoint y: 622, distance: 192.0
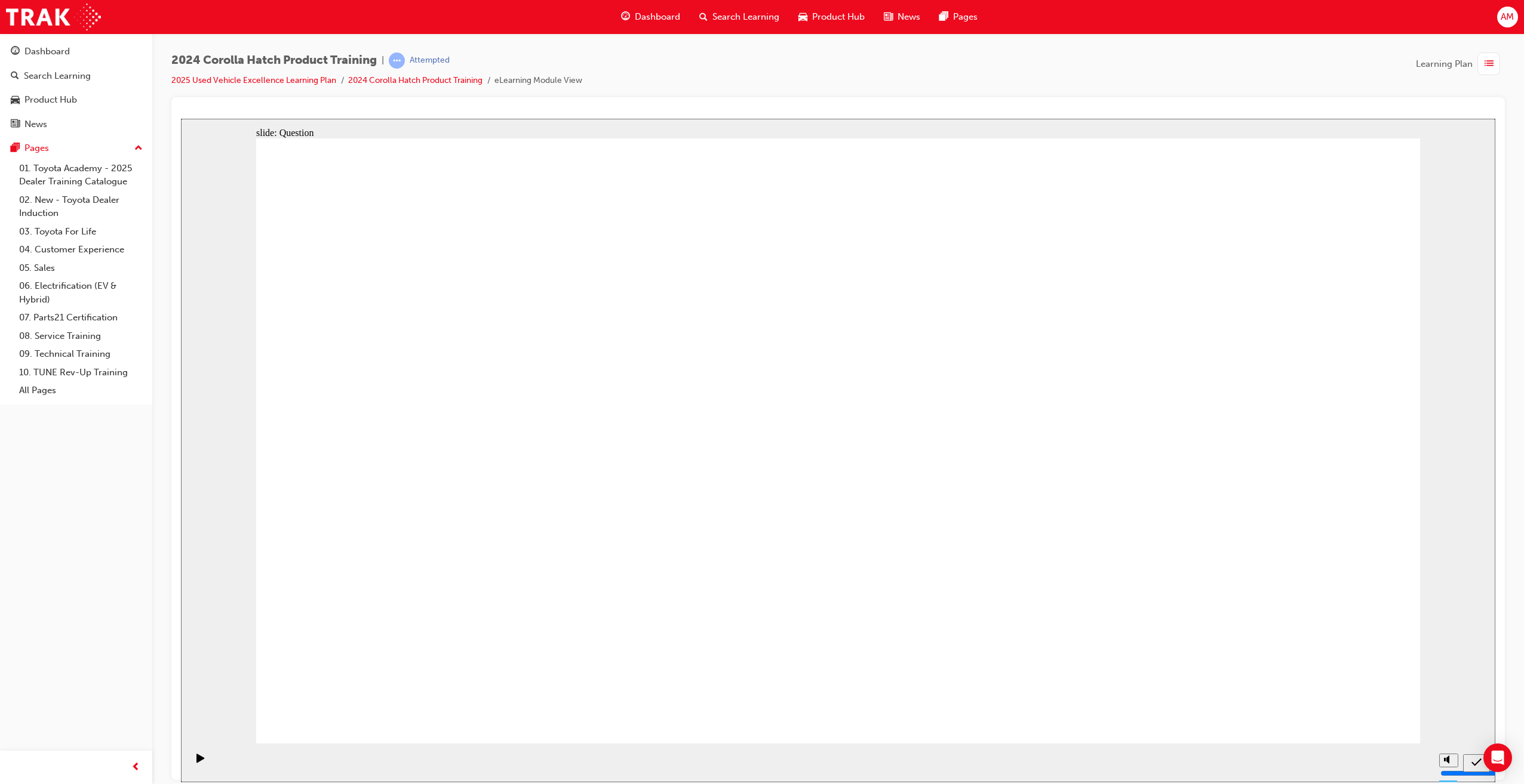
drag, startPoint x: 883, startPoint y: 418, endPoint x: 1085, endPoint y: 599, distance: 271.2
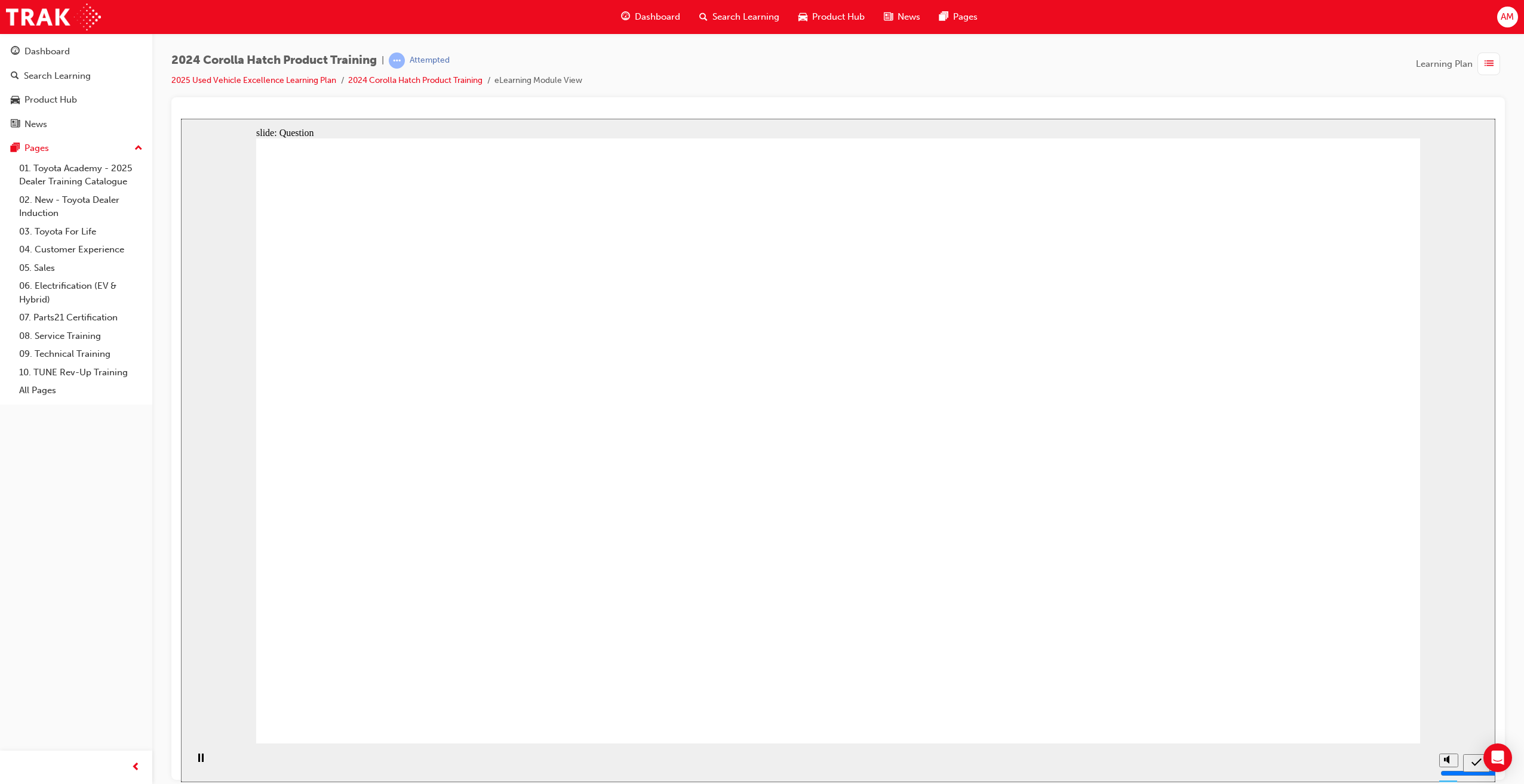
radio input "true"
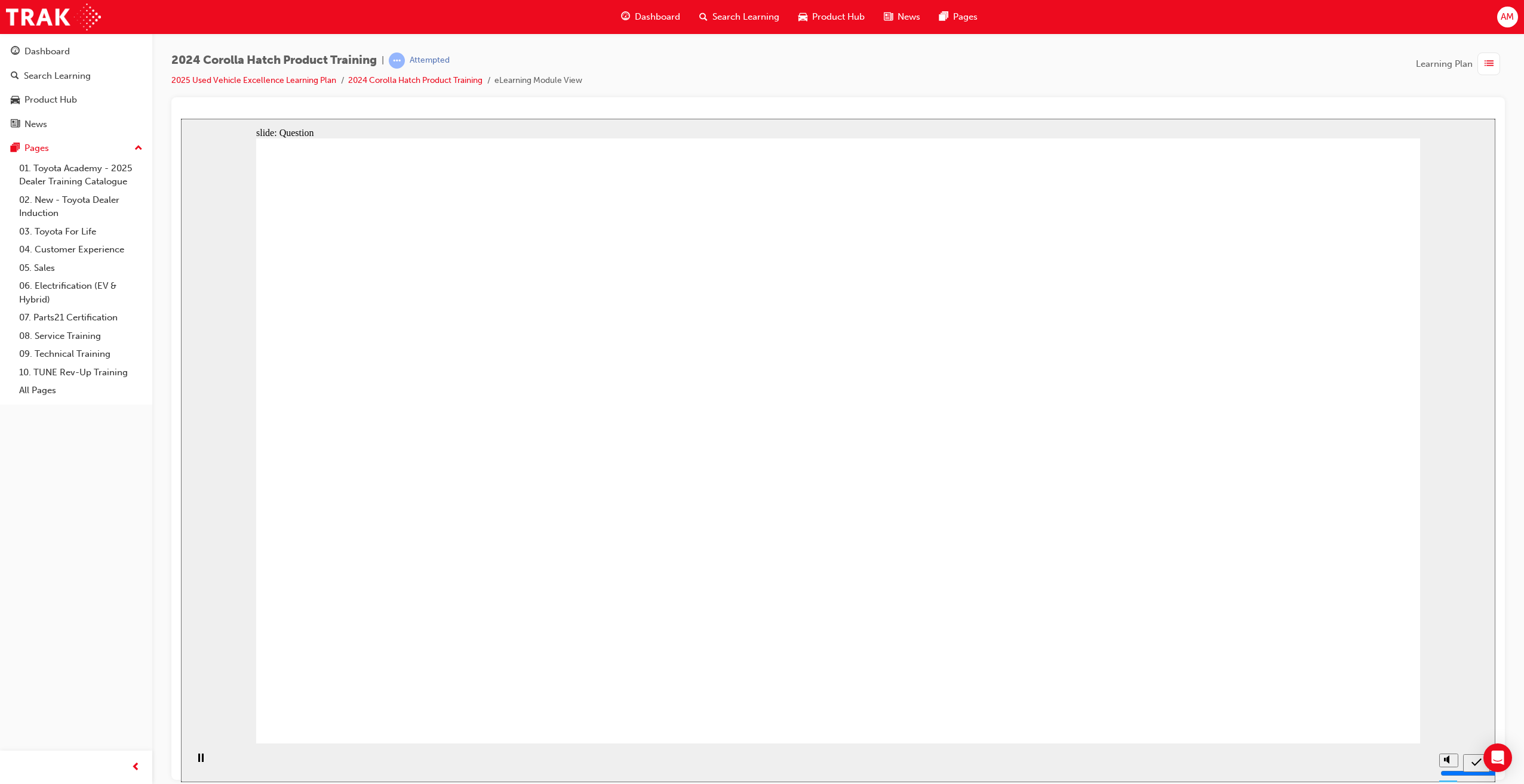
drag, startPoint x: 957, startPoint y: 439, endPoint x: 970, endPoint y: 449, distance: 16.4
radio input "true"
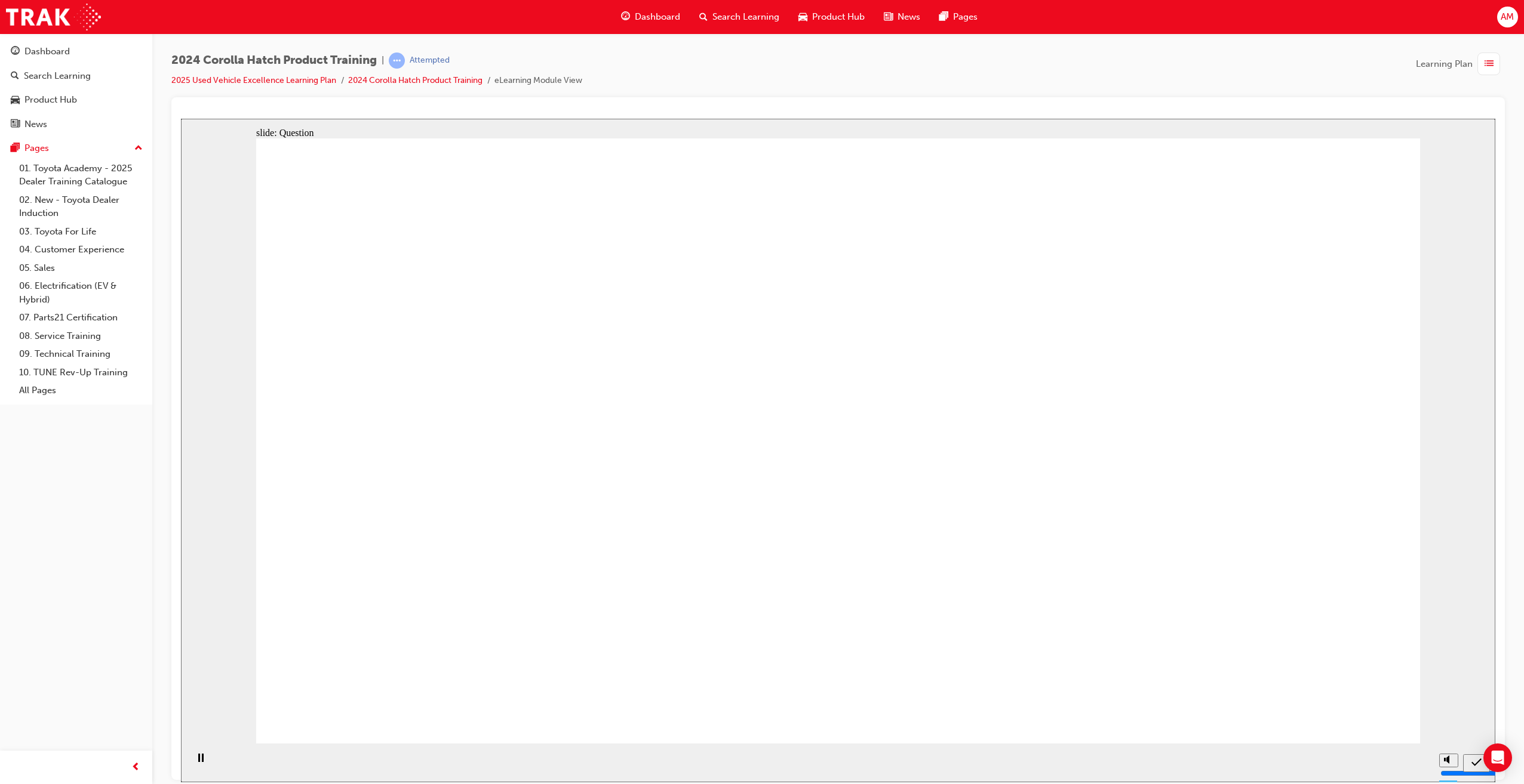
radio input "true"
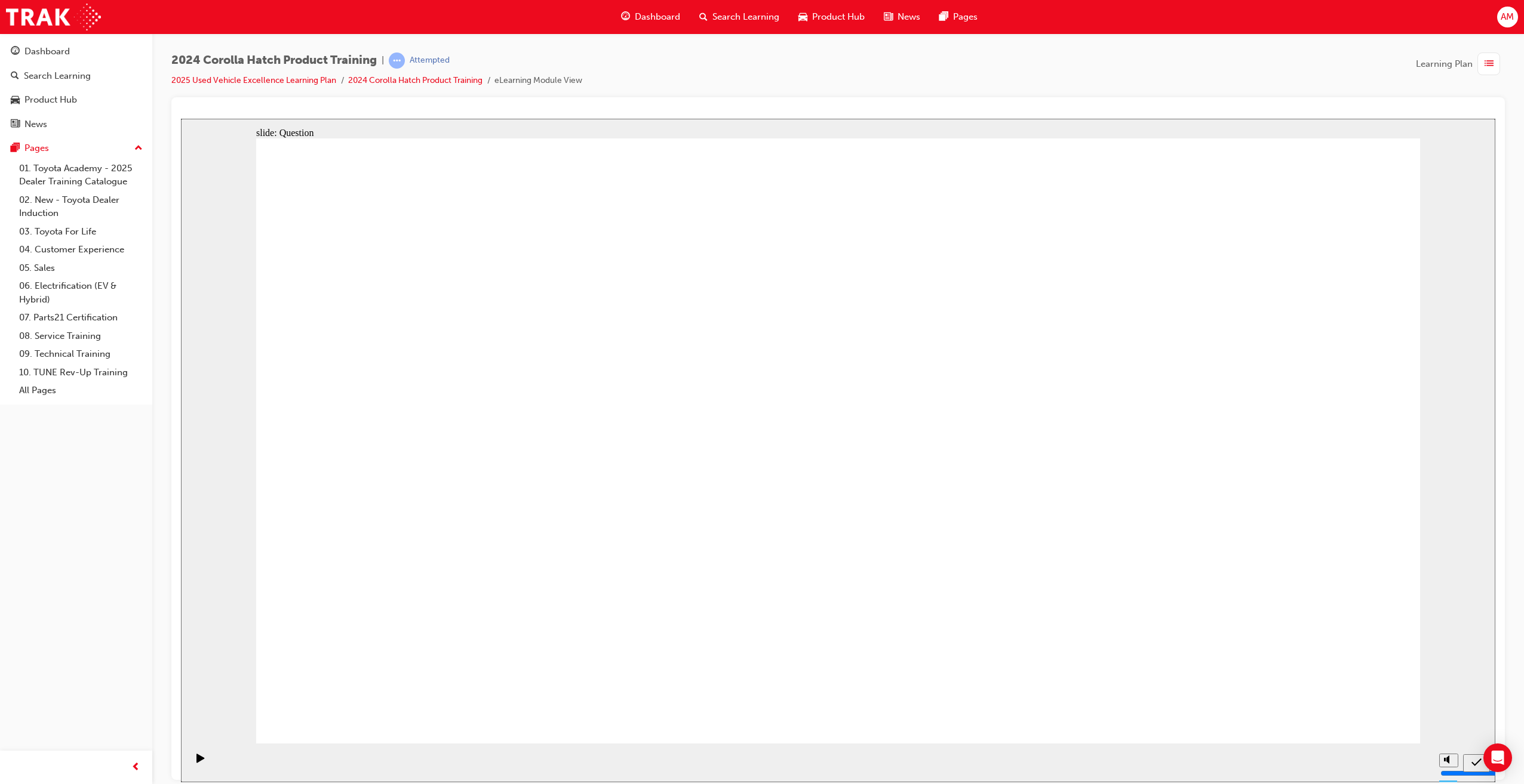
drag, startPoint x: 851, startPoint y: 439, endPoint x: 907, endPoint y: 571, distance: 143.4
drag, startPoint x: 994, startPoint y: 484, endPoint x: 1040, endPoint y: 628, distance: 151.2
drag, startPoint x: 1261, startPoint y: 439, endPoint x: 1194, endPoint y: 629, distance: 201.5
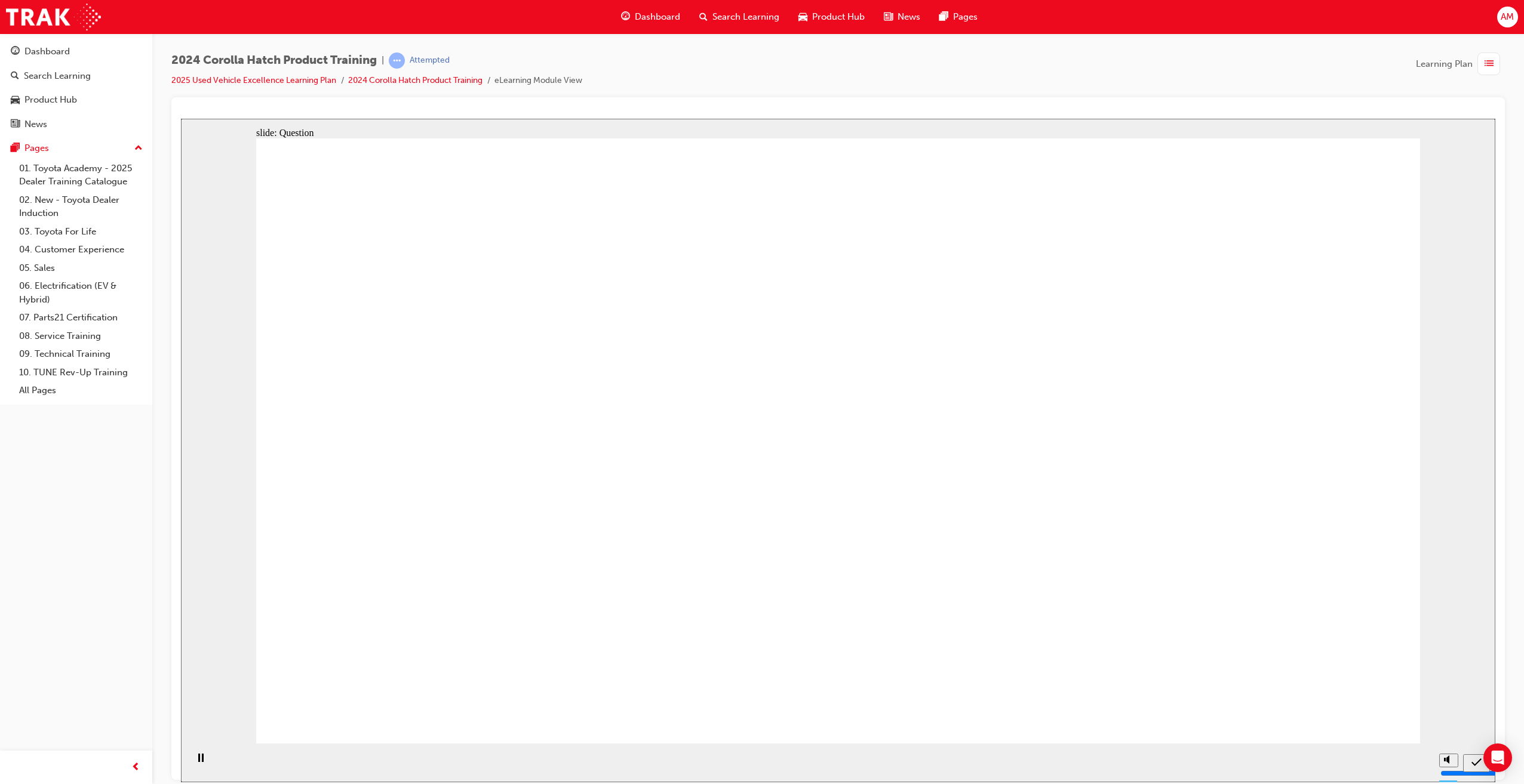
drag, startPoint x: 629, startPoint y: 433, endPoint x: 549, endPoint y: 507, distance: 109.0
drag, startPoint x: 494, startPoint y: 445, endPoint x: 536, endPoint y: 642, distance: 201.4
drag, startPoint x: 868, startPoint y: 567, endPoint x: 868, endPoint y: 548, distance: 19.0
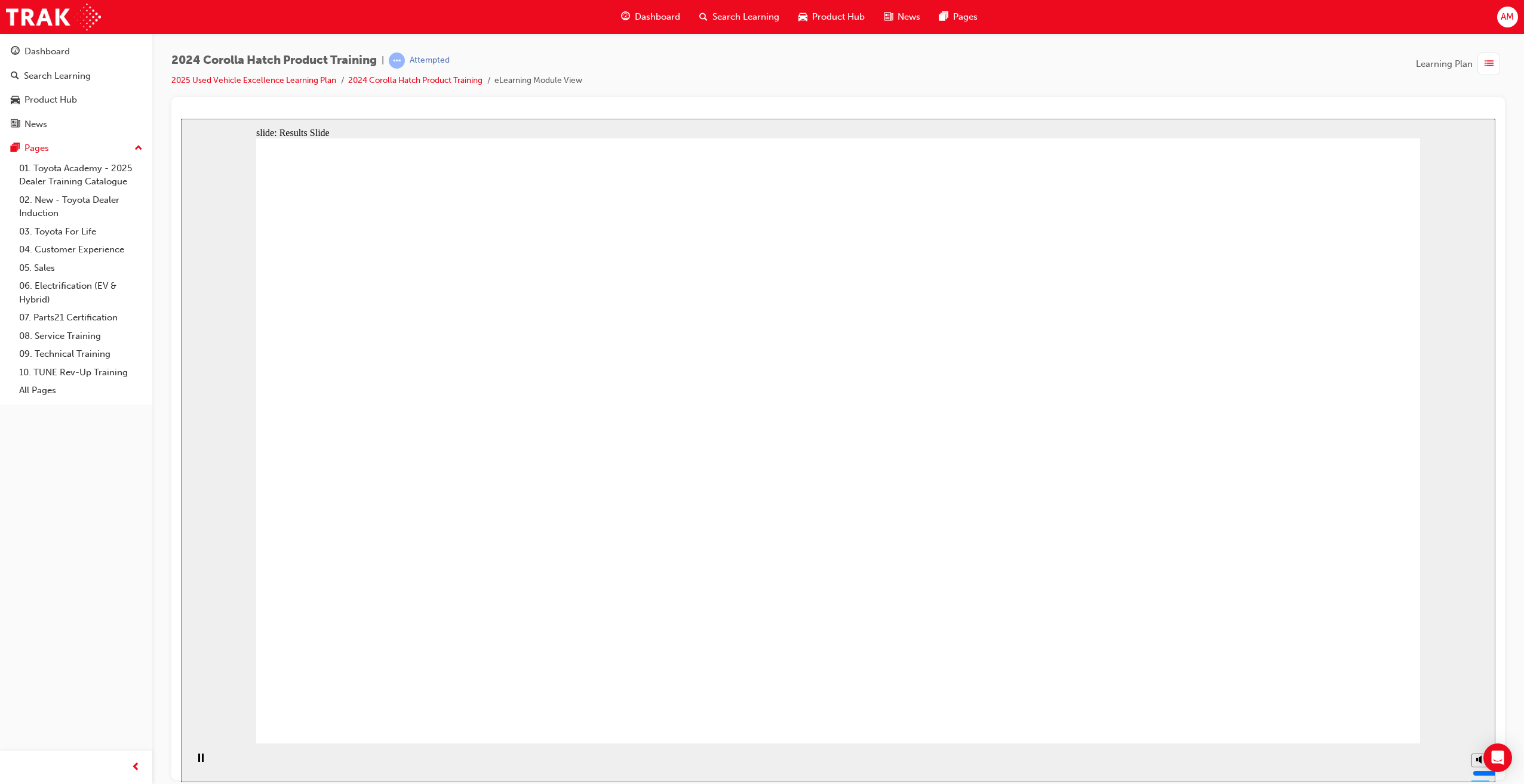
radio input "true"
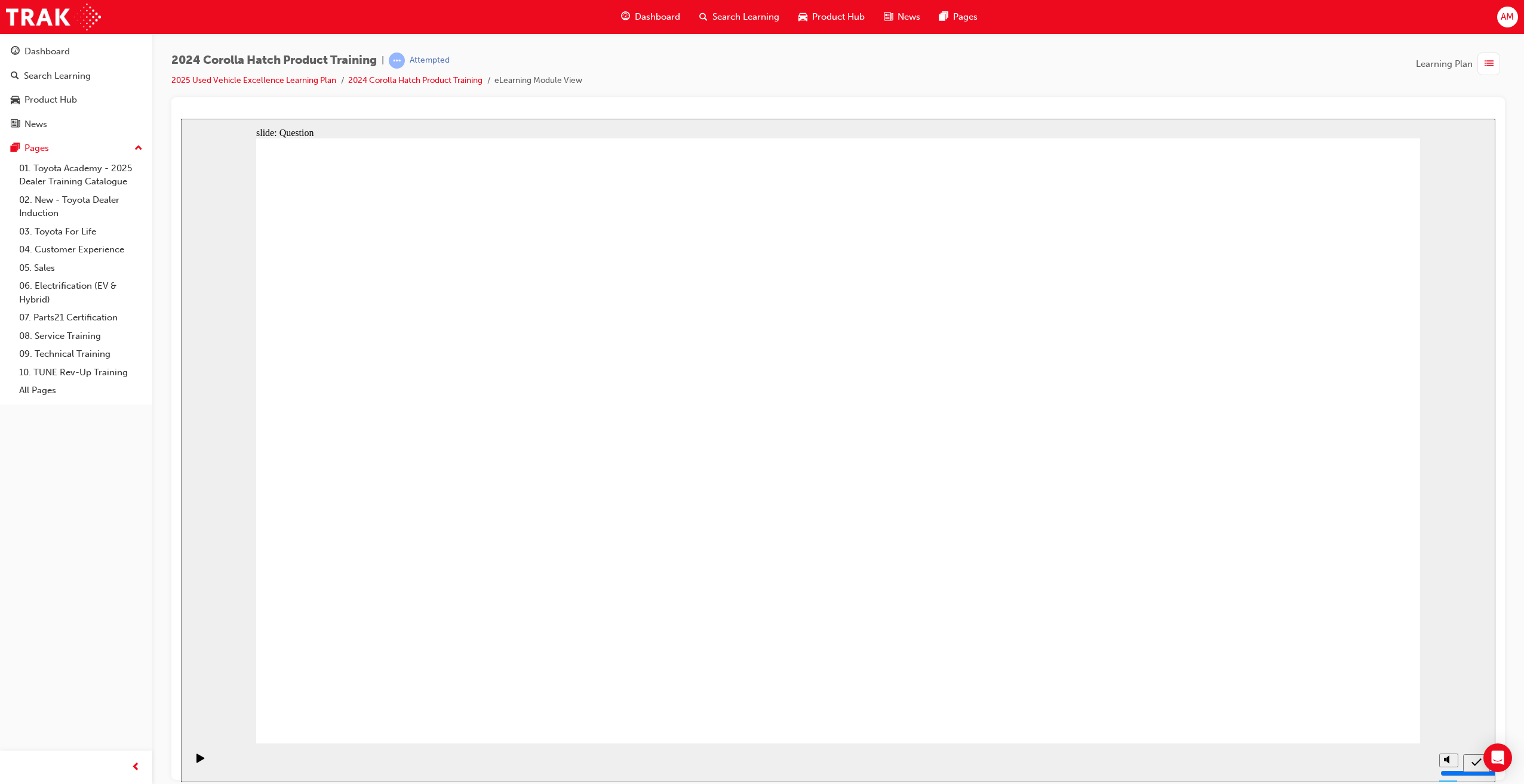
radio input "true"
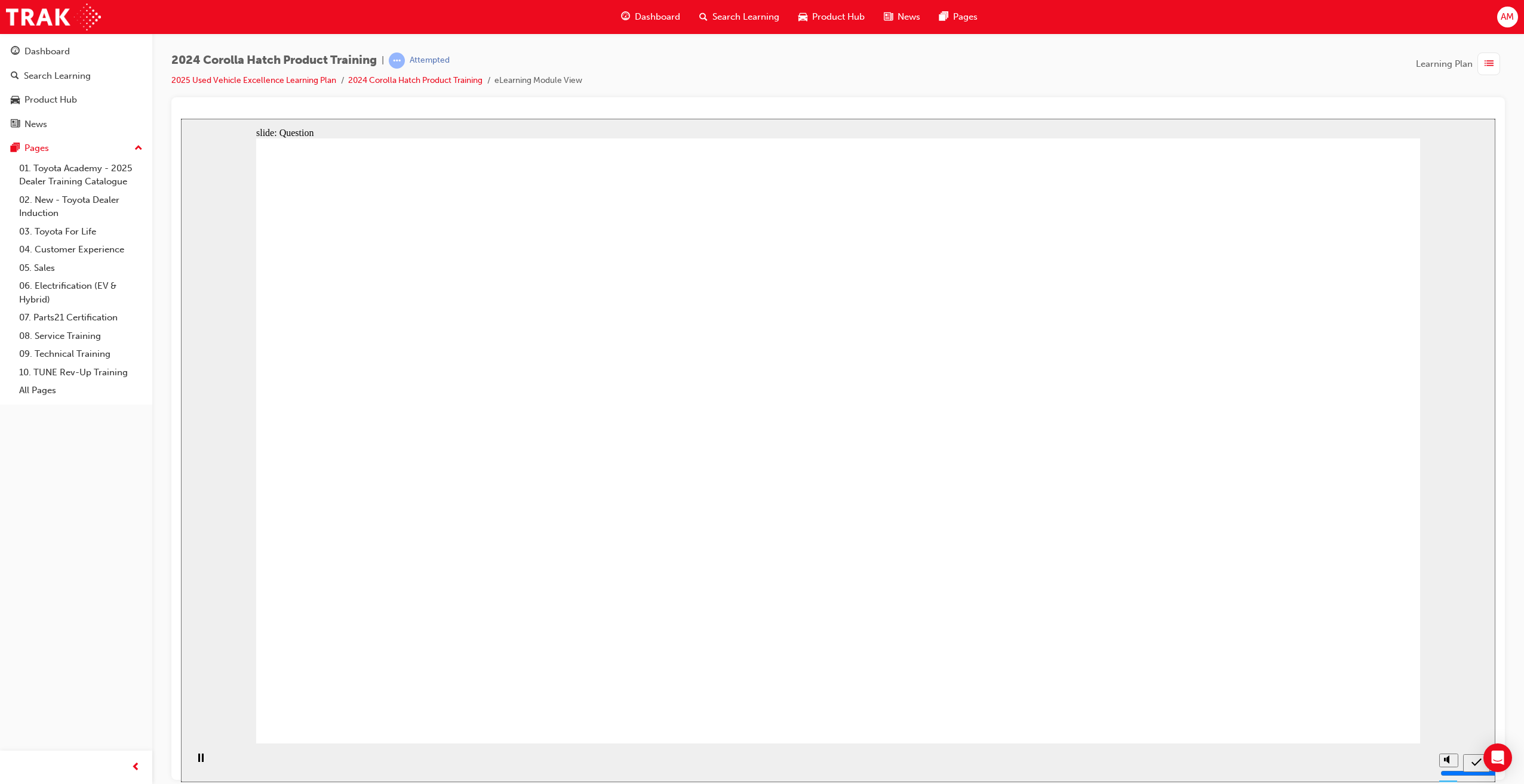
radio input "true"
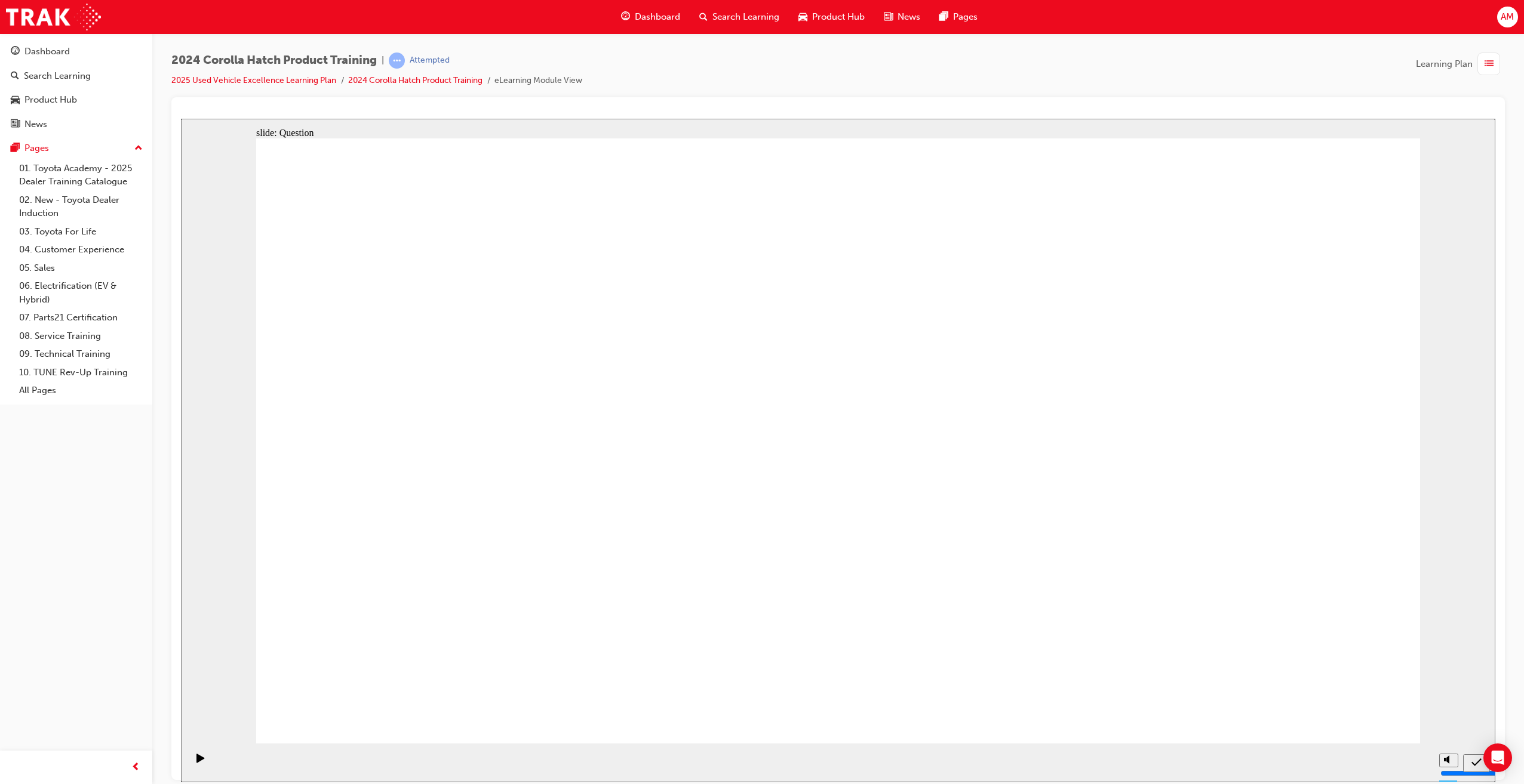
drag, startPoint x: 1062, startPoint y: 579, endPoint x: 1084, endPoint y: 456, distance: 125.0
drag, startPoint x: 1038, startPoint y: 445, endPoint x: 1118, endPoint y: 461, distance: 81.6
drag, startPoint x: 1216, startPoint y: 461, endPoint x: 1117, endPoint y: 579, distance: 154.0
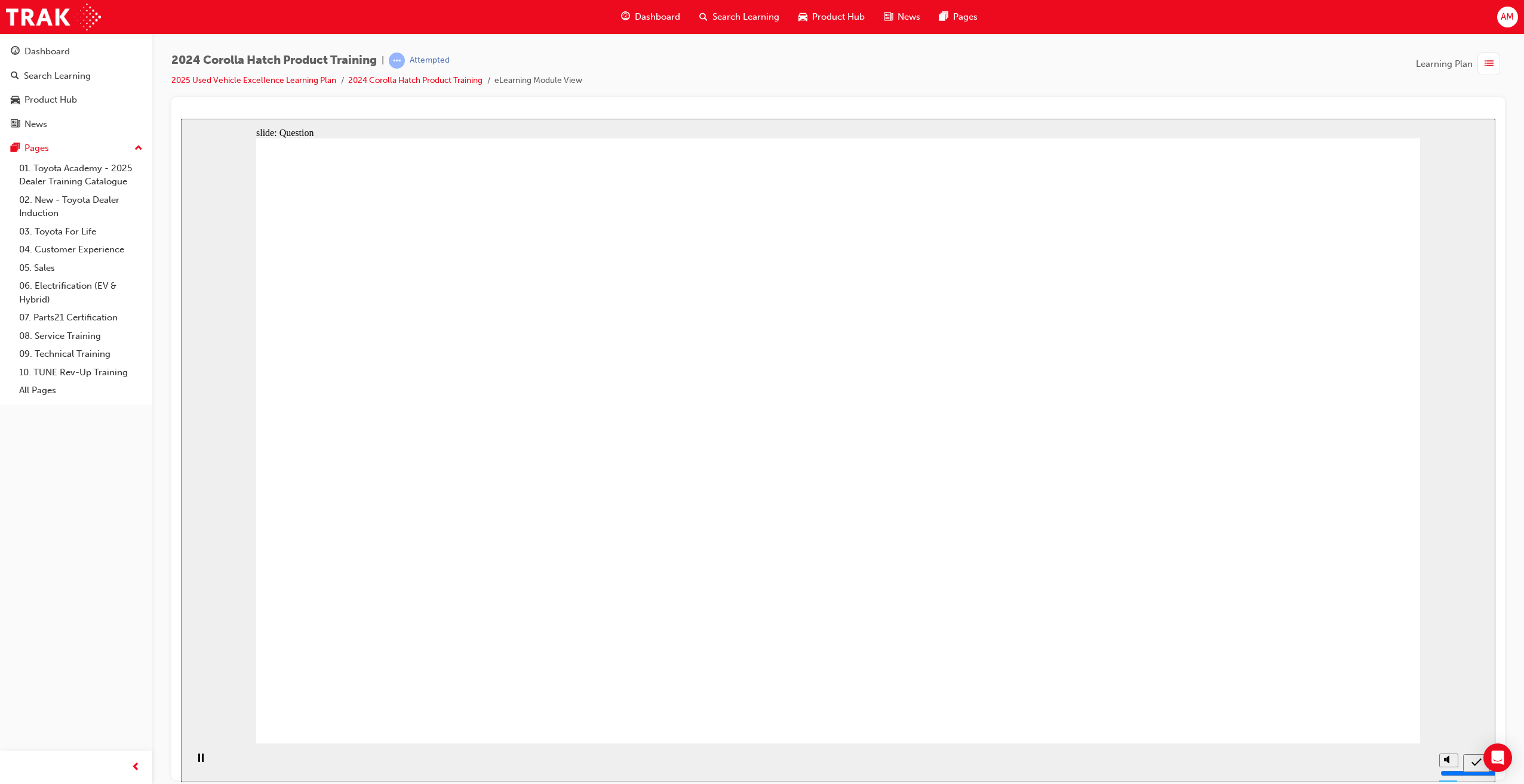
drag, startPoint x: 874, startPoint y: 452, endPoint x: 721, endPoint y: 496, distance: 159.2
drag, startPoint x: 692, startPoint y: 550, endPoint x: 668, endPoint y: 605, distance: 60.0
drag, startPoint x: 488, startPoint y: 430, endPoint x: 509, endPoint y: 647, distance: 218.0
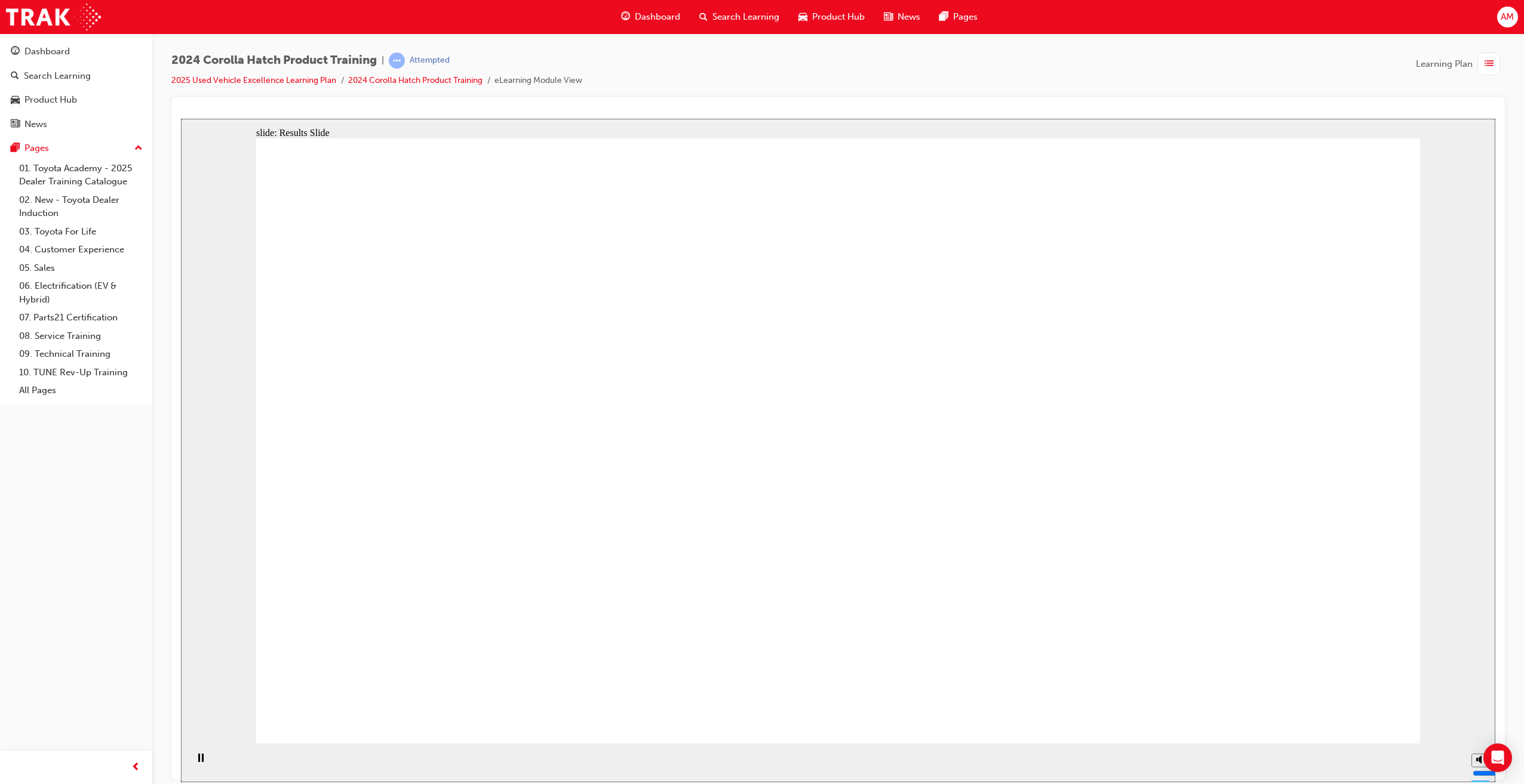
radio input "true"
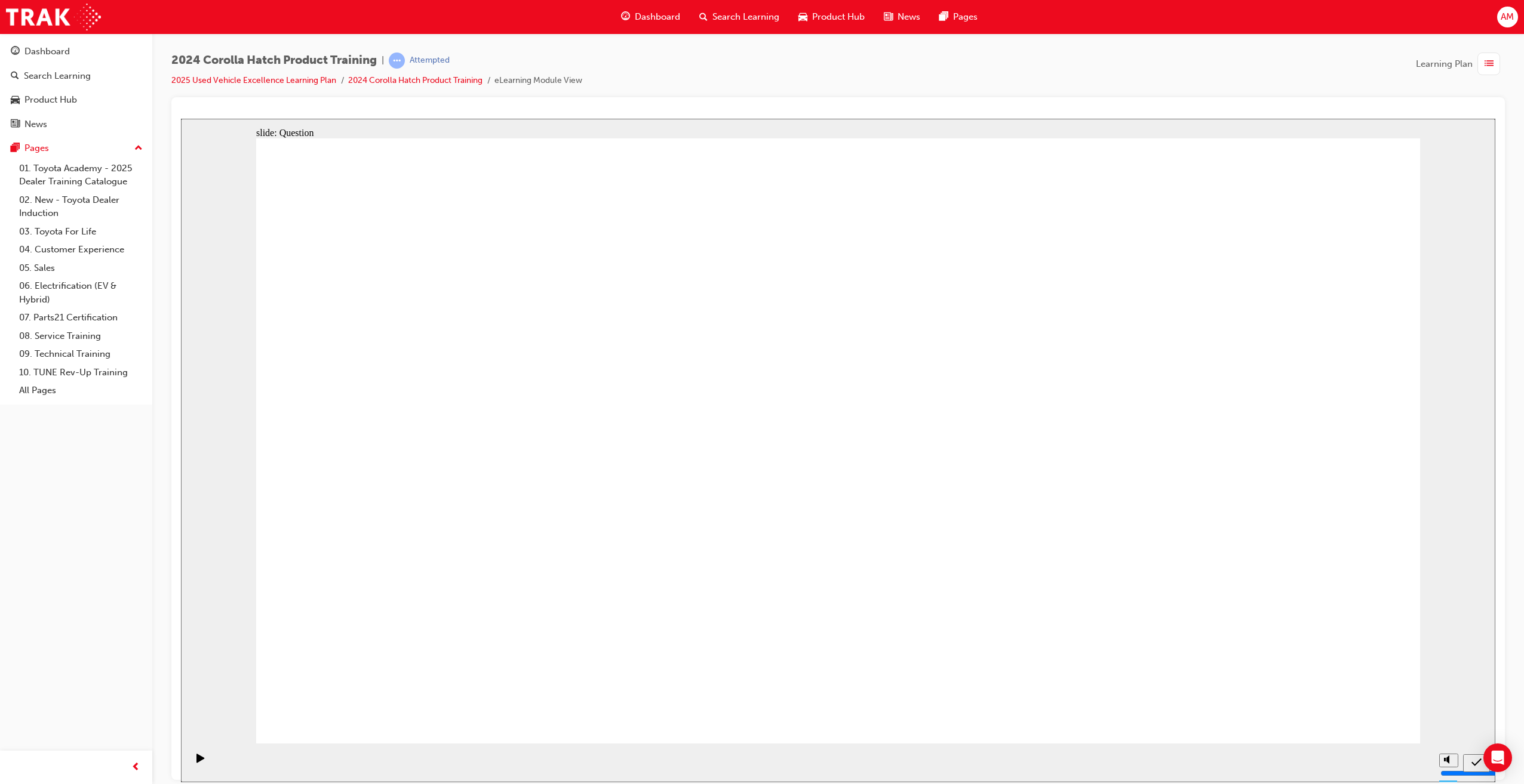
drag, startPoint x: 1071, startPoint y: 456, endPoint x: 1078, endPoint y: 468, distance: 13.9
radio input "true"
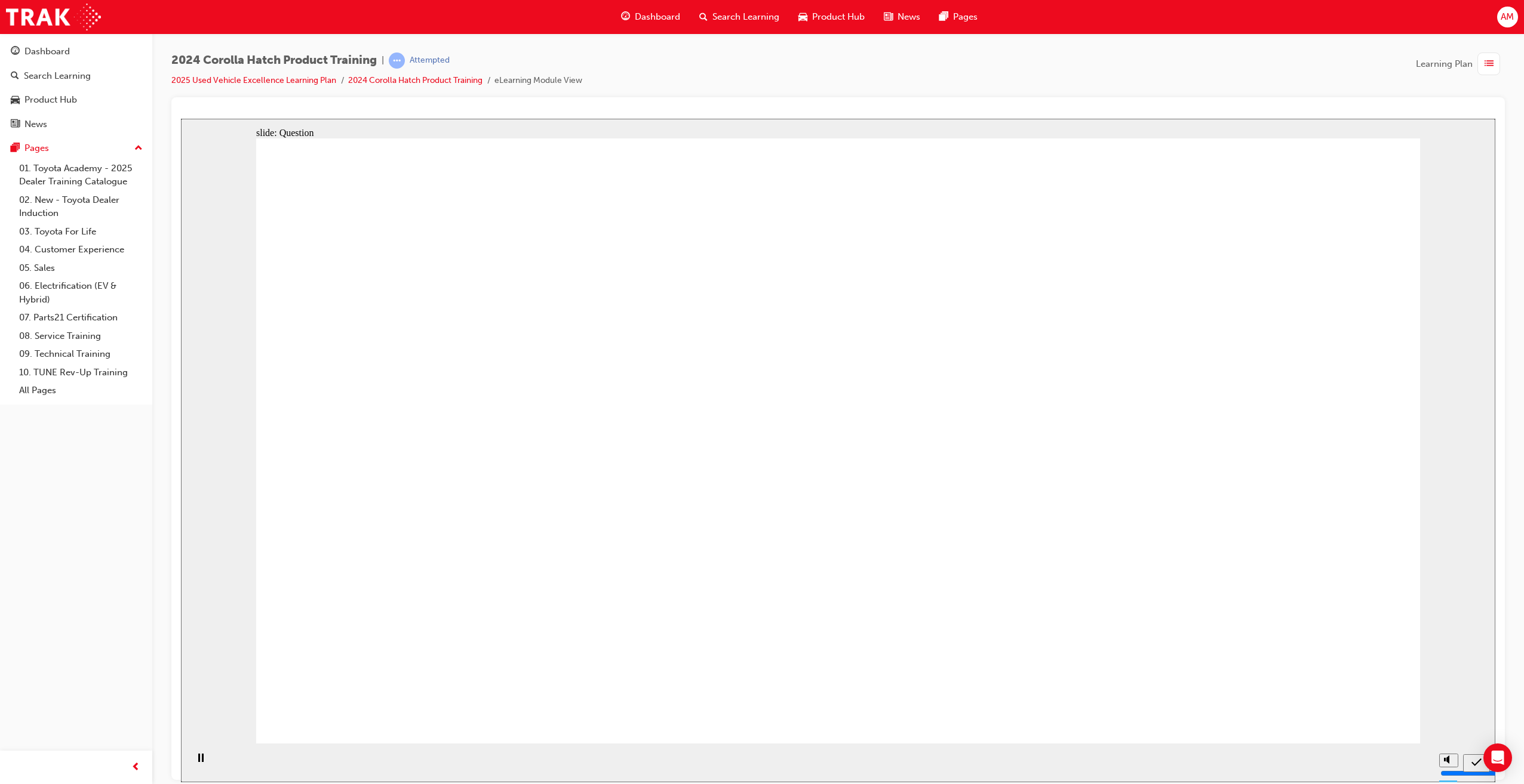
radio input "true"
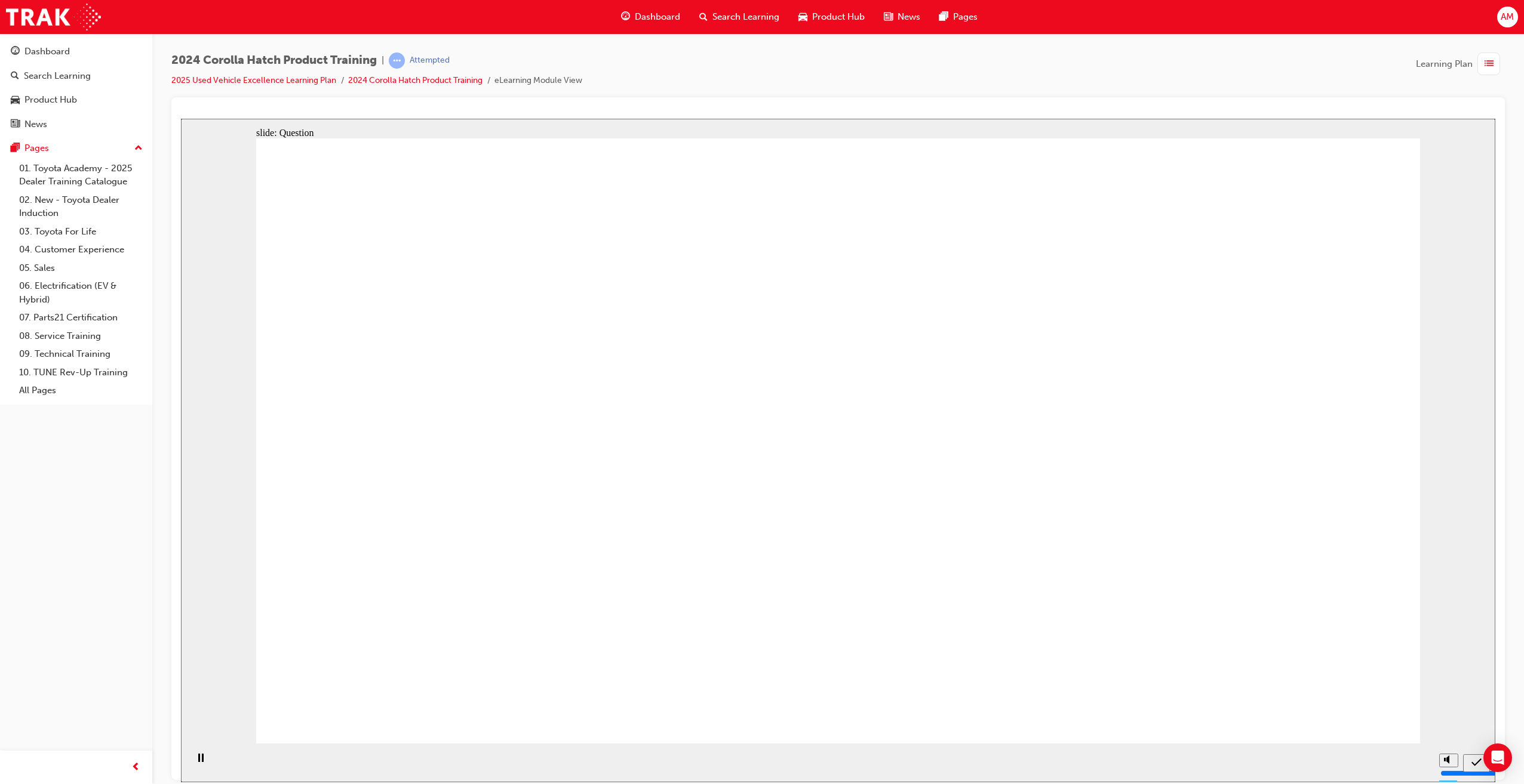
radio input "true"
drag, startPoint x: 616, startPoint y: 417, endPoint x: 427, endPoint y: 558, distance: 235.8
drag, startPoint x: 543, startPoint y: 471, endPoint x: 816, endPoint y: 457, distance: 273.4
drag, startPoint x: 1052, startPoint y: 431, endPoint x: 871, endPoint y: 598, distance: 246.3
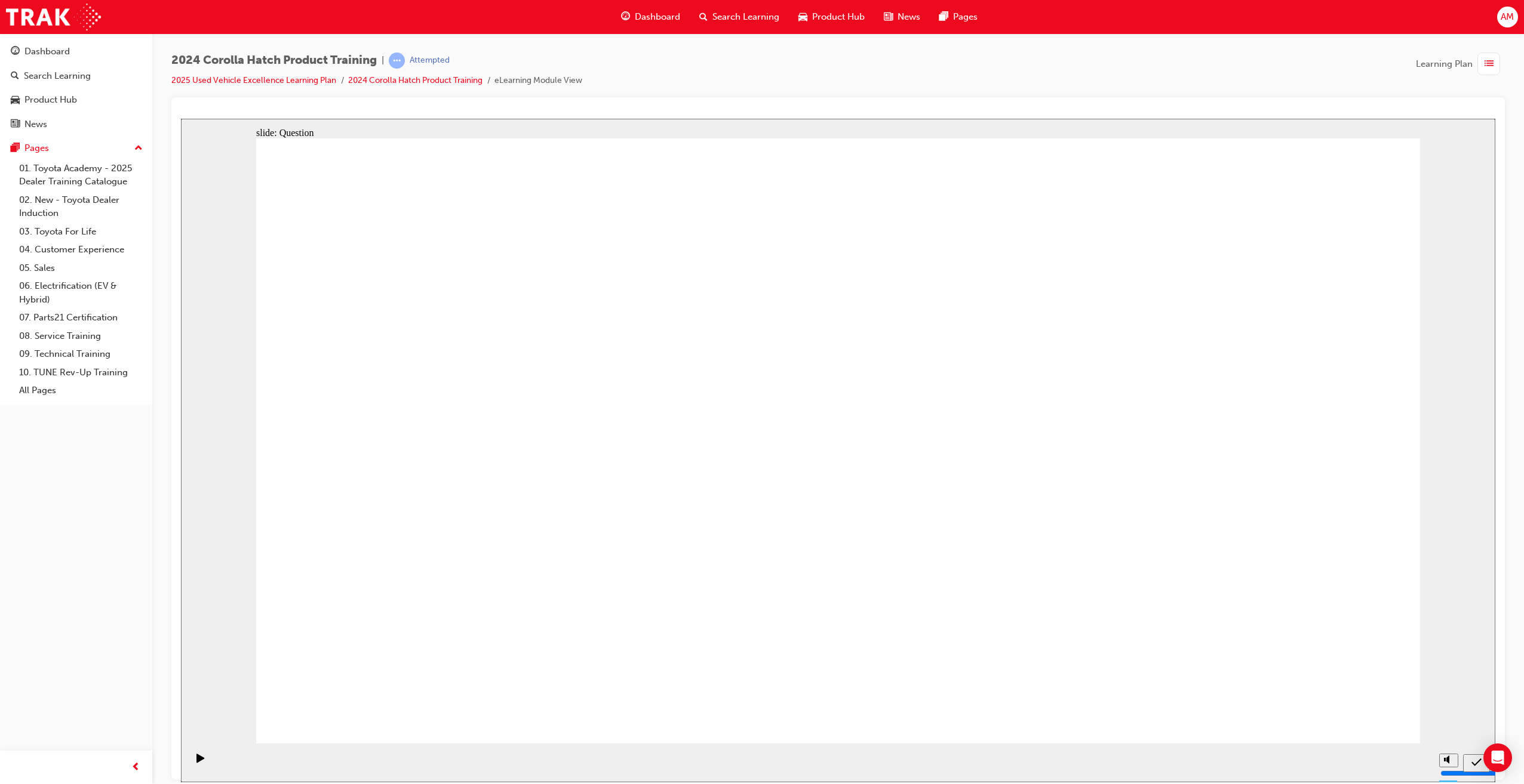
drag, startPoint x: 938, startPoint y: 493, endPoint x: 1070, endPoint y: 583, distance: 159.8
drag, startPoint x: 1212, startPoint y: 409, endPoint x: 1200, endPoint y: 564, distance: 155.5
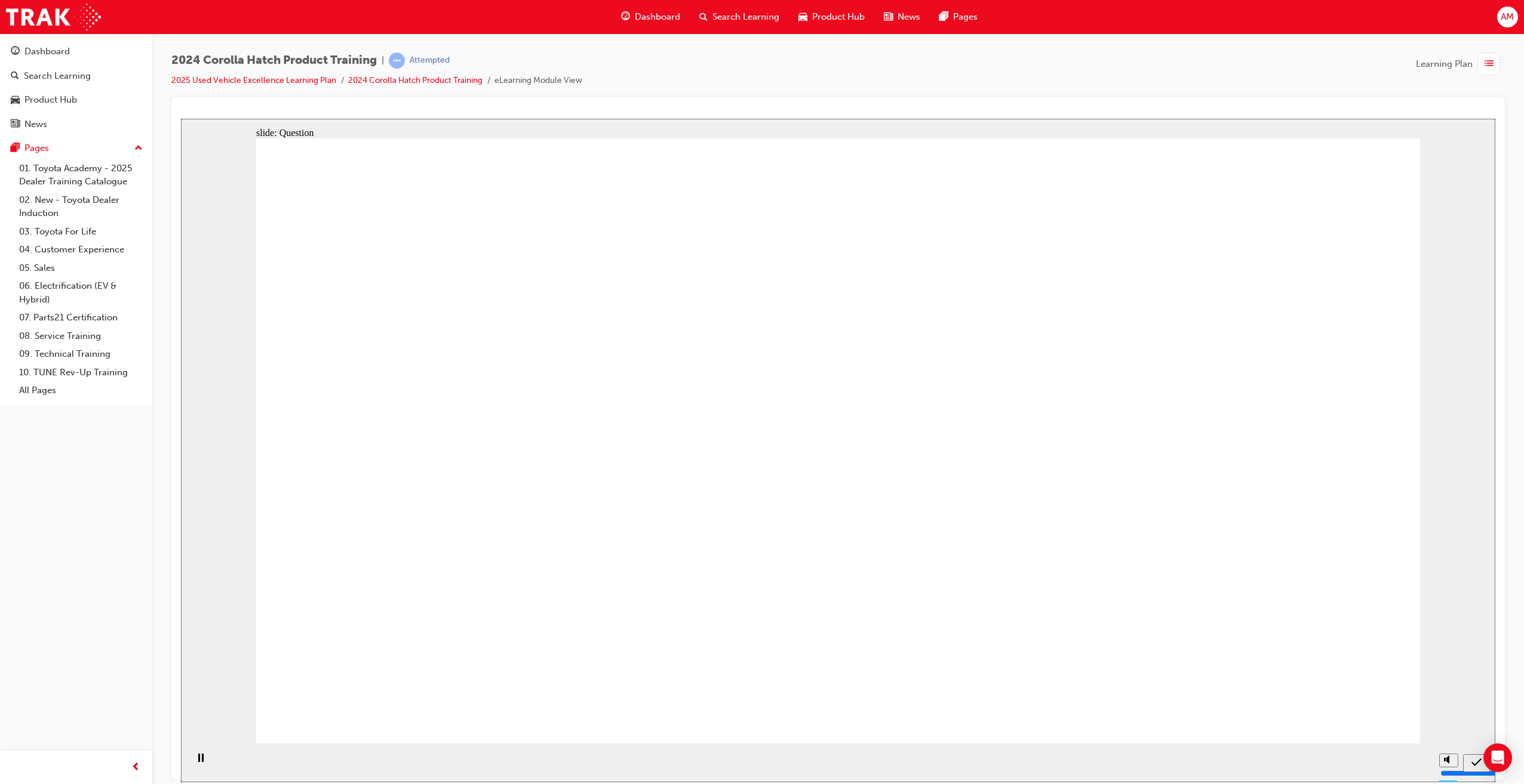
radio input "true"
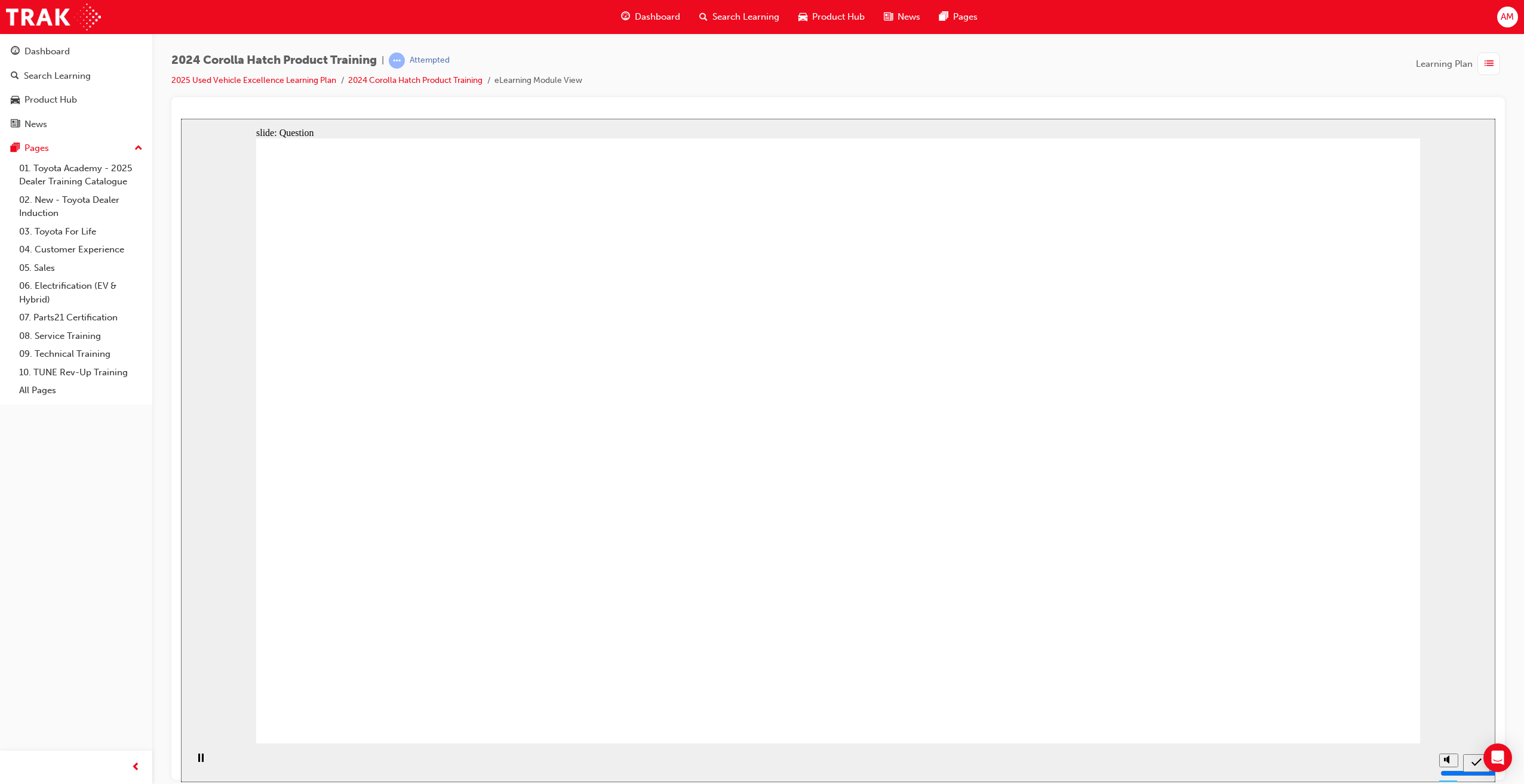
radio input "true"
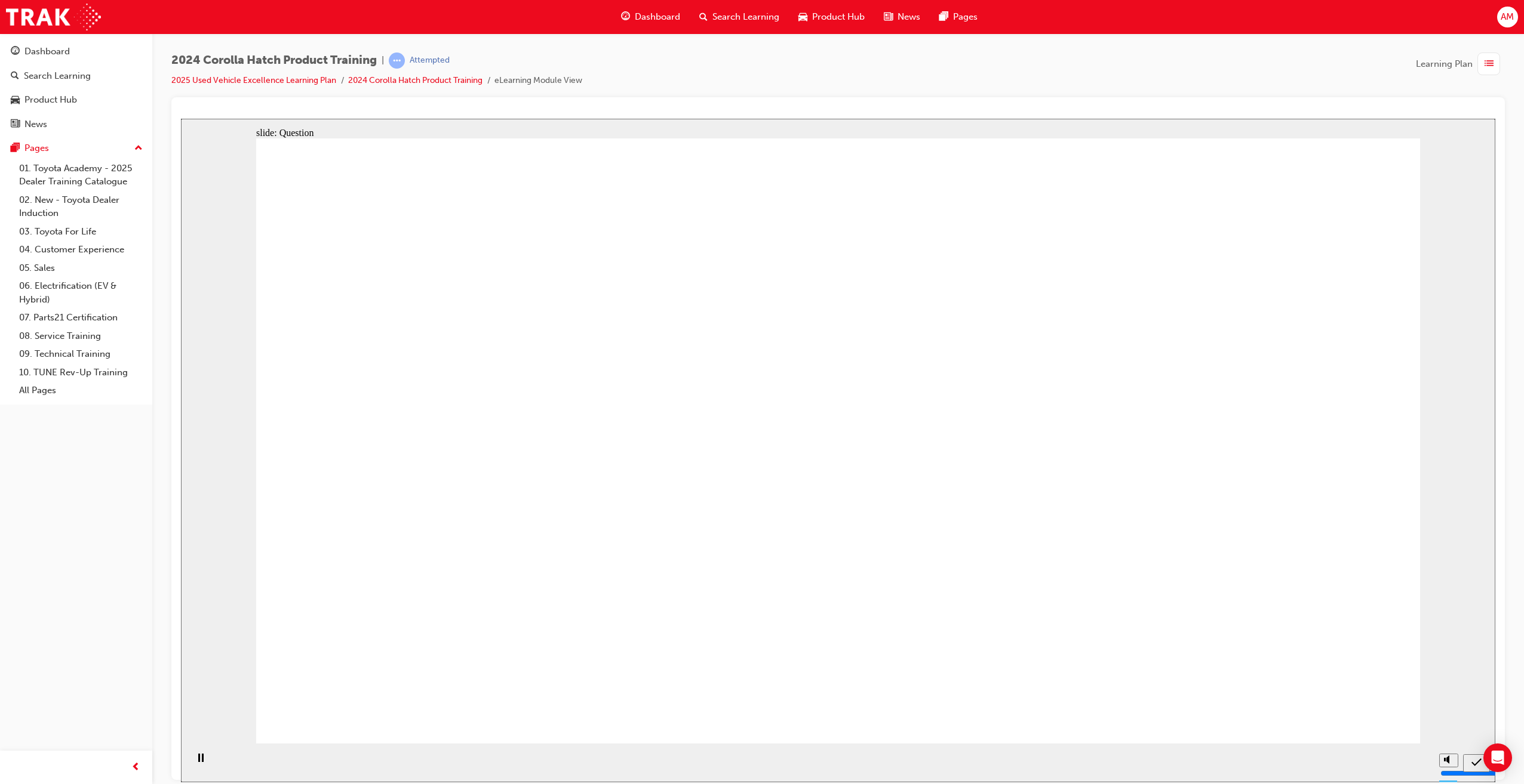
radio input "true"
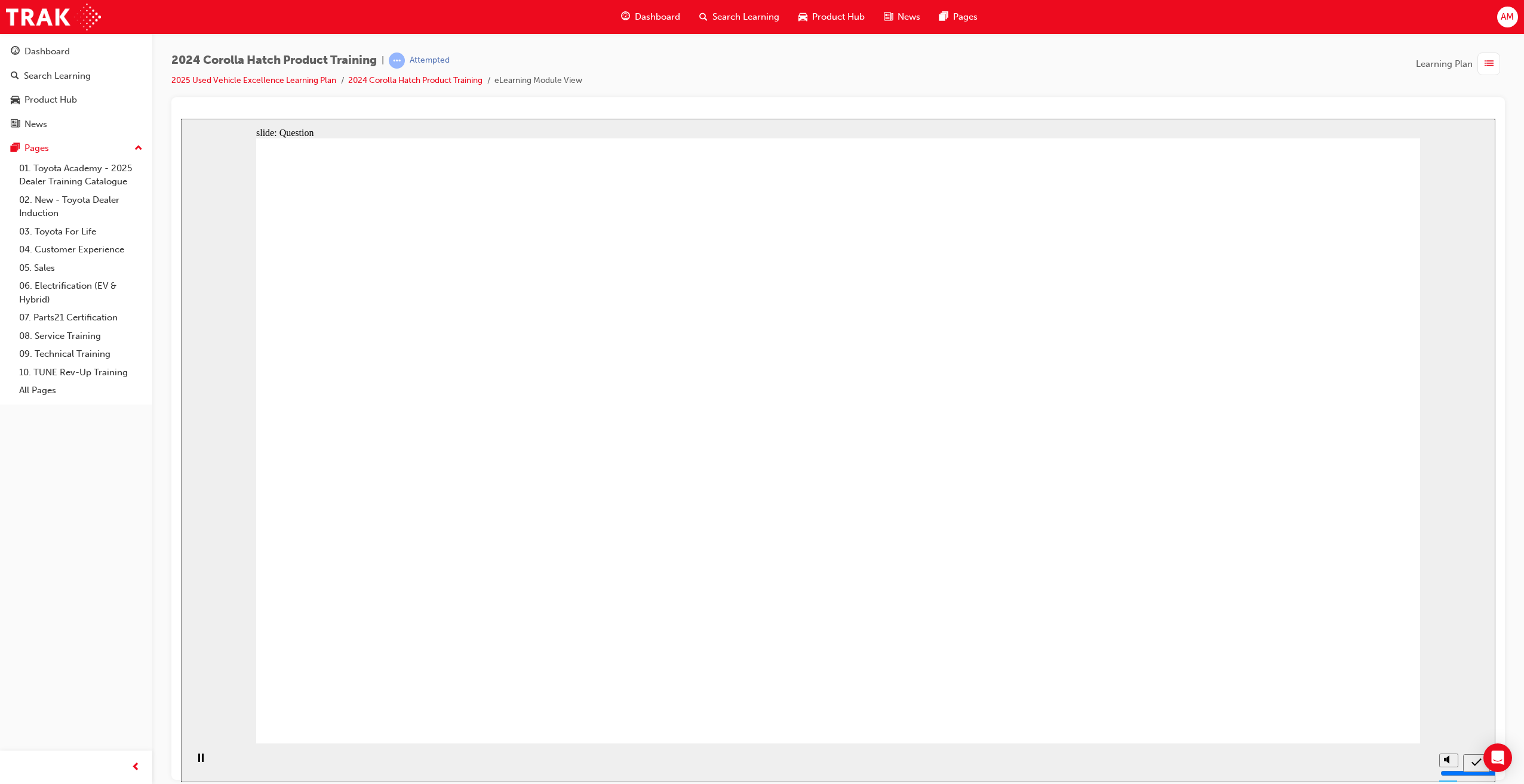
drag, startPoint x: 700, startPoint y: 416, endPoint x: 458, endPoint y: 460, distance: 246.0
drag, startPoint x: 457, startPoint y: 410, endPoint x: 668, endPoint y: 598, distance: 282.6
drag, startPoint x: 1037, startPoint y: 433, endPoint x: 872, endPoint y: 478, distance: 171.0
drag, startPoint x: 874, startPoint y: 431, endPoint x: 1068, endPoint y: 596, distance: 254.7
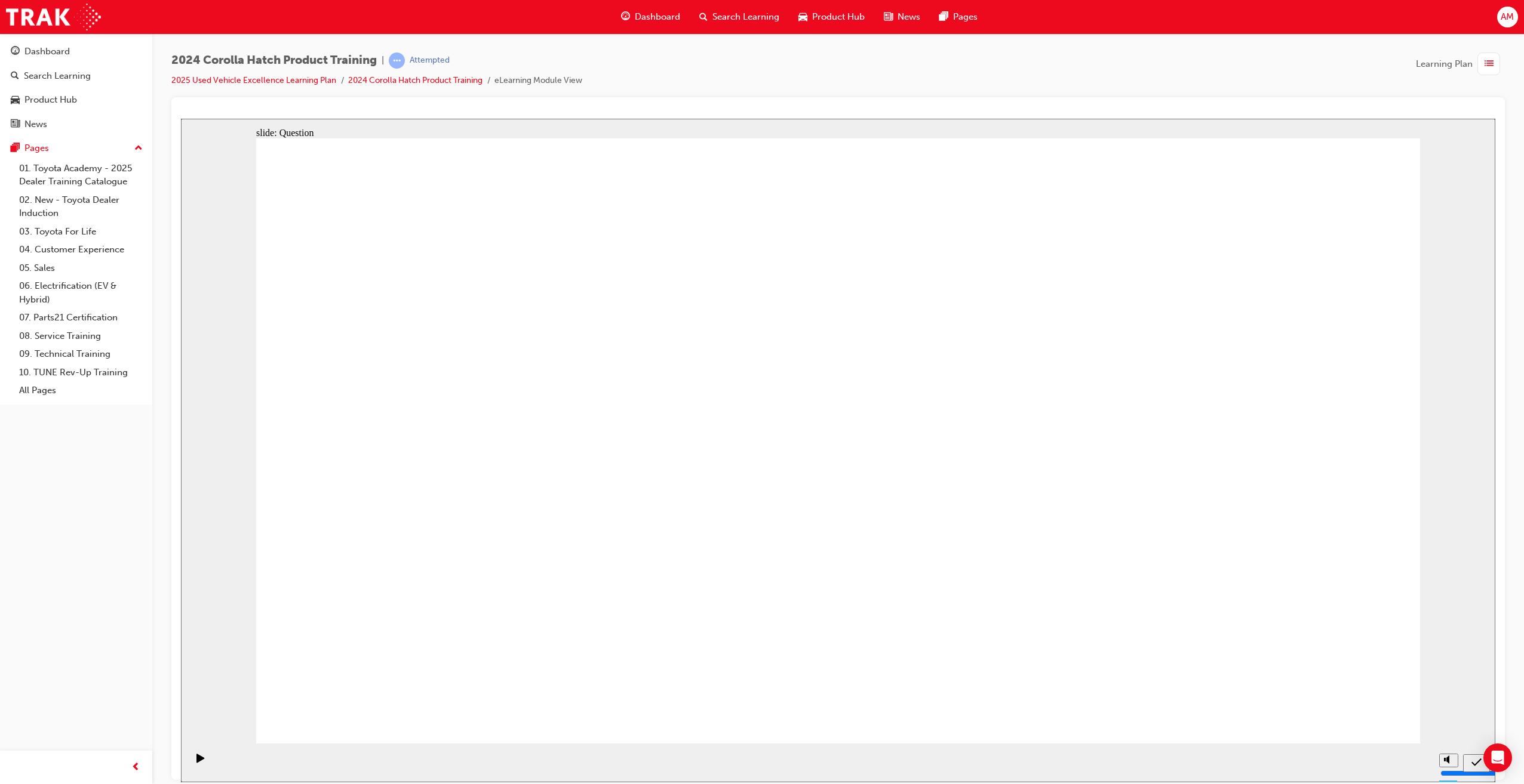
drag, startPoint x: 1220, startPoint y: 501, endPoint x: 1223, endPoint y: 596, distance: 95.0
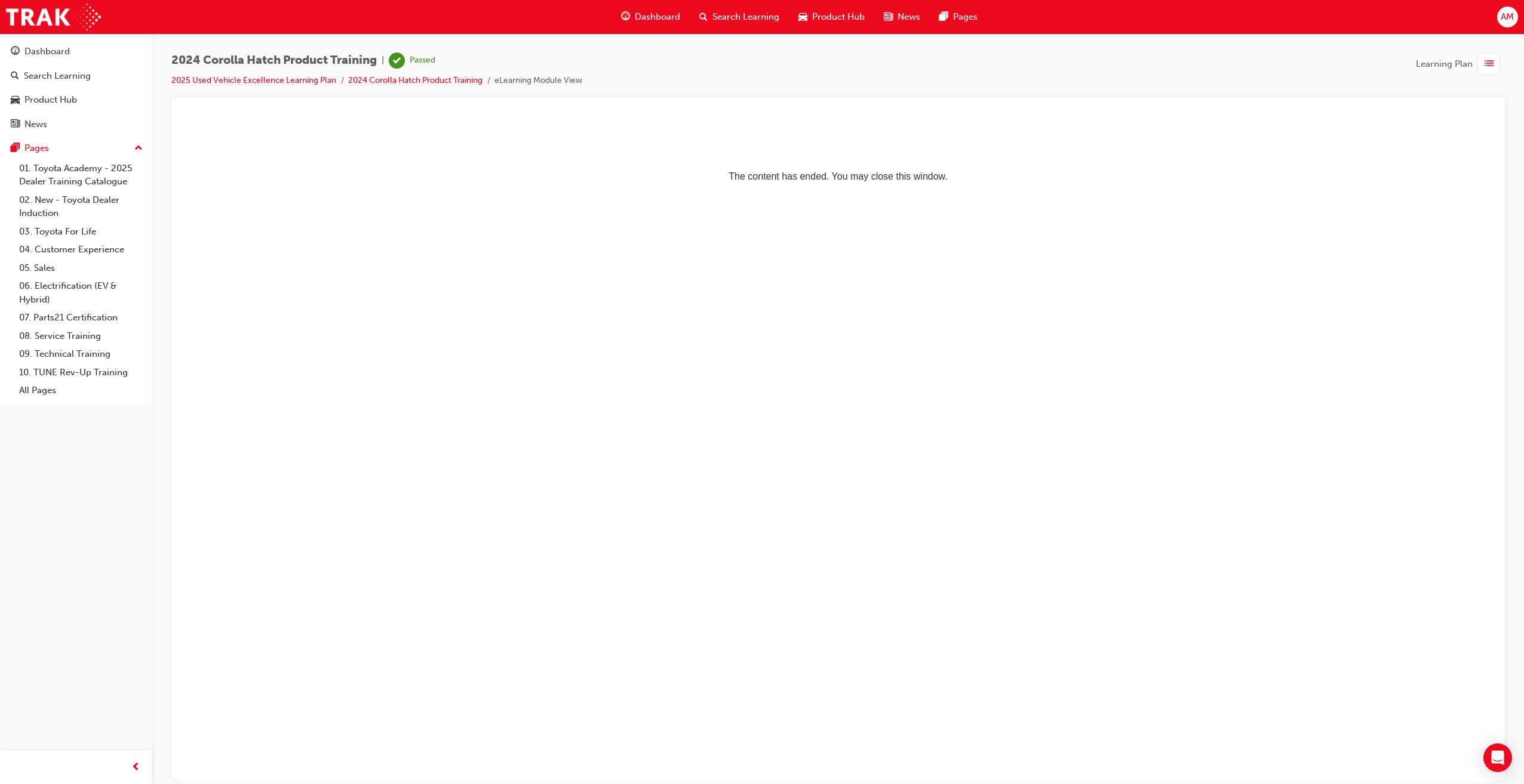
click at [649, 15] on span "Dashboard" at bounding box center [657, 17] width 45 height 13
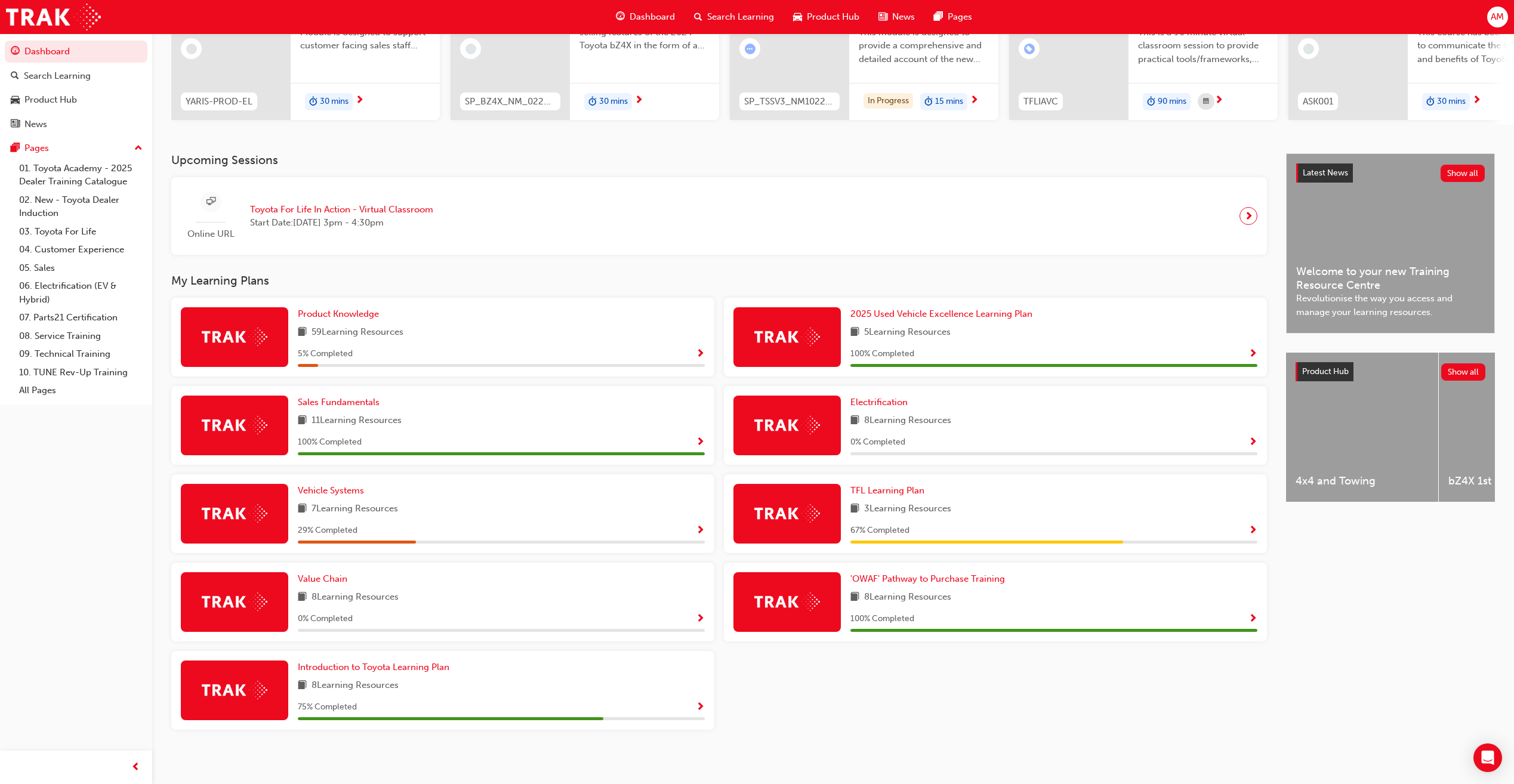
scroll to position [159, 0]
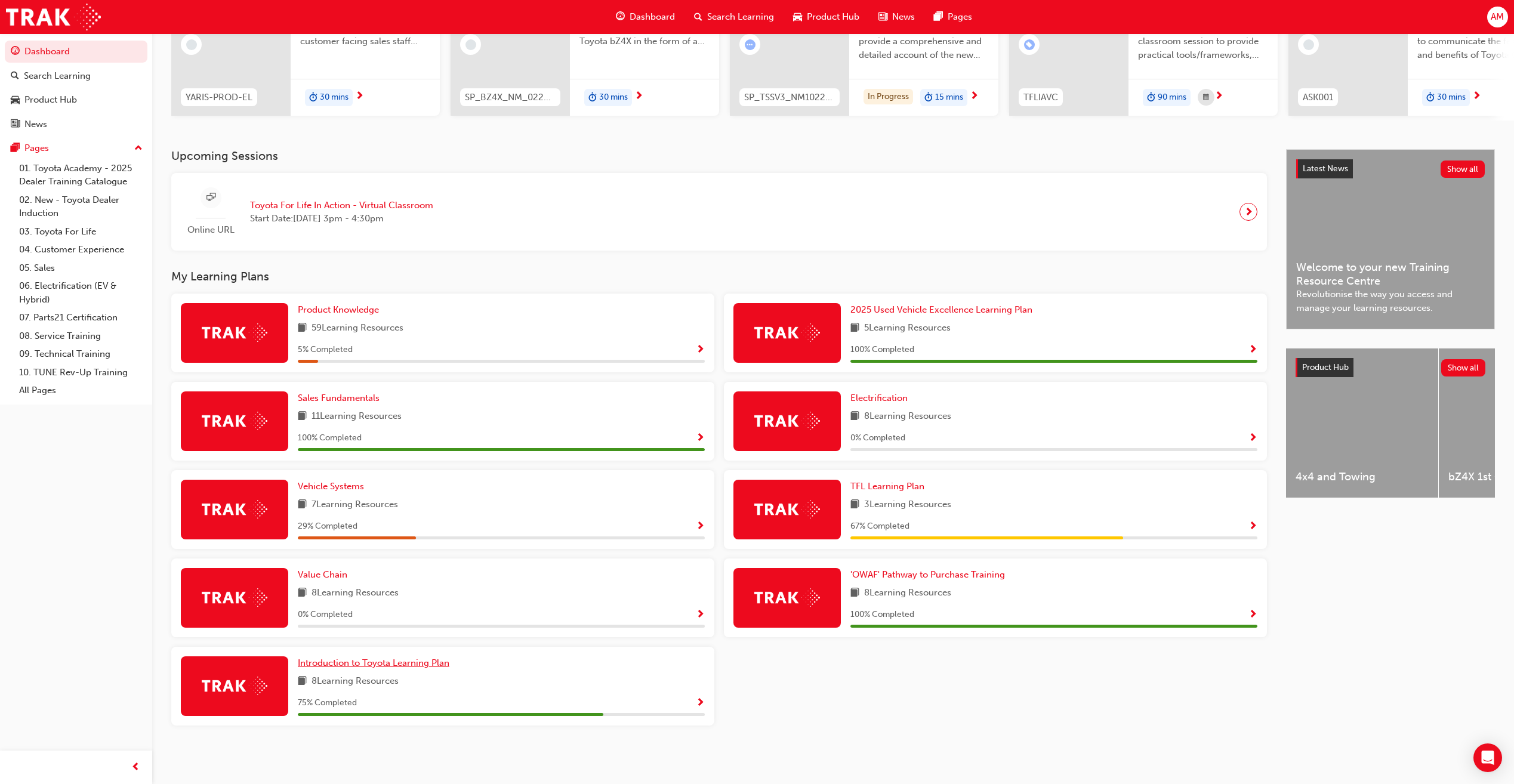
click at [403, 666] on span "Introduction to Toyota Learning Plan" at bounding box center [374, 663] width 152 height 11
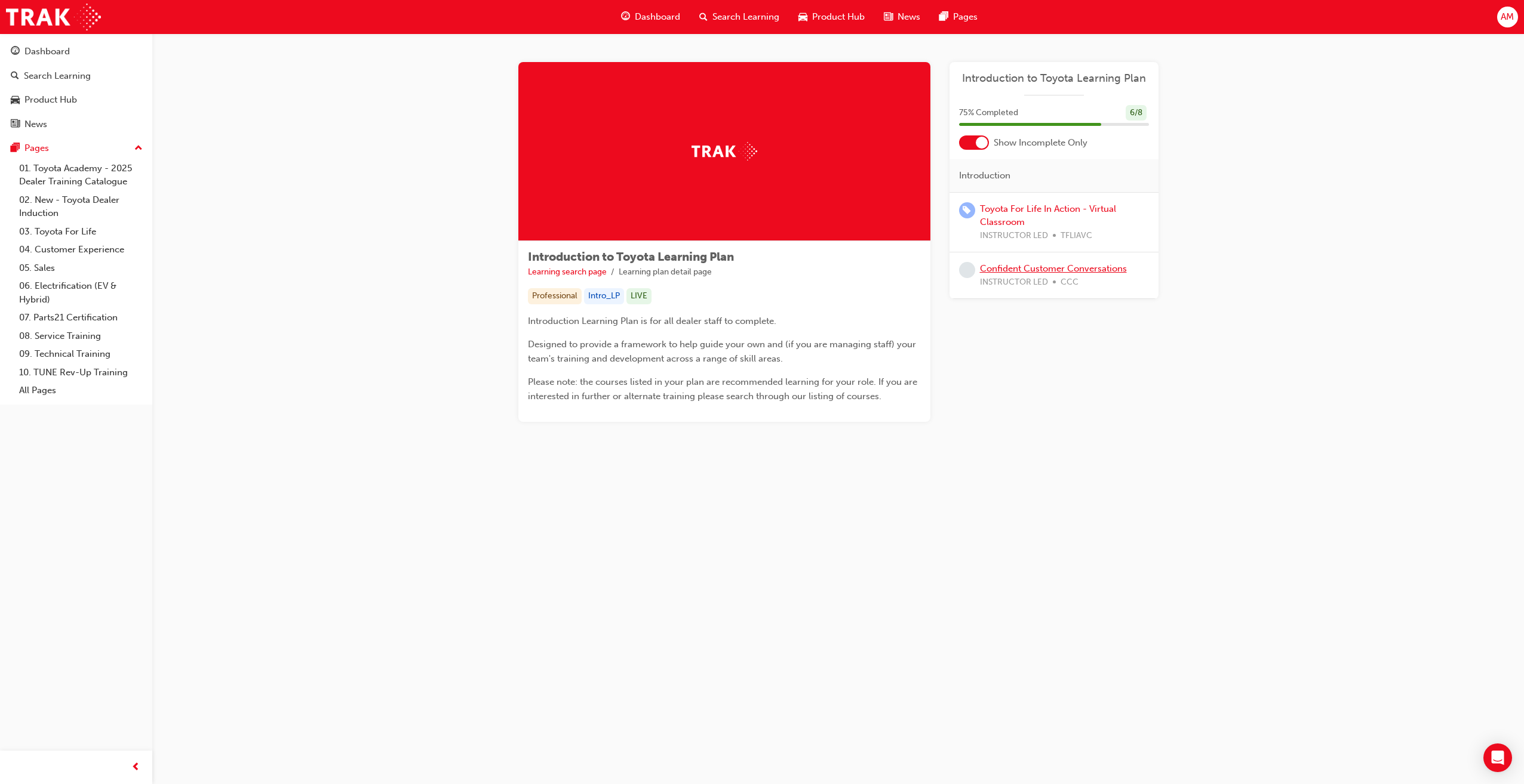
click at [1019, 268] on link "Confident Customer Conversations" at bounding box center [1053, 269] width 147 height 11
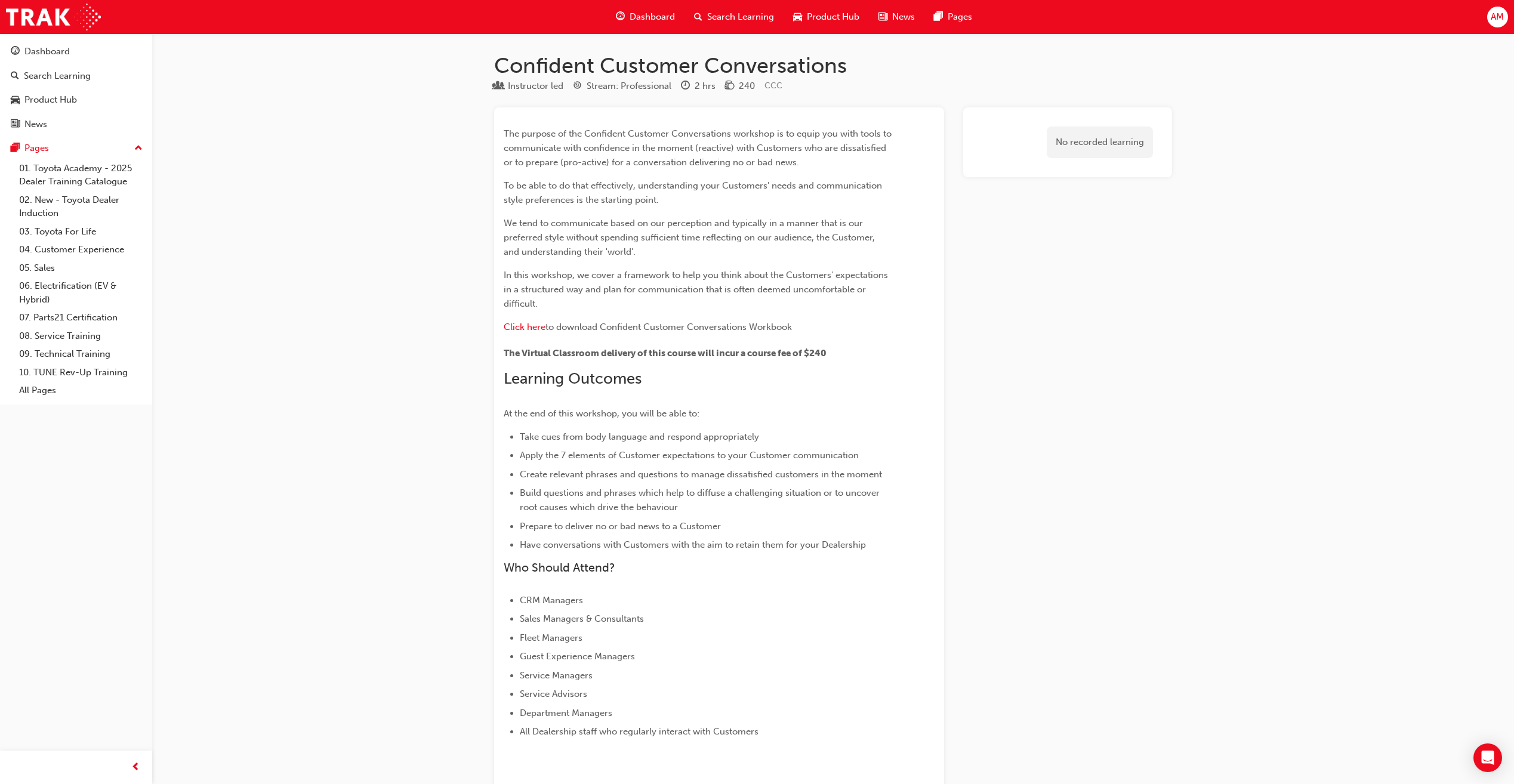
click at [645, 17] on span "Dashboard" at bounding box center [652, 17] width 45 height 13
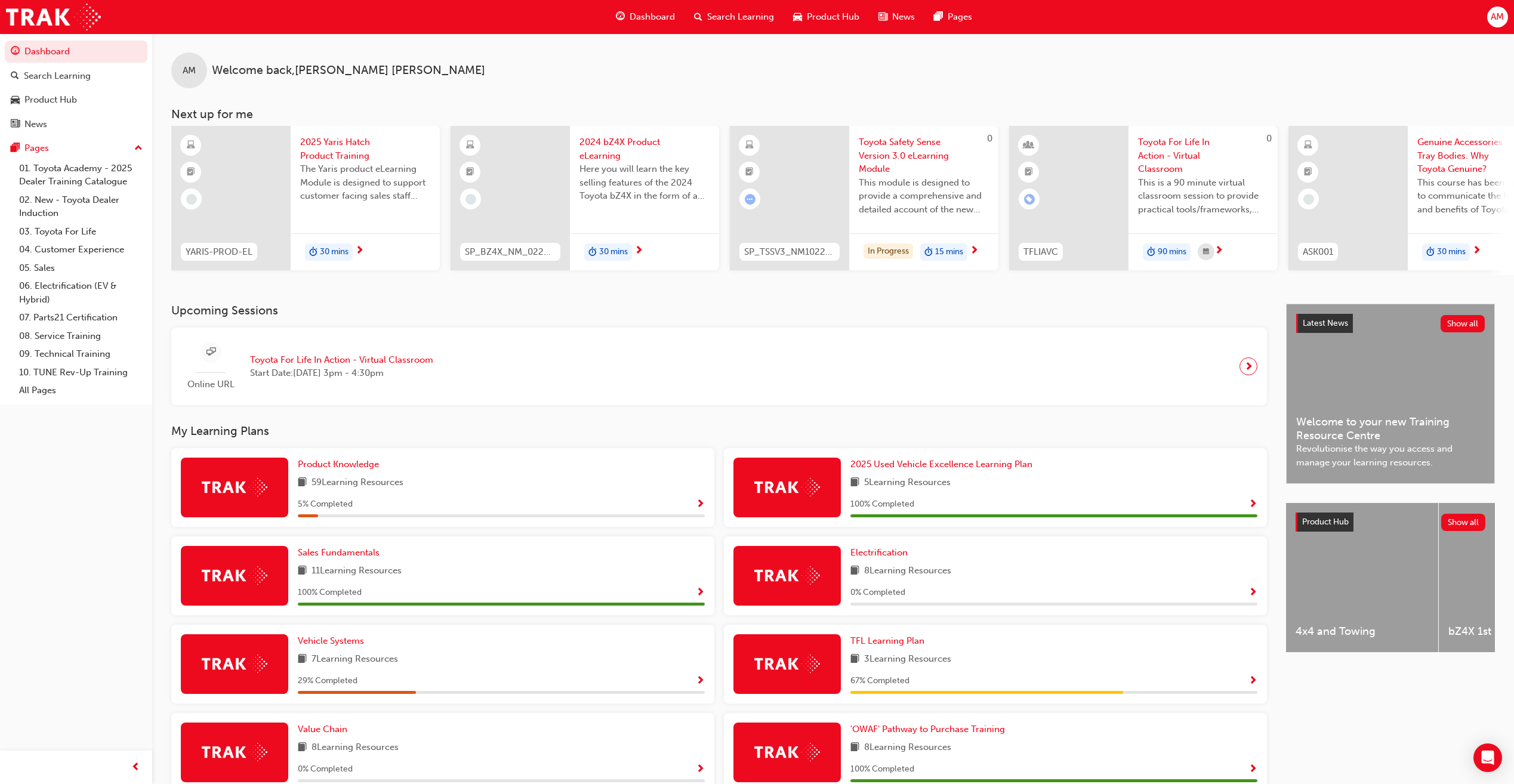
click at [975, 250] on span "next-icon" at bounding box center [974, 252] width 9 height 11
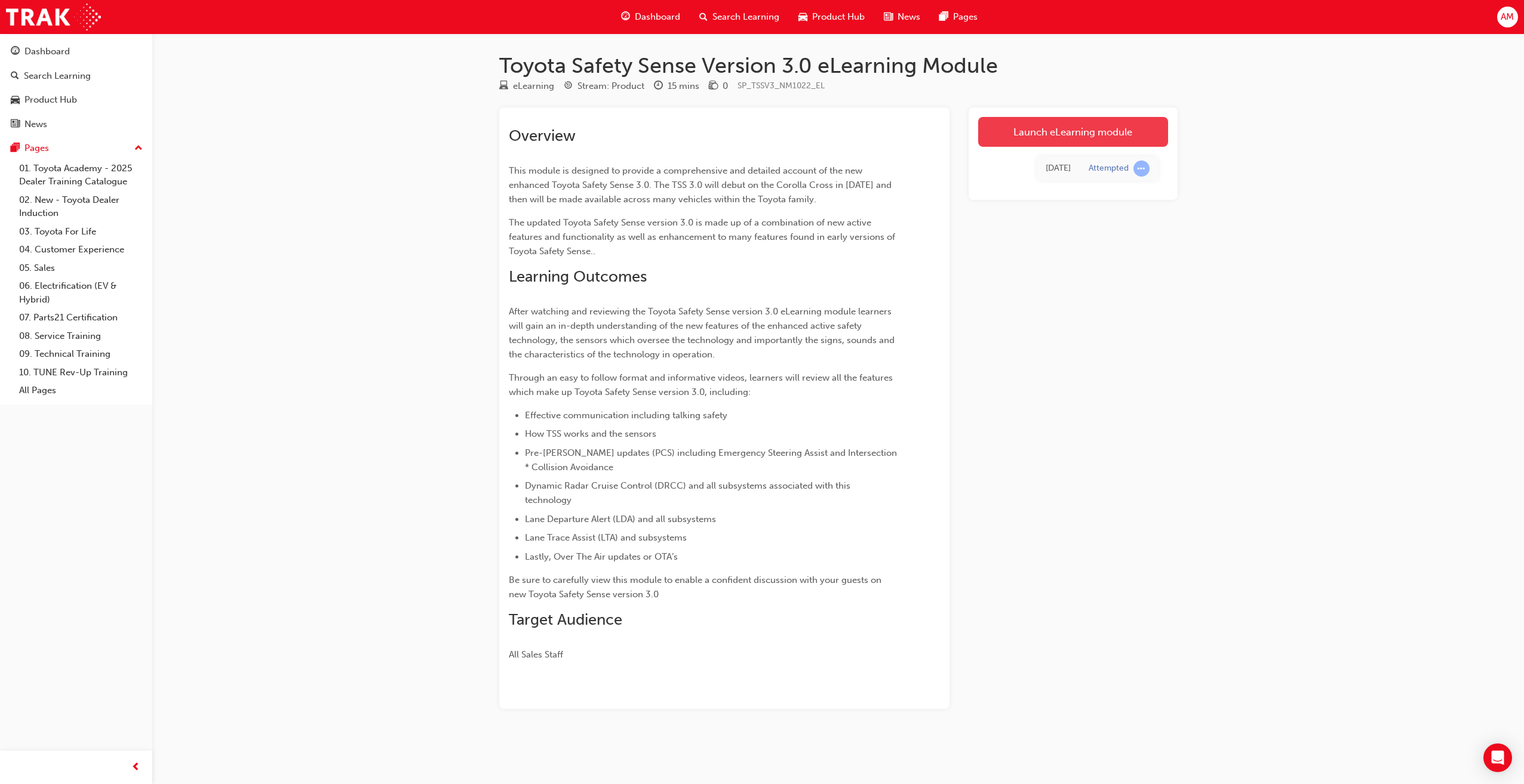
click at [1032, 136] on link "Launch eLearning module" at bounding box center [1073, 132] width 190 height 30
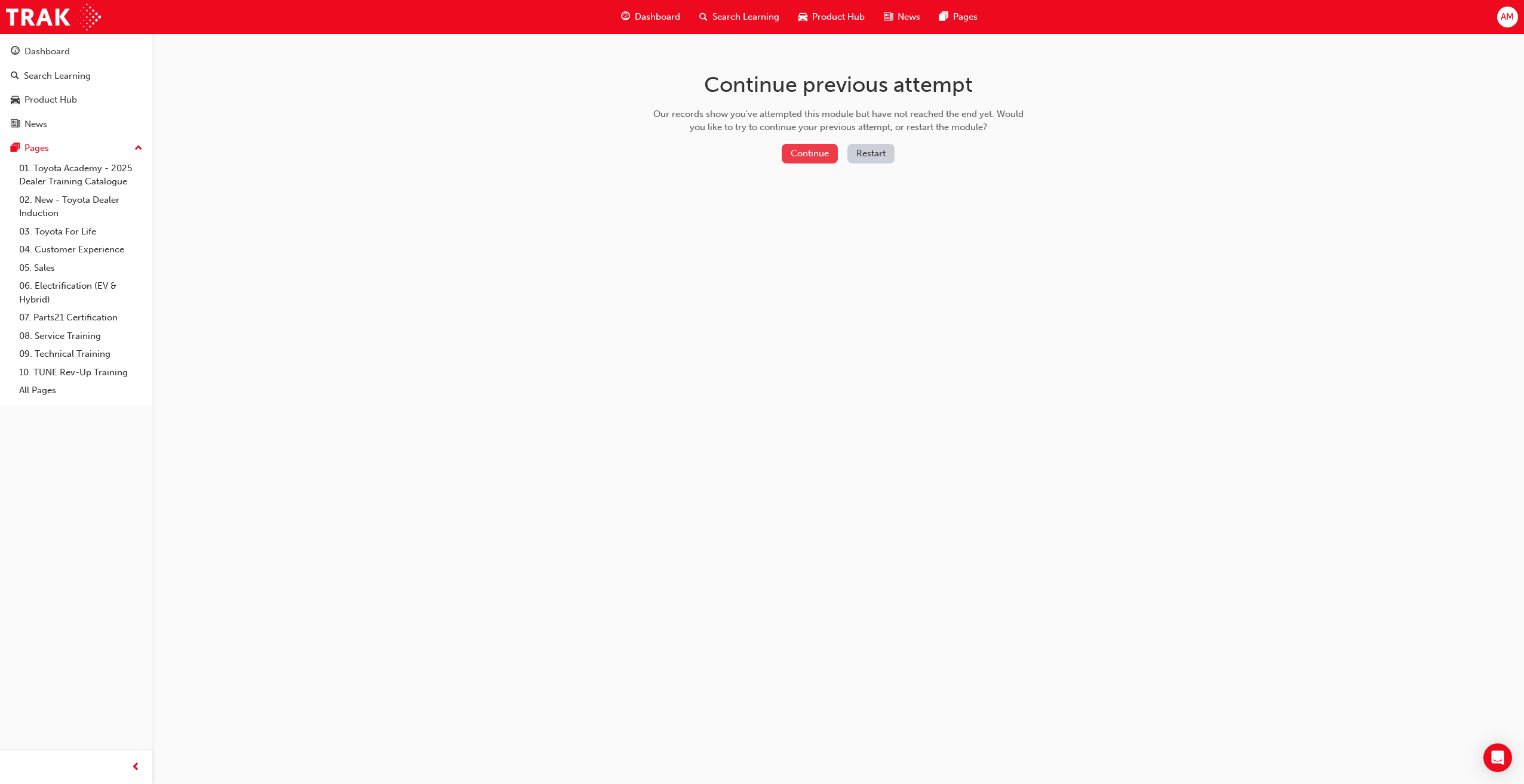
click at [807, 148] on button "Continue" at bounding box center [810, 153] width 56 height 20
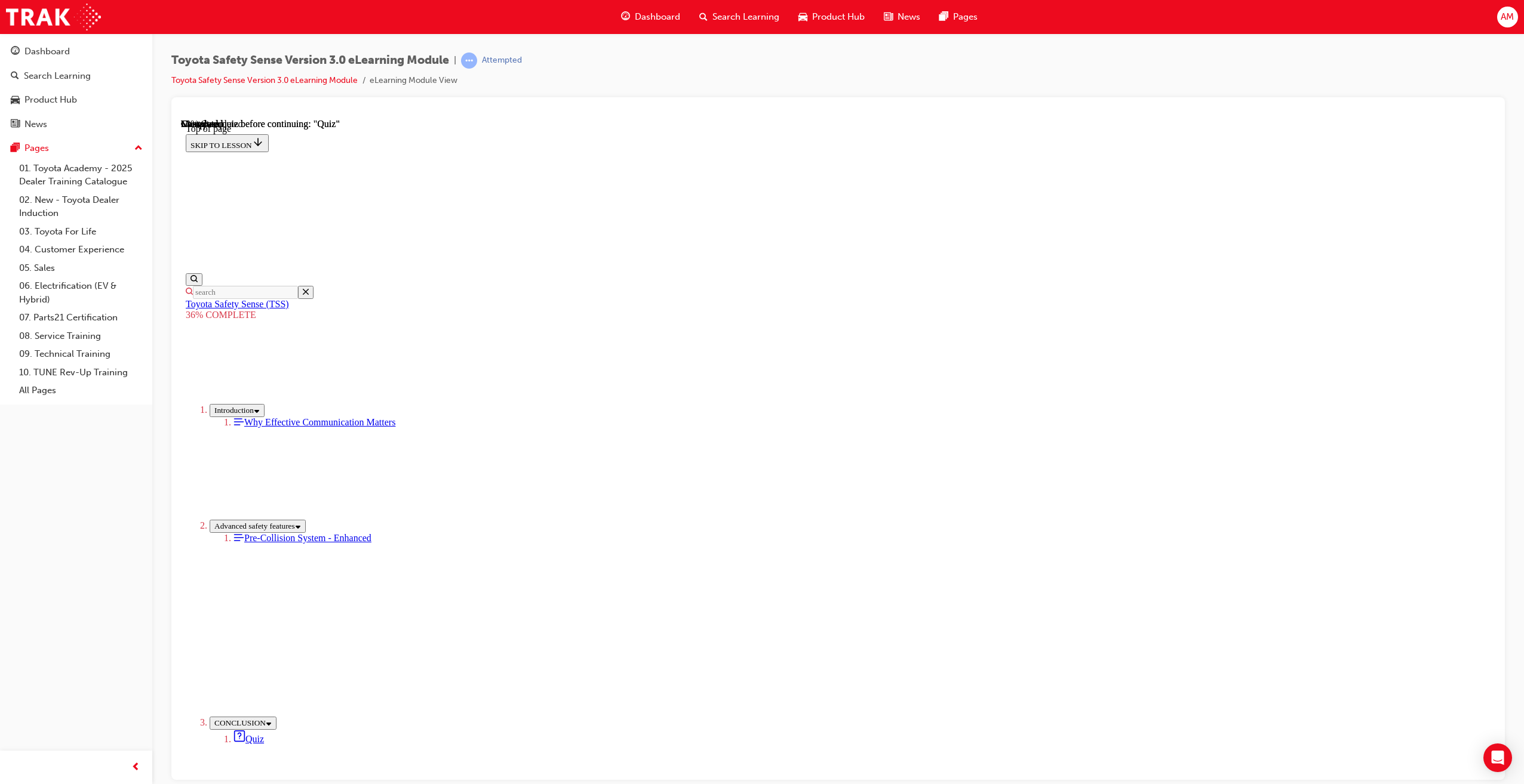
scroll to position [2245, 0]
